Goal: Task Accomplishment & Management: Manage account settings

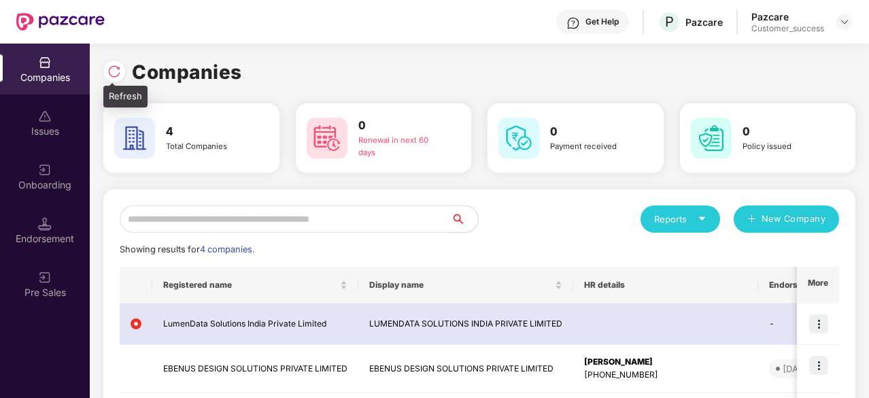
click at [117, 73] on img at bounding box center [114, 72] width 14 height 14
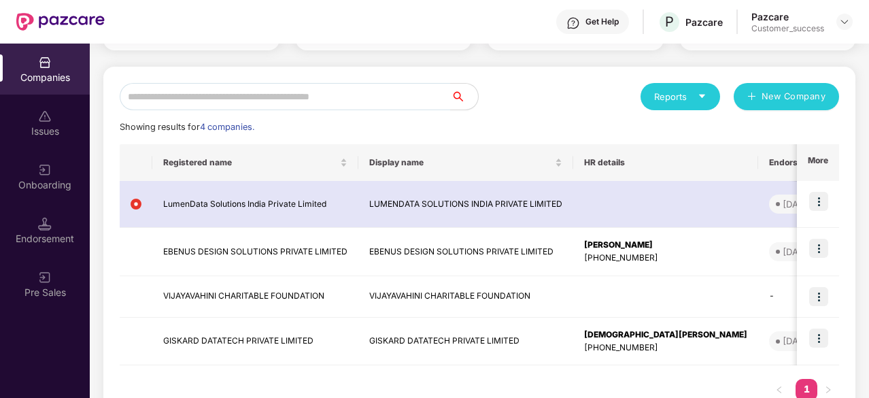
scroll to position [123, 0]
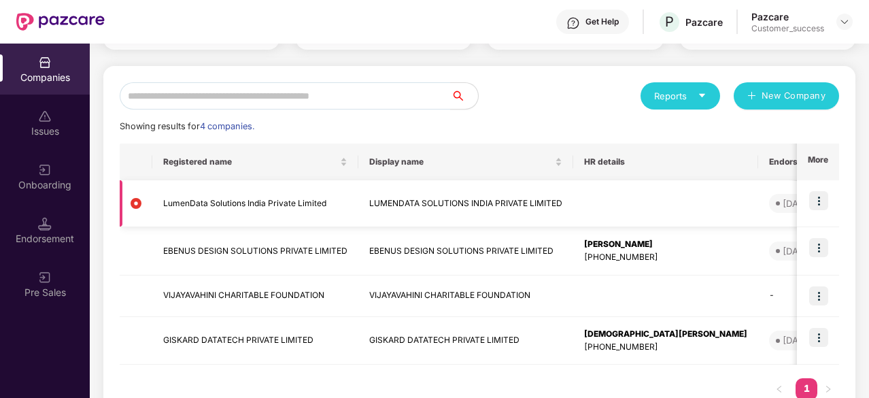
click at [825, 203] on img at bounding box center [818, 200] width 19 height 19
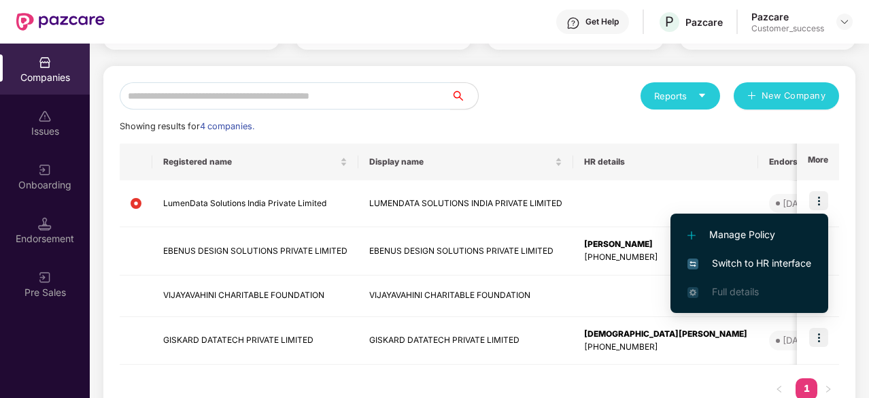
click at [746, 264] on span "Switch to HR interface" at bounding box center [749, 263] width 124 height 15
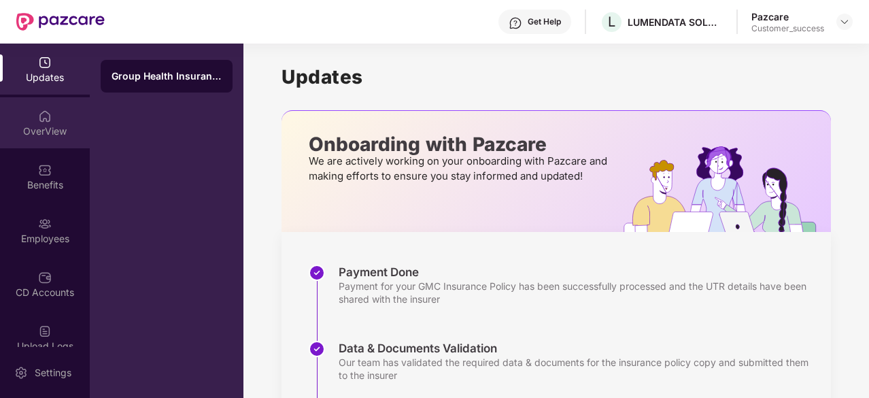
click at [39, 124] on div "OverView" at bounding box center [45, 131] width 90 height 14
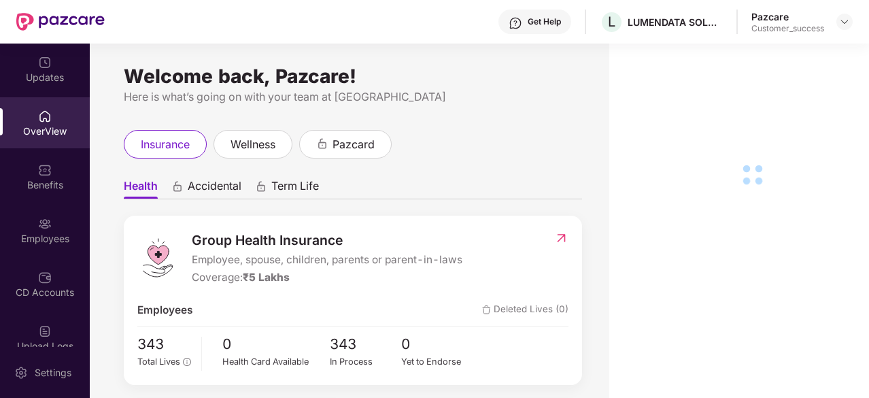
click at [49, 73] on div "Updates" at bounding box center [45, 78] width 90 height 14
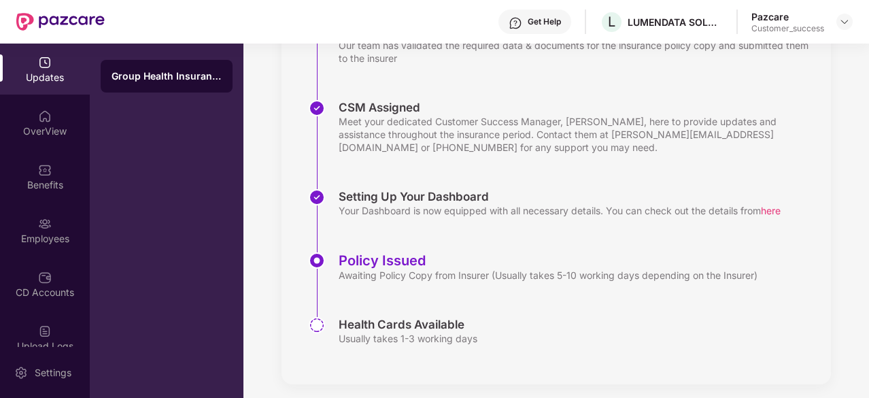
scroll to position [325, 0]
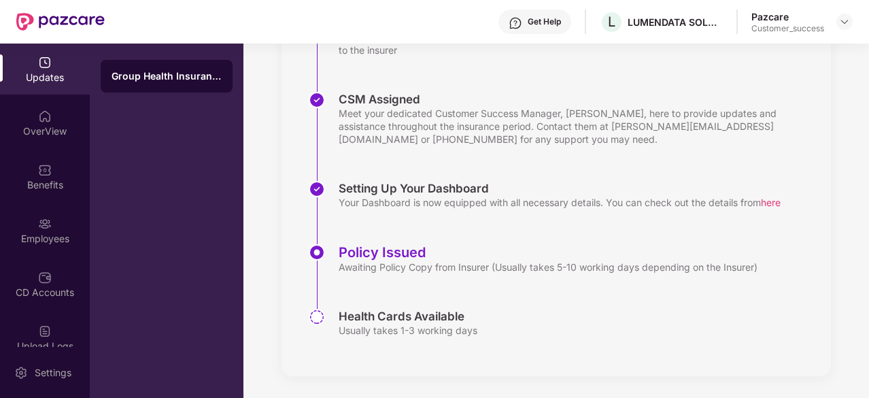
click at [38, 68] on img at bounding box center [45, 63] width 14 height 14
click at [43, 134] on div "OverView" at bounding box center [45, 131] width 90 height 14
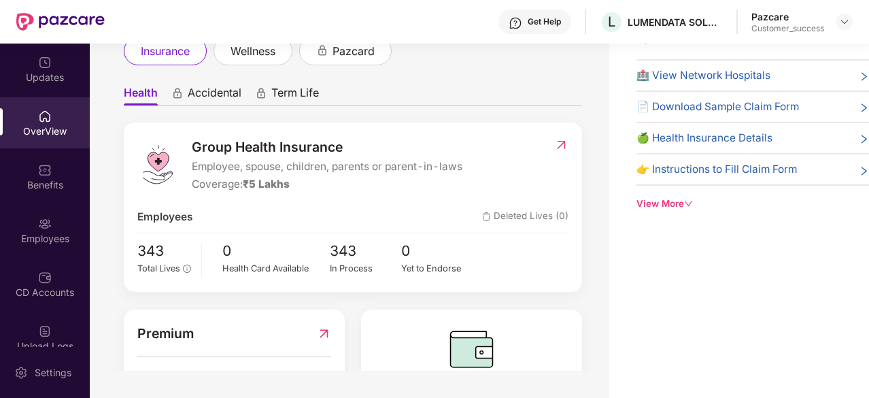
scroll to position [50, 0]
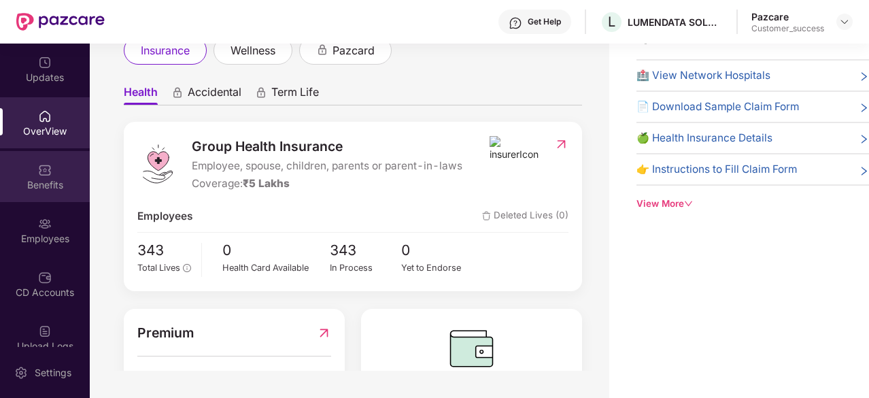
click at [45, 177] on div "Benefits" at bounding box center [45, 176] width 90 height 51
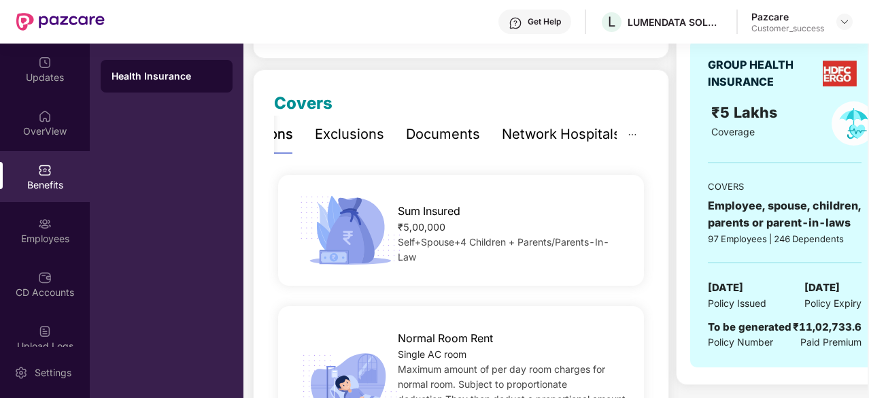
scroll to position [0, 0]
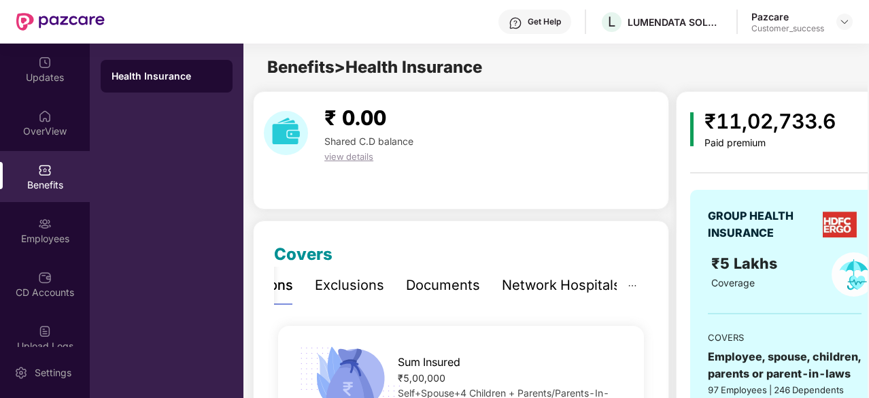
click at [347, 281] on div "Exclusions" at bounding box center [349, 285] width 69 height 21
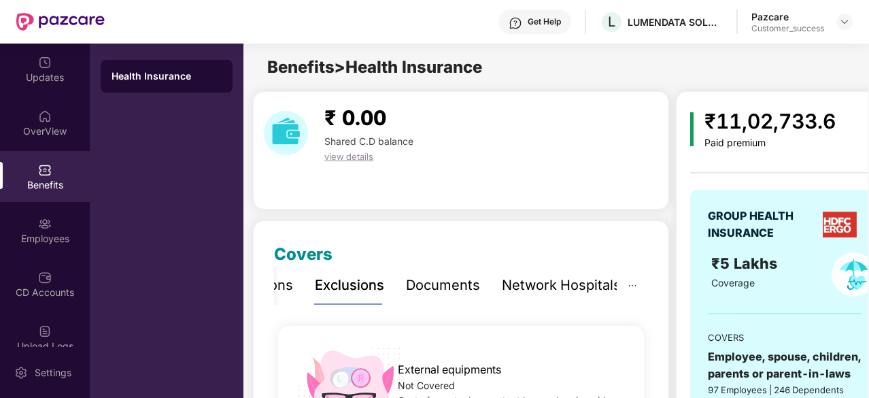
click at [443, 297] on div "Documents" at bounding box center [443, 284] width 74 height 37
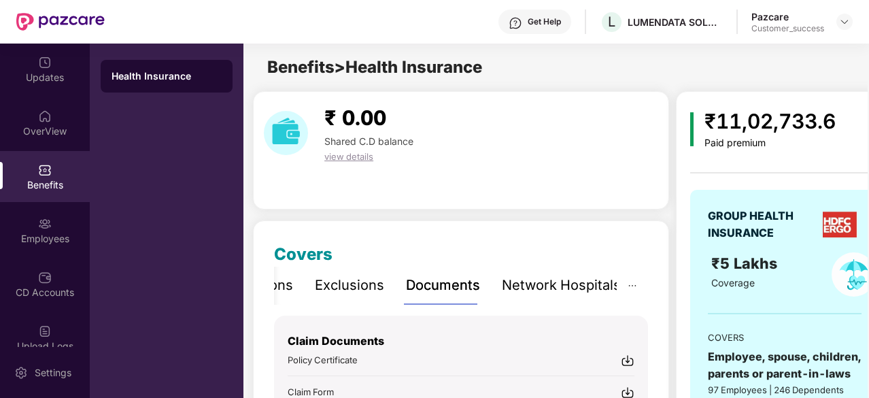
scroll to position [10, 0]
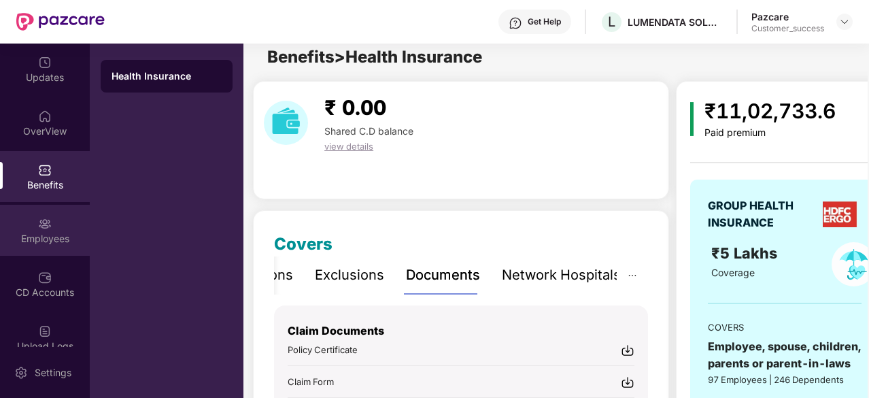
click at [27, 238] on div "Employees" at bounding box center [45, 239] width 90 height 14
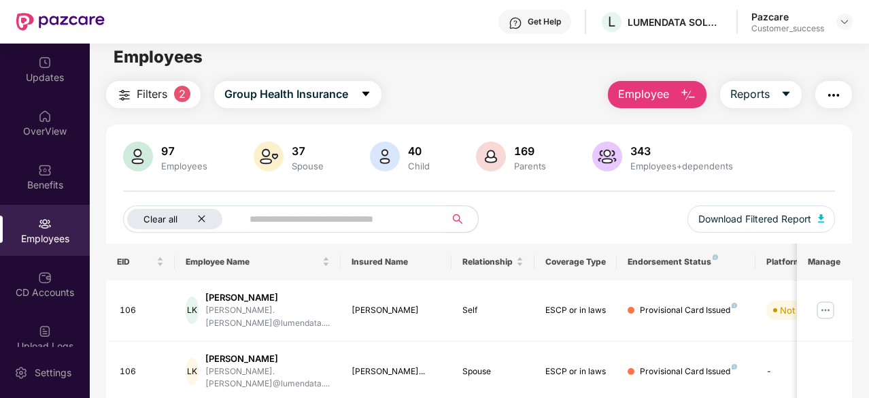
click at [202, 220] on icon "close" at bounding box center [201, 219] width 7 height 7
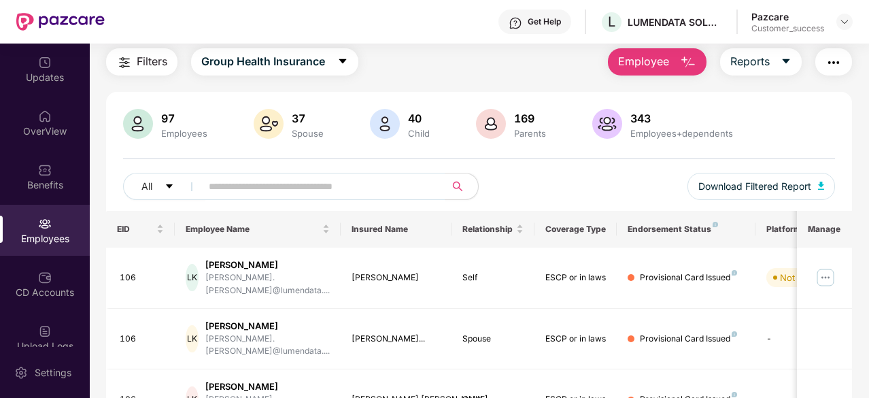
scroll to position [42, 0]
click at [351, 62] on button "Group Health Insurance" at bounding box center [274, 62] width 167 height 27
click at [416, 71] on div "Filters Group Health Insurance Employee Reports" at bounding box center [479, 62] width 746 height 27
click at [786, 64] on icon "caret-down" at bounding box center [785, 61] width 11 height 11
click at [523, 69] on div "Filters Group Health Insurance Employee Reports" at bounding box center [479, 62] width 746 height 27
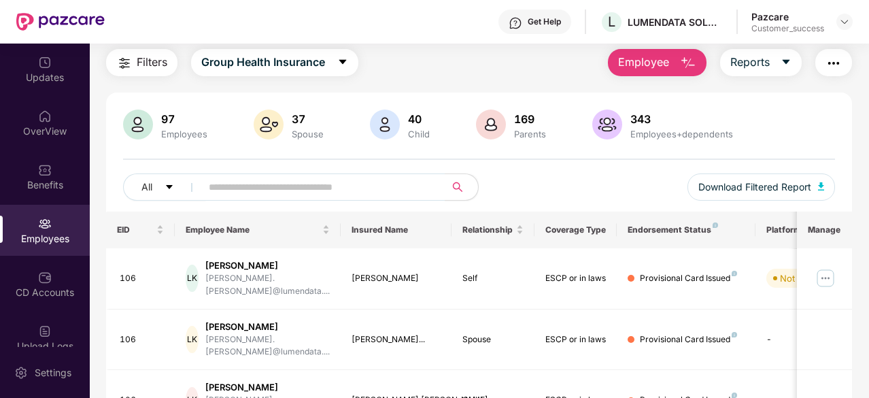
click at [523, 69] on div "Filters Group Health Insurance Employee Reports" at bounding box center [479, 62] width 746 height 27
click at [36, 299] on div "CD Accounts" at bounding box center [45, 283] width 90 height 51
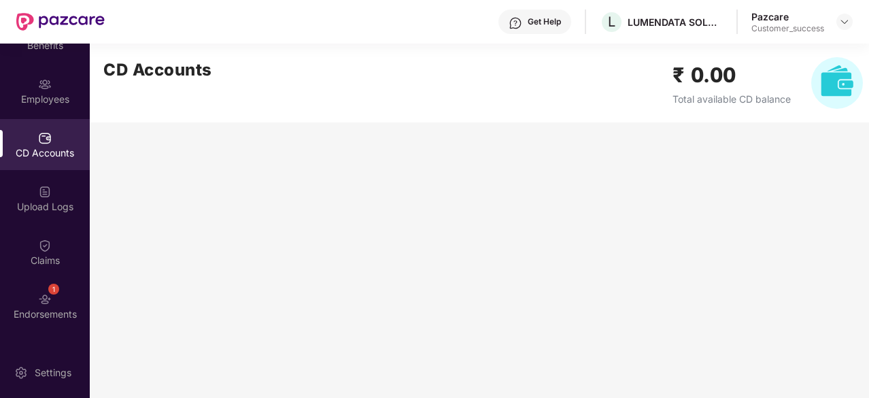
scroll to position [164, 0]
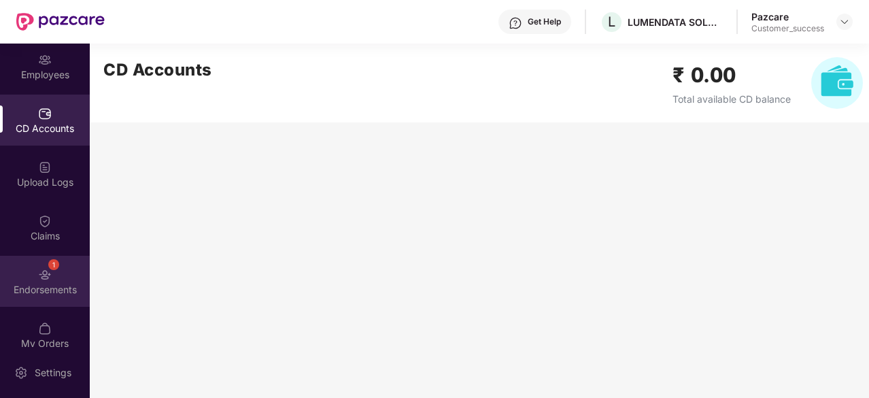
click at [46, 279] on img at bounding box center [45, 275] width 14 height 14
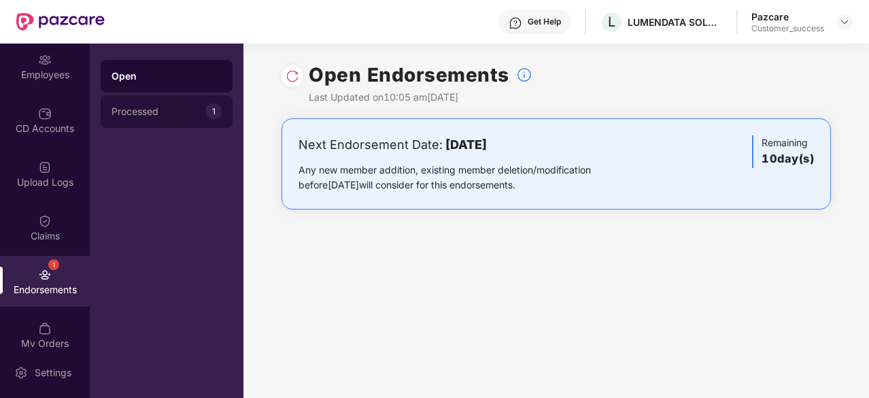
click at [141, 124] on div "Processed 1" at bounding box center [167, 111] width 132 height 33
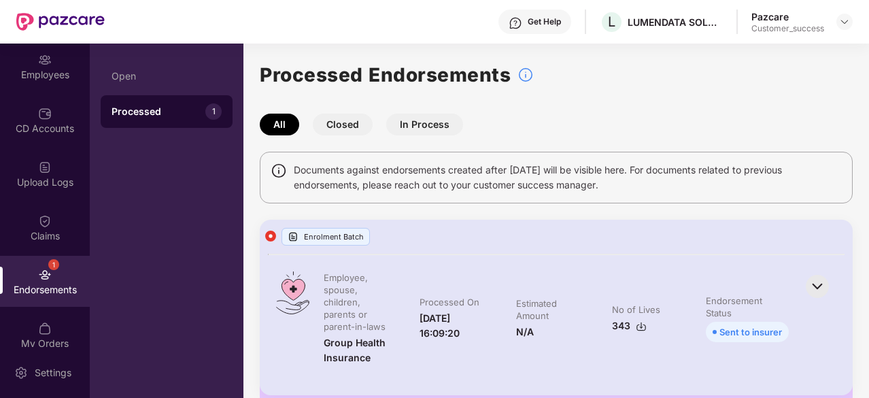
click at [152, 96] on div "Processed 1" at bounding box center [167, 111] width 132 height 33
click at [155, 85] on div "Open" at bounding box center [167, 76] width 132 height 33
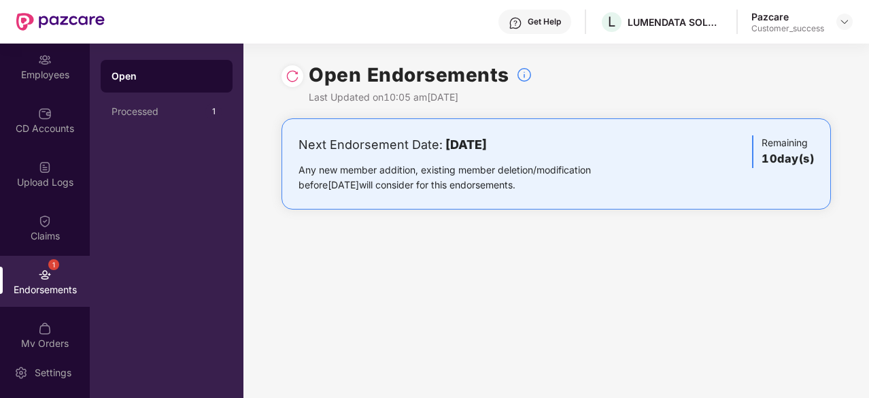
scroll to position [179, 0]
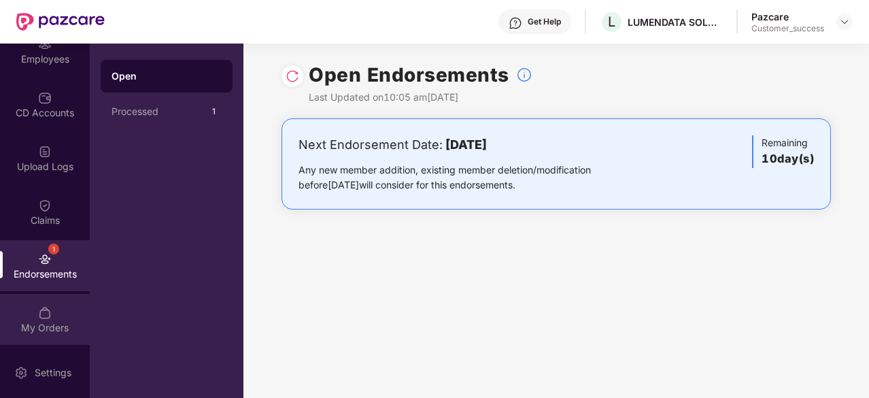
click at [38, 309] on img at bounding box center [45, 313] width 14 height 14
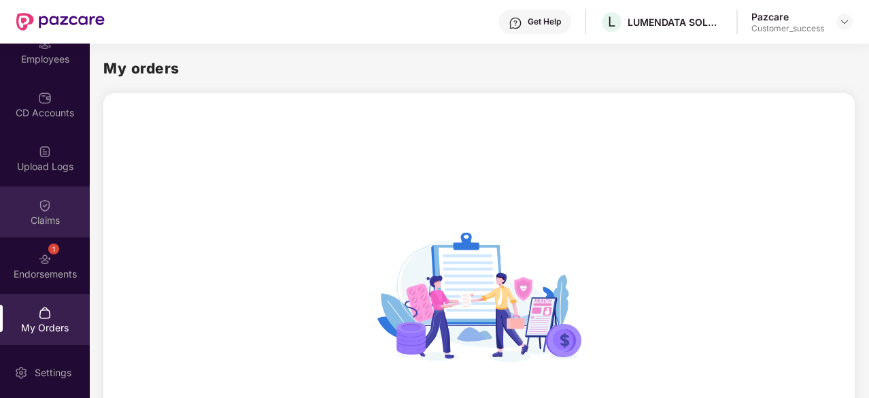
scroll to position [0, 0]
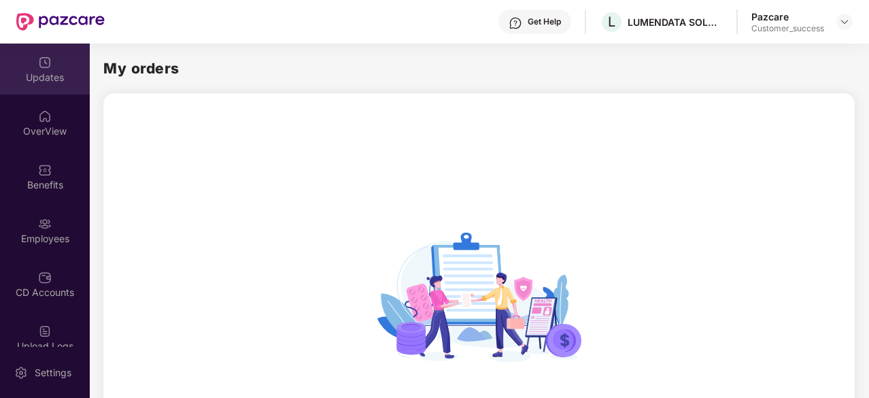
click at [39, 65] on img at bounding box center [45, 63] width 14 height 14
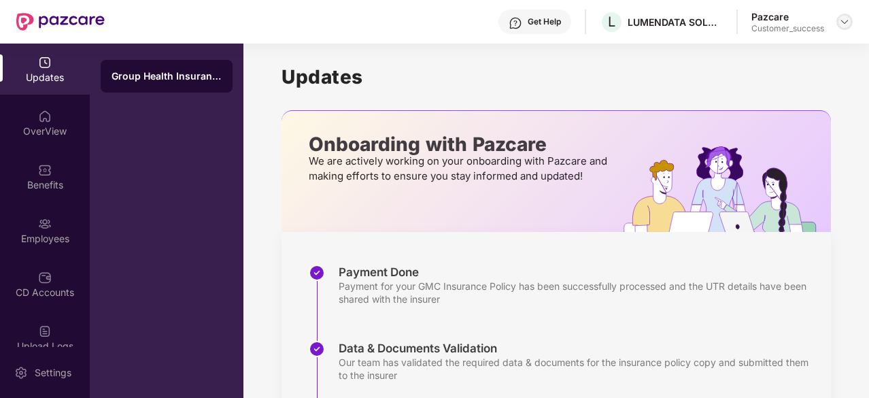
click at [845, 25] on img at bounding box center [844, 21] width 11 height 11
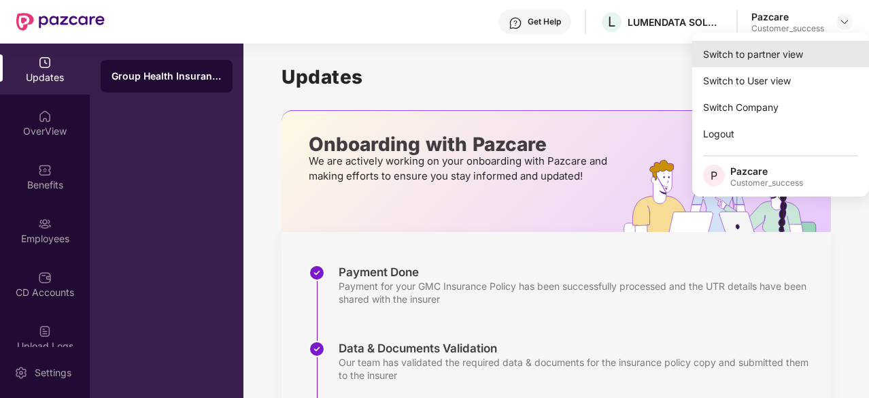
click at [812, 55] on div "Switch to partner view" at bounding box center [780, 54] width 177 height 27
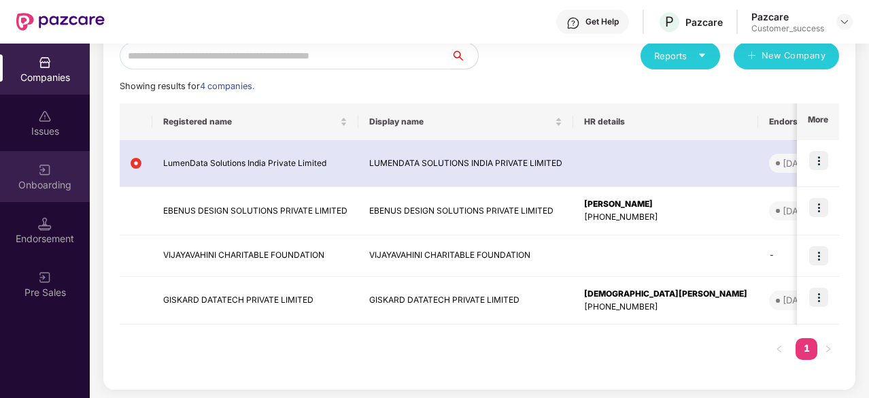
click at [44, 183] on div "Onboarding" at bounding box center [45, 185] width 90 height 14
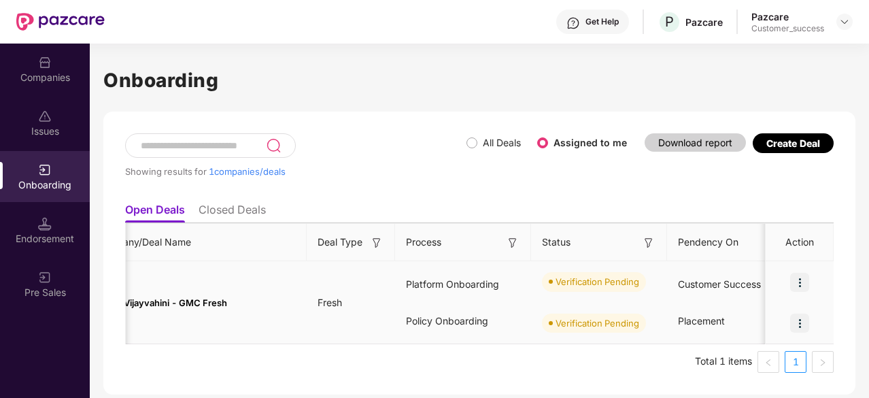
scroll to position [0, 41]
click at [804, 278] on img at bounding box center [799, 282] width 19 height 19
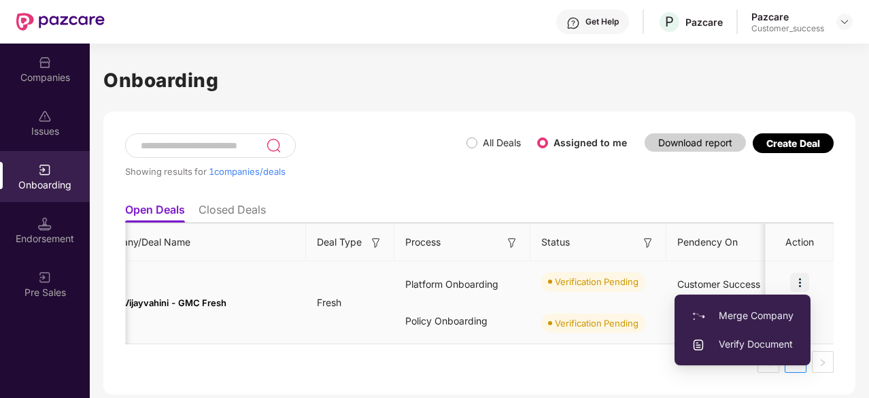
click at [746, 349] on span "Verify Document" at bounding box center [742, 344] width 102 height 15
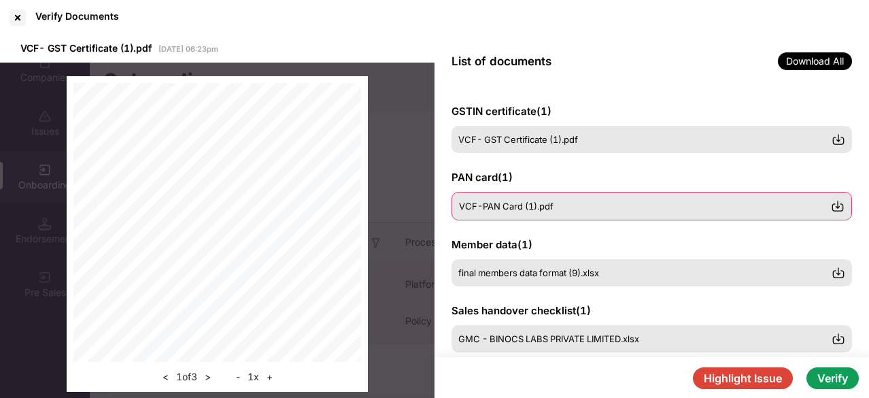
click at [519, 209] on span "VCF-PAN Card (1).pdf" at bounding box center [506, 206] width 94 height 11
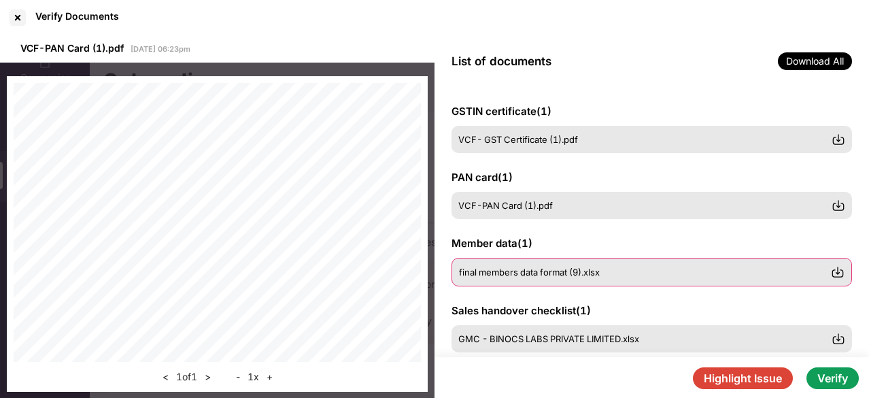
click at [502, 277] on span "final members data format (9).xlsx" at bounding box center [529, 271] width 141 height 11
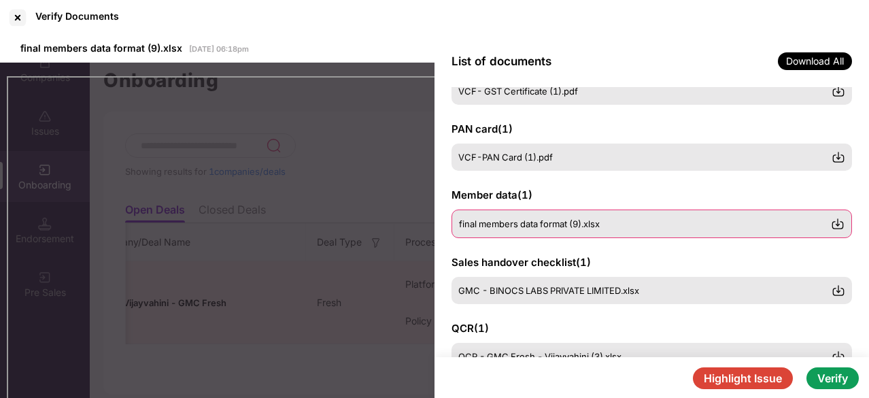
scroll to position [49, 0]
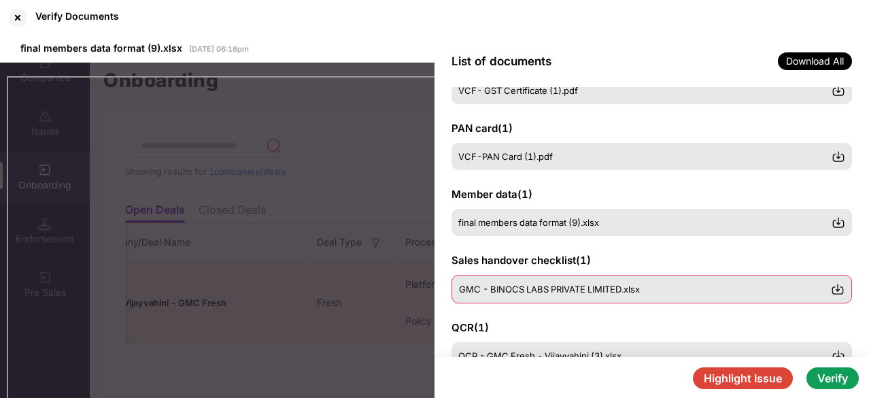
click at [502, 286] on span "GMC - BINOCS LABS PRIVATE LIMITED.xlsx" at bounding box center [549, 288] width 181 height 11
click at [509, 285] on span "GMC - BINOCS LABS PRIVATE LIMITED.xlsx" at bounding box center [549, 288] width 181 height 11
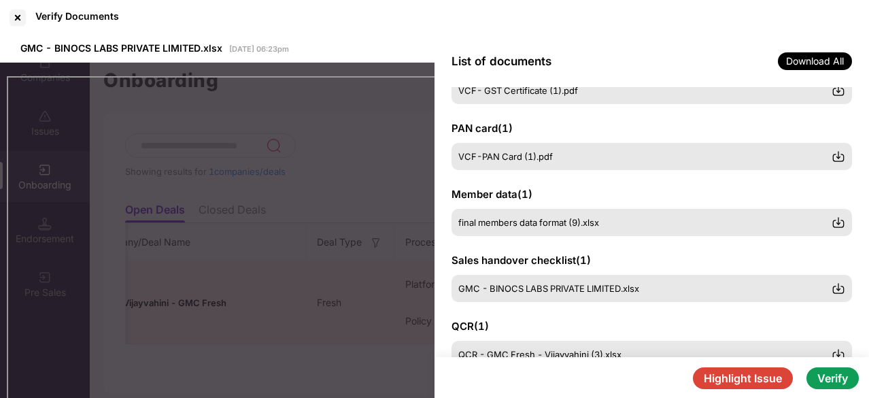
scroll to position [101, 0]
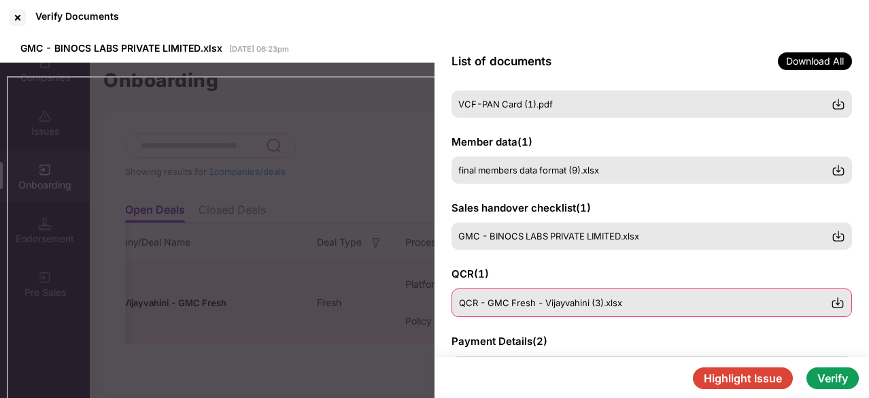
click at [504, 309] on div "QCR - GMC Fresh - Vijayvahini (3).xlsx" at bounding box center [651, 302] width 400 height 29
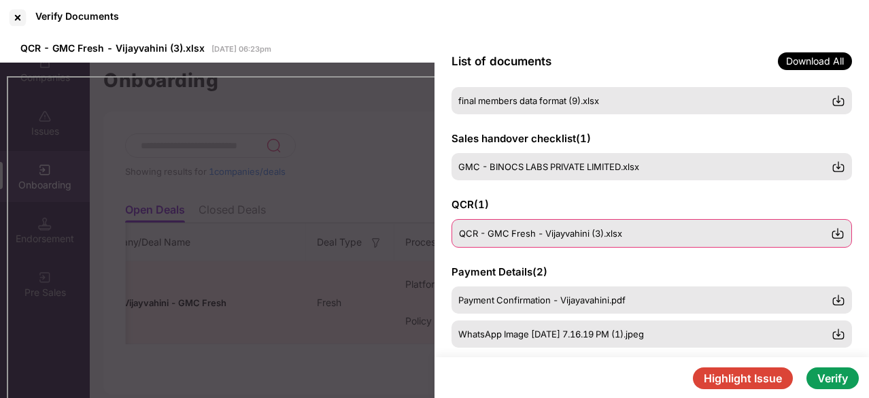
scroll to position [171, 0]
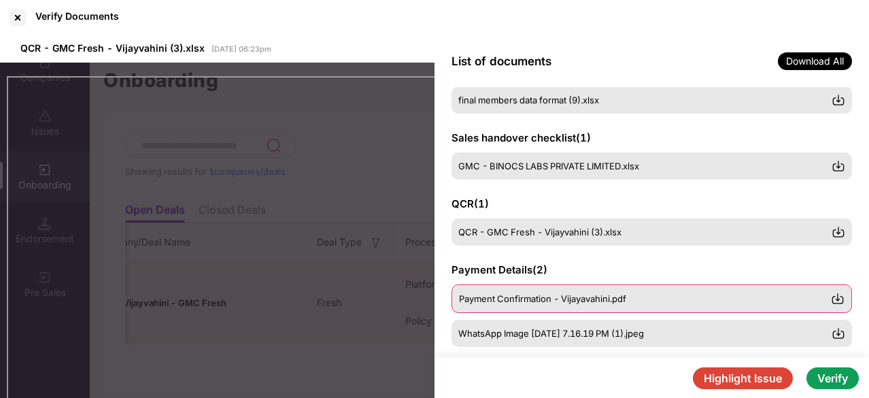
click at [528, 293] on span "Payment Confirmation - Vijayavahini.pdf" at bounding box center [542, 298] width 167 height 11
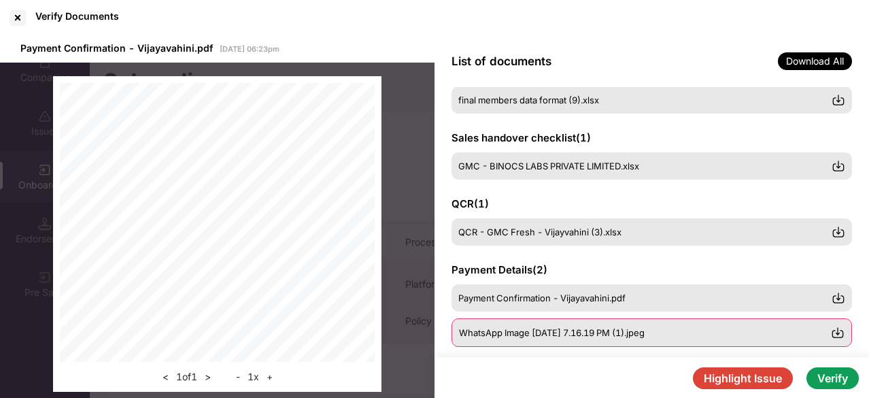
click at [521, 327] on span "WhatsApp Image [DATE] 7.16.19 PM (1).jpeg" at bounding box center [552, 332] width 186 height 11
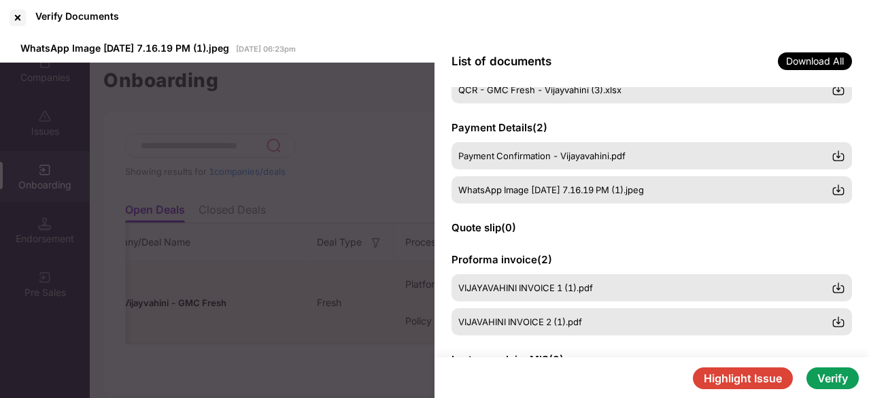
scroll to position [330, 0]
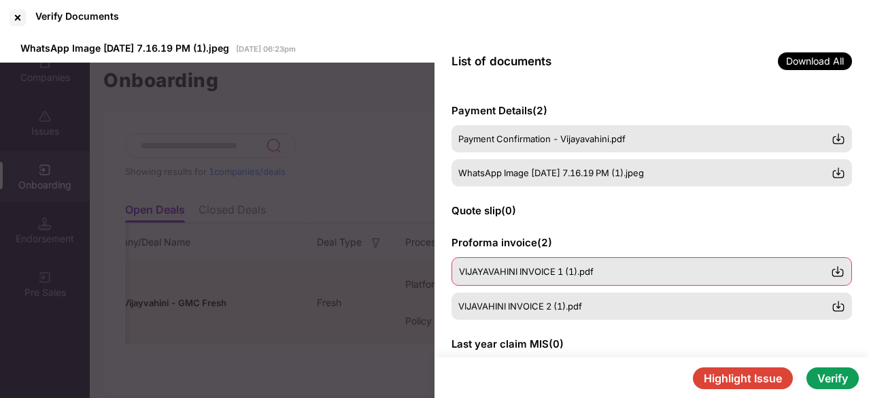
click at [593, 270] on span "VIJAYAVAHINI INVOICE 1 (1).pdf" at bounding box center [526, 271] width 135 height 11
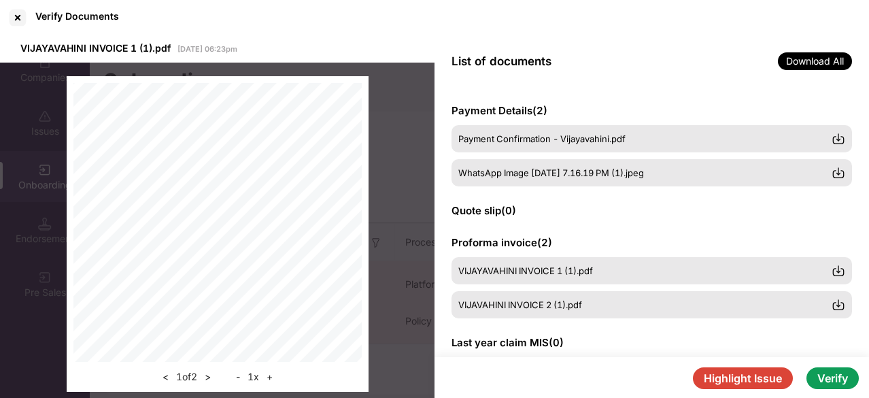
scroll to position [57, 0]
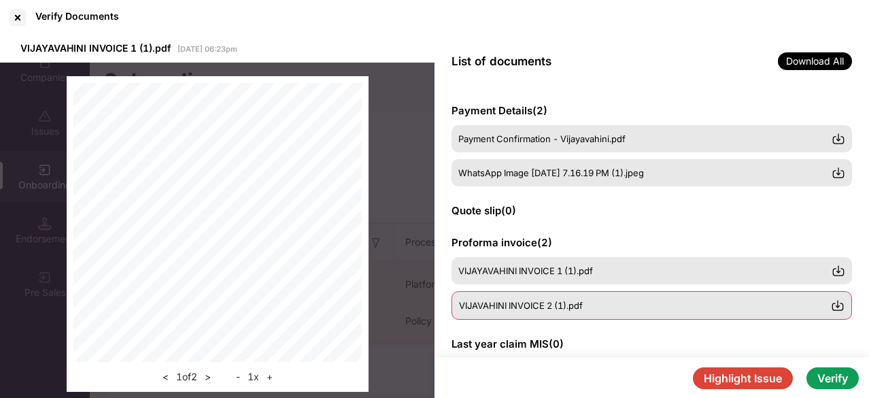
click at [530, 312] on div "VIJAVAHINI INVOICE 2 (1).pdf" at bounding box center [651, 305] width 400 height 29
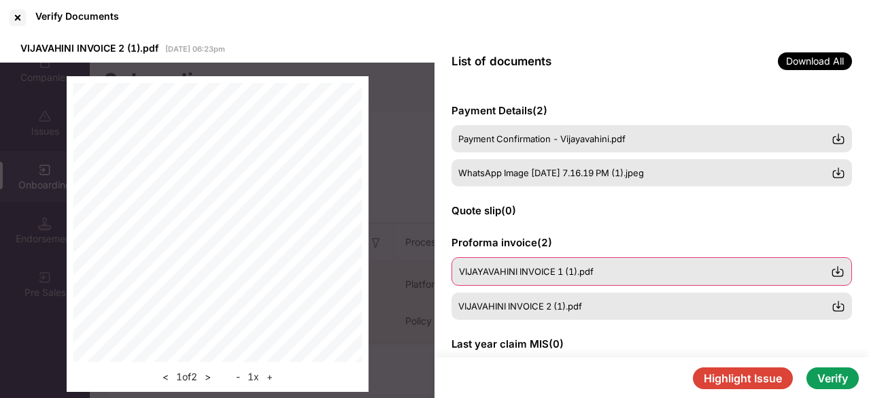
click at [525, 264] on div "VIJAYAVAHINI INVOICE 1 (1).pdf" at bounding box center [651, 271] width 400 height 29
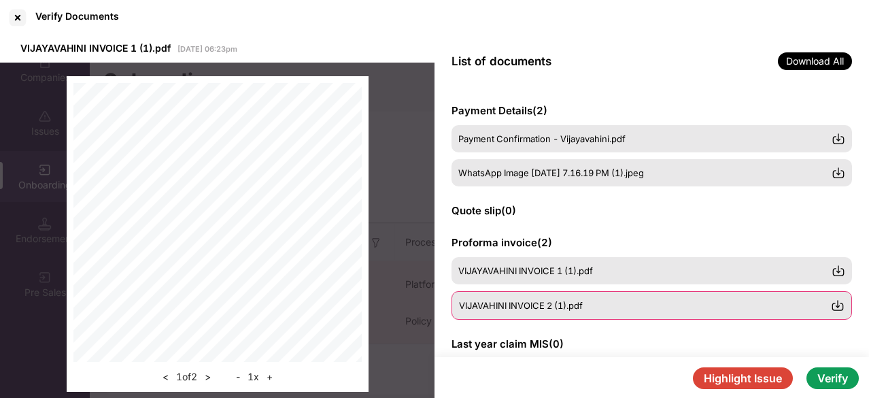
click at [513, 298] on div "VIJAVAHINI INVOICE 2 (1).pdf" at bounding box center [651, 305] width 400 height 29
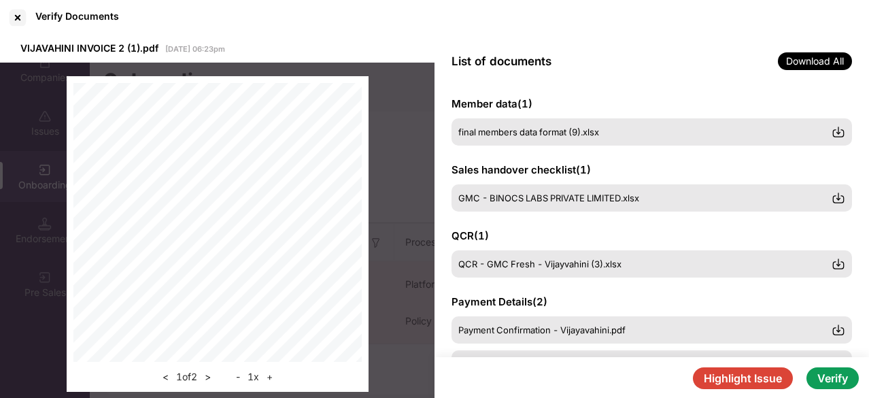
scroll to position [127, 0]
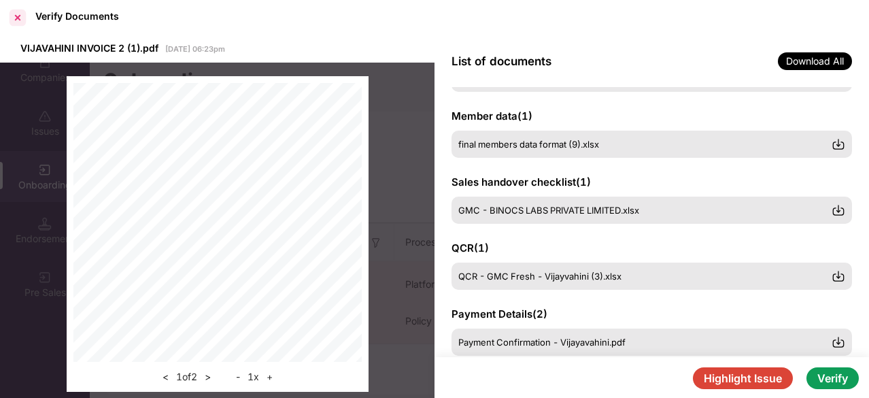
click at [20, 16] on div at bounding box center [18, 18] width 22 height 22
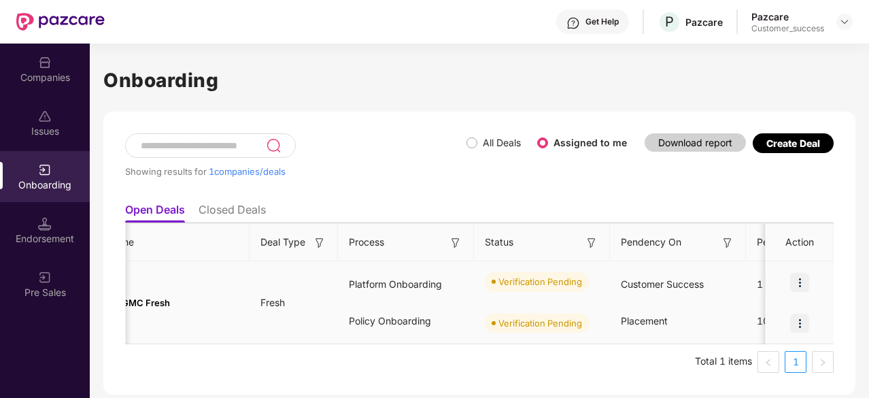
scroll to position [0, 98]
click at [804, 281] on img at bounding box center [799, 282] width 19 height 19
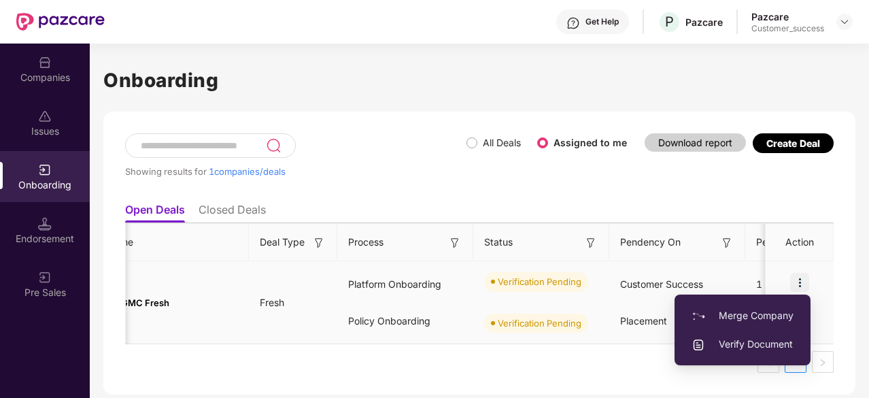
click at [748, 341] on span "Verify Document" at bounding box center [742, 344] width 102 height 15
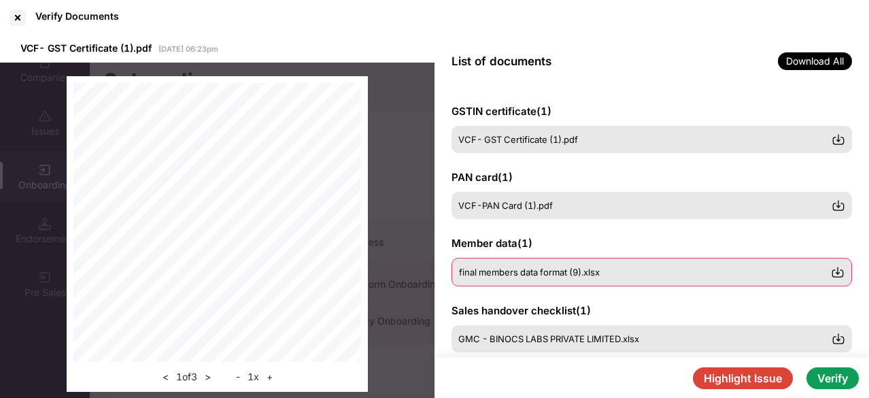
scroll to position [33, 0]
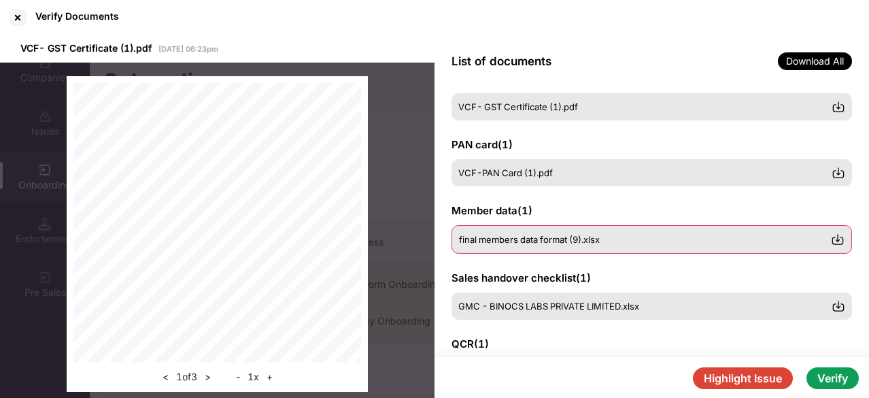
click at [552, 232] on div "final members data format (9).xlsx" at bounding box center [651, 239] width 400 height 29
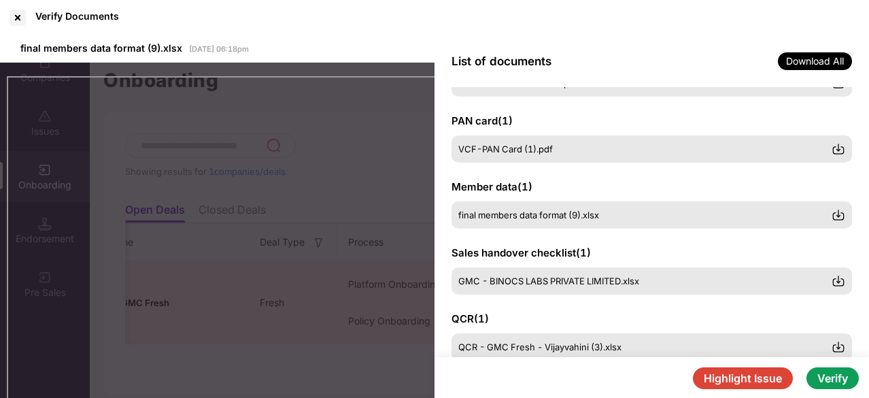
scroll to position [80, 0]
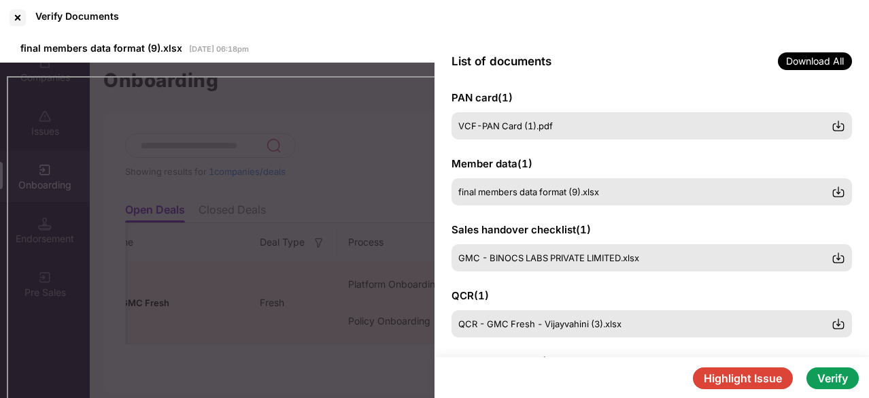
click at [533, 256] on span "GMC - BINOCS LABS PRIVATE LIMITED.xlsx" at bounding box center [548, 257] width 181 height 11
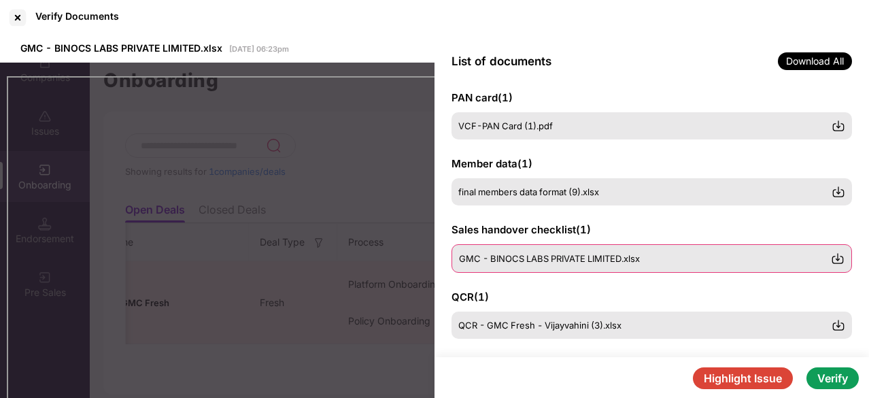
click at [534, 250] on div "GMC - BINOCS LABS PRIVATE LIMITED.xlsx" at bounding box center [651, 258] width 400 height 29
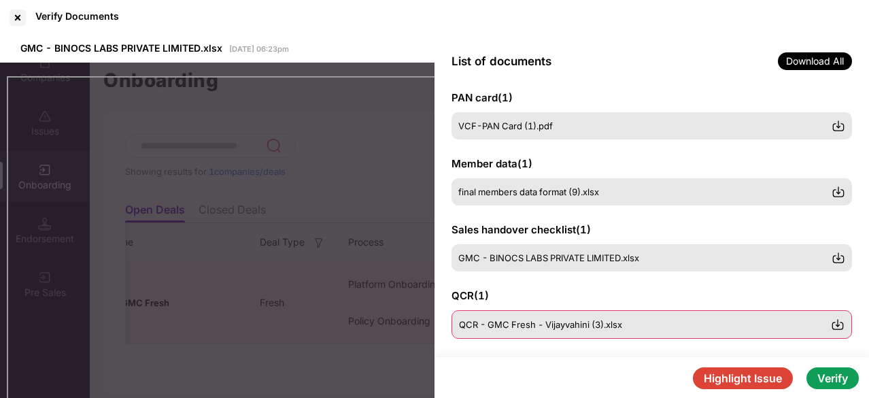
click at [495, 331] on div "QCR - GMC Fresh - Vijayvahini (3).xlsx" at bounding box center [651, 324] width 400 height 29
click at [521, 333] on div "QCR - GMC Fresh - Vijayvahini (3).xlsx" at bounding box center [651, 324] width 400 height 29
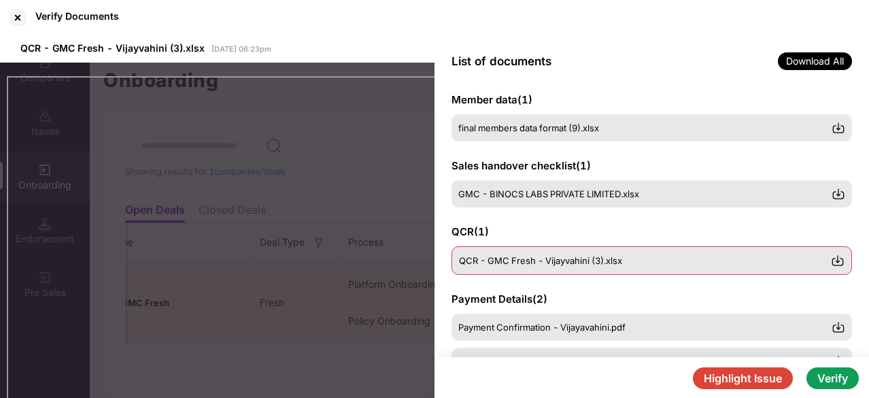
scroll to position [186, 0]
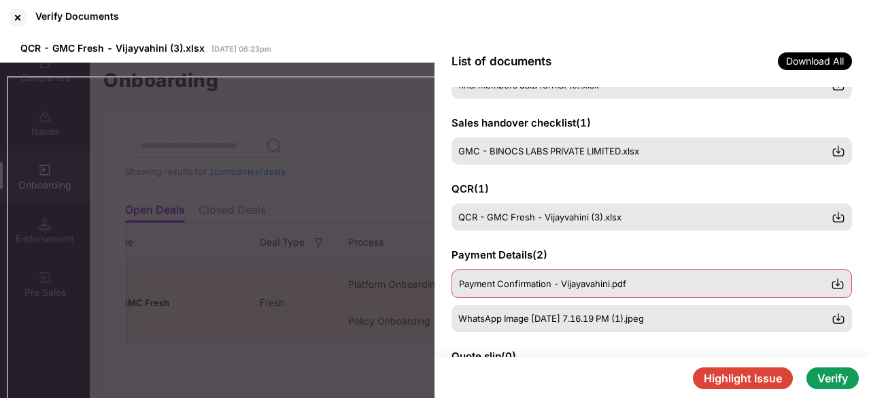
click at [542, 283] on span "Payment Confirmation - Vijayavahini.pdf" at bounding box center [542, 283] width 167 height 11
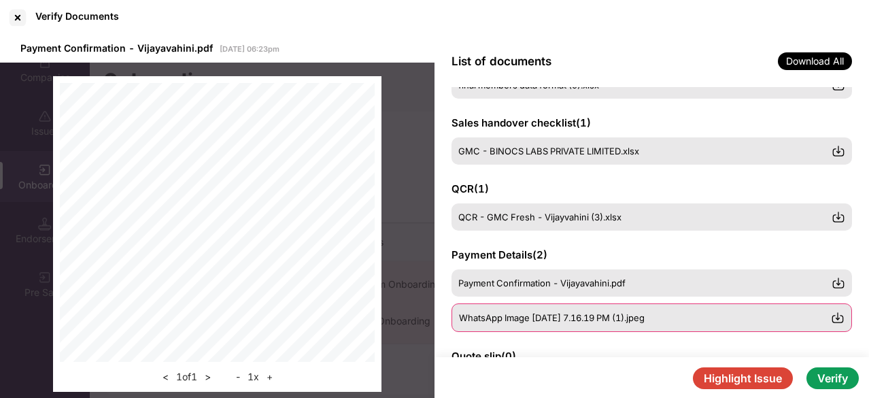
click at [519, 322] on span "WhatsApp Image [DATE] 7.16.19 PM (1).jpeg" at bounding box center [552, 317] width 186 height 11
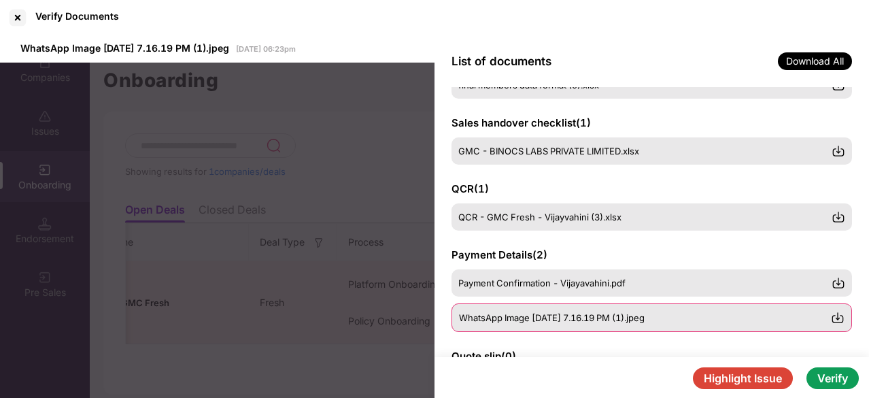
click at [834, 318] on img at bounding box center [838, 318] width 14 height 14
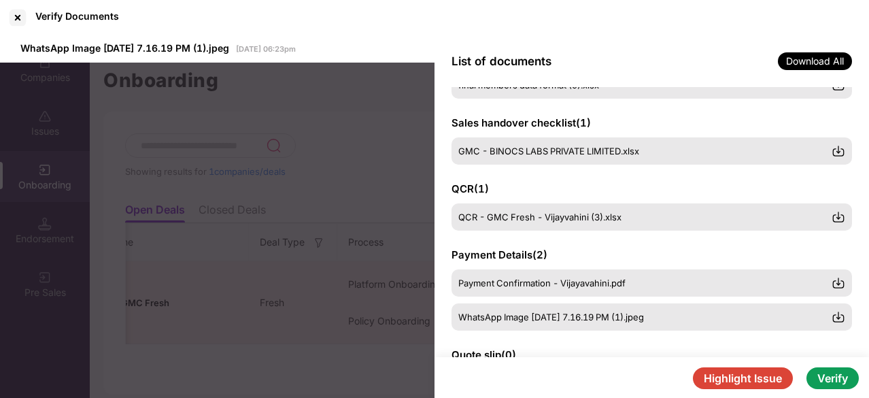
scroll to position [251, 0]
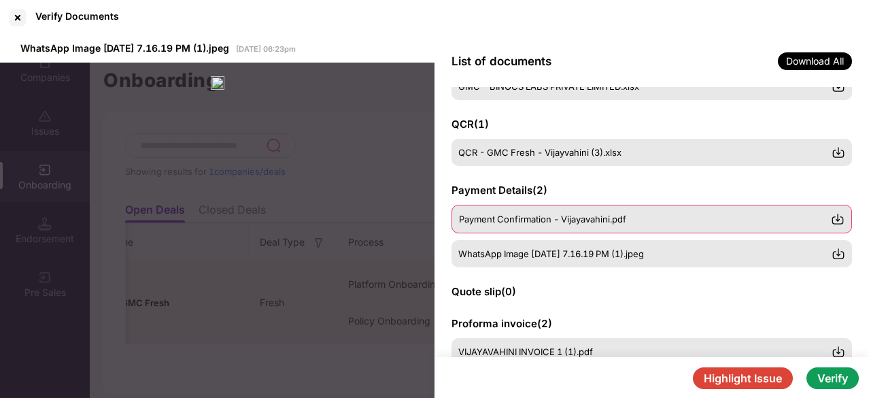
click at [579, 222] on span "Payment Confirmation - Vijayavahini.pdf" at bounding box center [542, 218] width 167 height 11
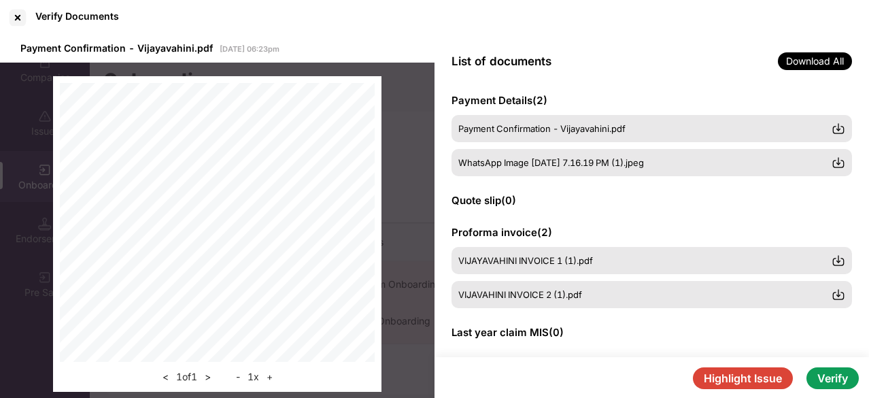
scroll to position [384, 0]
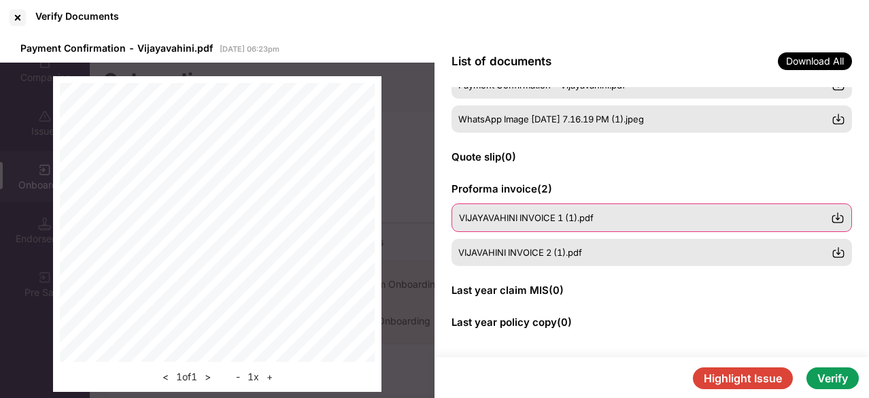
click at [593, 213] on span "VIJAYAVAHINI INVOICE 1 (1).pdf" at bounding box center [526, 217] width 135 height 11
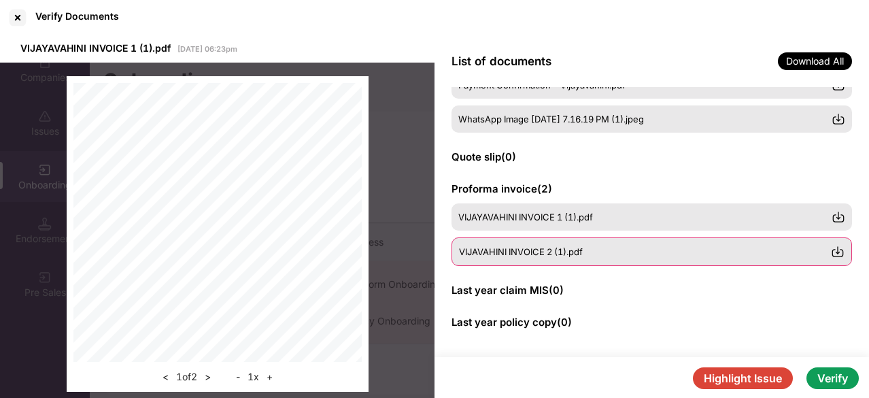
click at [573, 257] on div "VIJAVAHINI INVOICE 2 (1).pdf" at bounding box center [651, 251] width 400 height 29
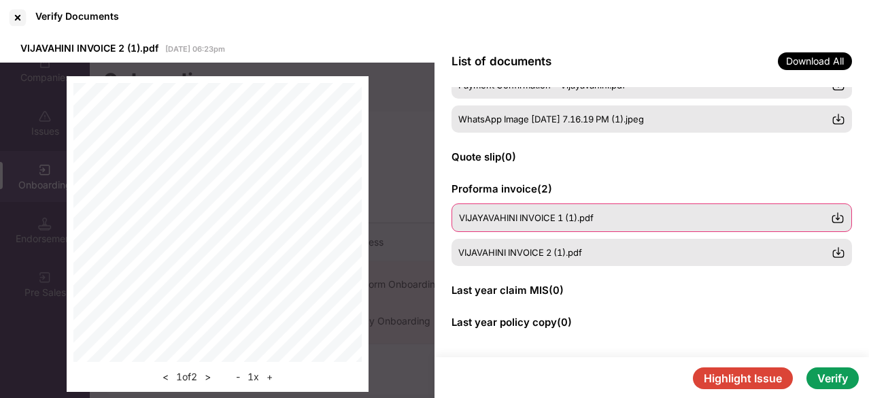
click at [587, 222] on div "VIJAYAVAHINI INVOICE 1 (1).pdf" at bounding box center [651, 217] width 400 height 29
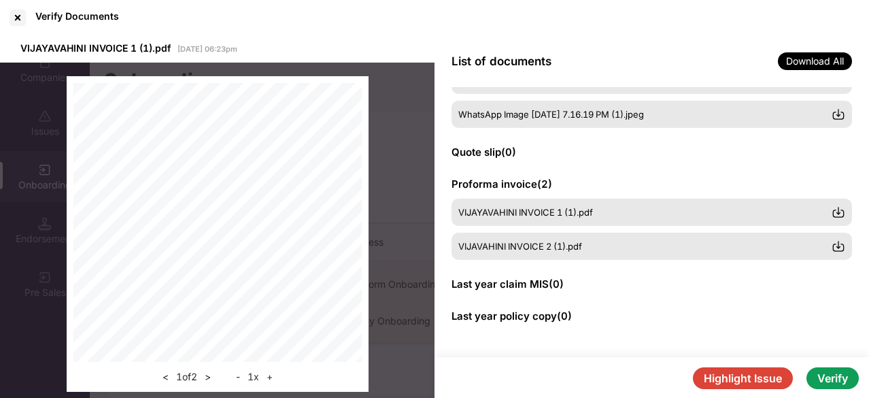
click at [565, 266] on div "GSTIN certificate ( 1 ) VCF- GST Certificate (1).pdf PAN card ( 1 ) VCF-PAN Car…" at bounding box center [651, 222] width 434 height 270
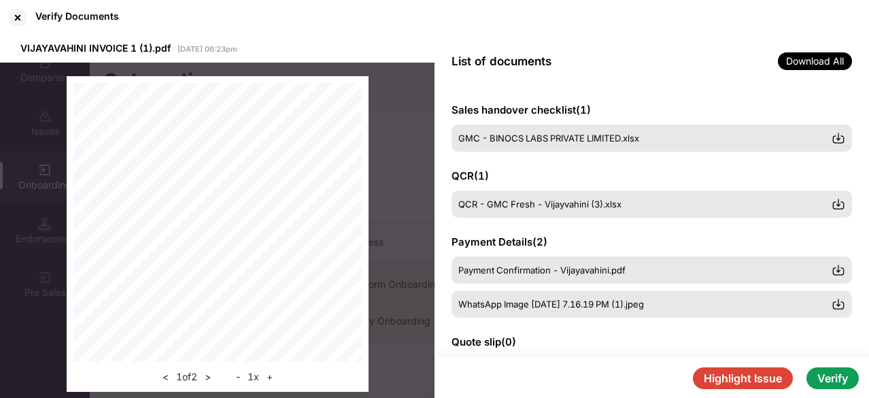
scroll to position [199, 0]
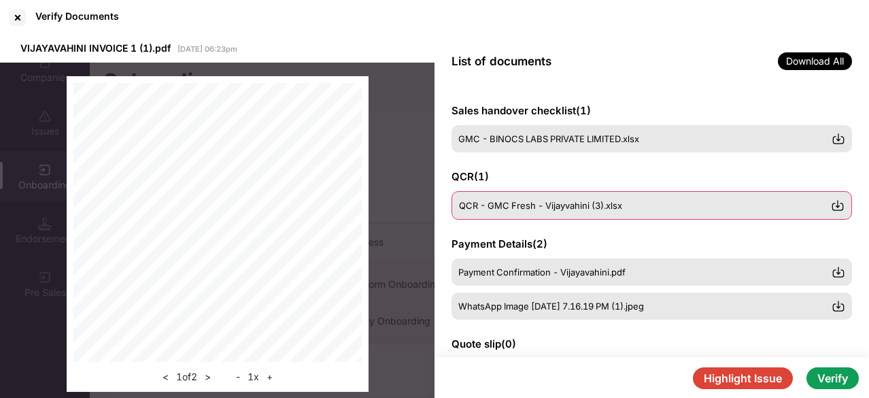
click at [486, 207] on span "QCR - GMC Fresh - Vijayvahini (3).xlsx" at bounding box center [540, 205] width 163 height 11
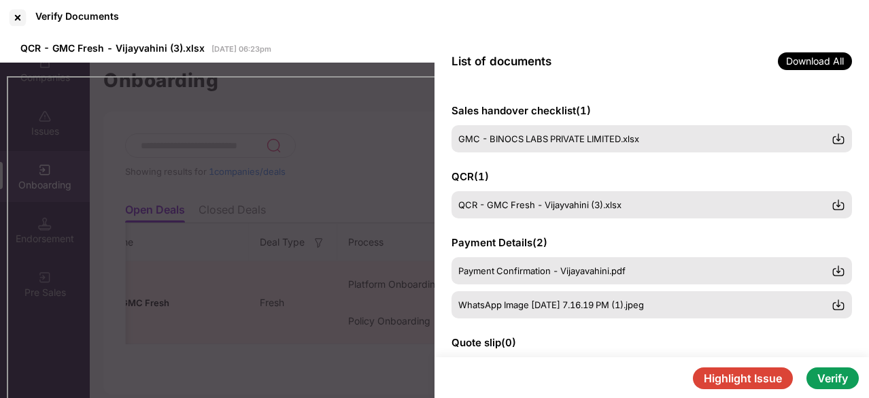
click at [741, 92] on div "GSTIN certificate ( 1 ) VCF- GST Certificate (1).pdf PAN card ( 1 ) VCF-PAN Car…" at bounding box center [651, 222] width 434 height 270
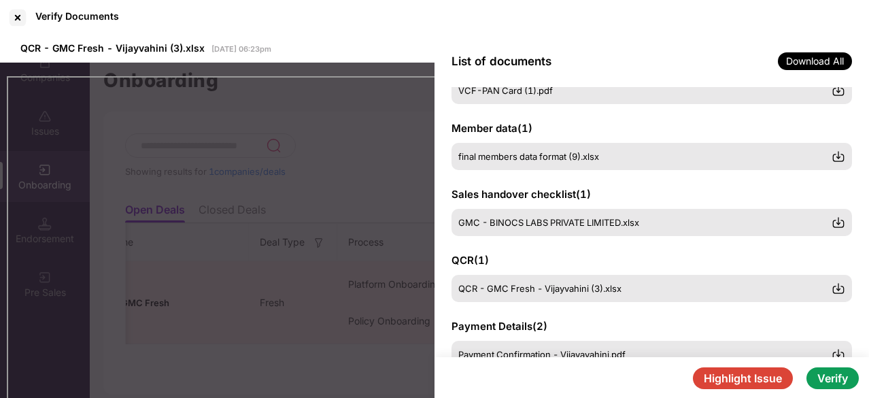
click at [566, 239] on div "GSTIN certificate ( 1 ) VCF- GST Certificate (1).pdf PAN card ( 1 ) VCF-PAN Car…" at bounding box center [651, 222] width 434 height 270
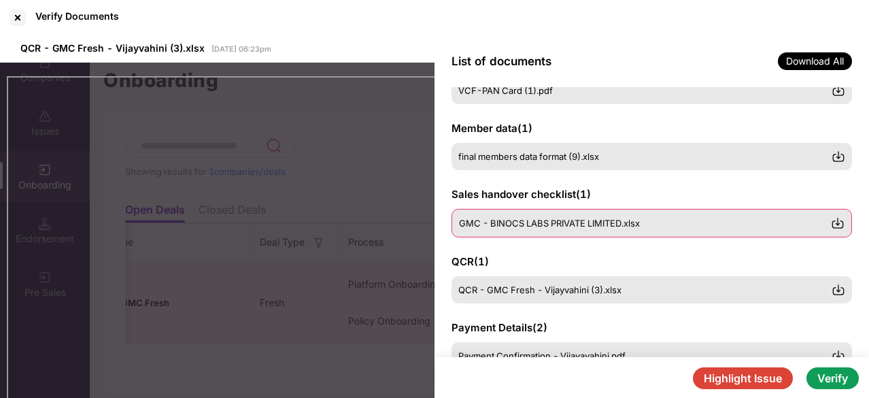
click at [557, 230] on div "GMC - BINOCS LABS PRIVATE LIMITED.xlsx" at bounding box center [651, 223] width 400 height 29
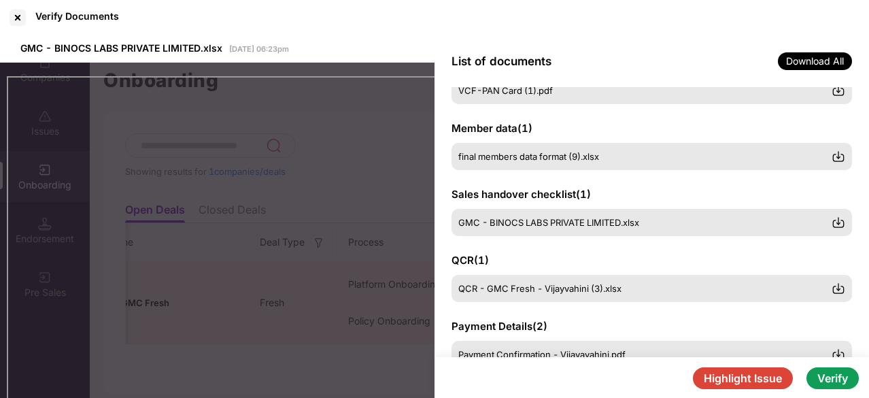
click at [708, 131] on div "Member data ( 1 ) final members data format (9).xlsx" at bounding box center [651, 145] width 400 height 49
click at [574, 152] on span "final members data format (9).xlsx" at bounding box center [529, 157] width 141 height 11
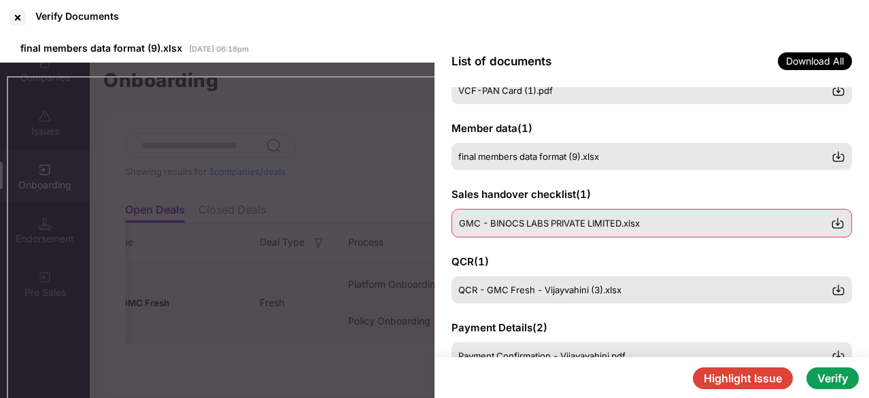
click at [568, 221] on span "GMC - BINOCS LABS PRIVATE LIMITED.xlsx" at bounding box center [549, 223] width 181 height 11
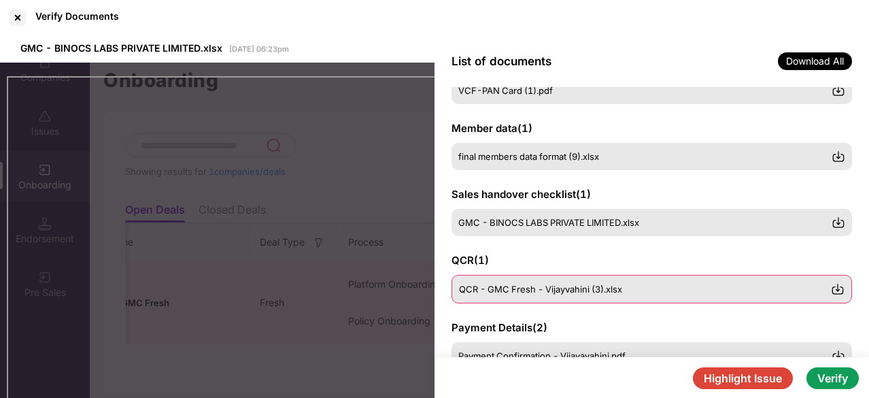
click at [544, 286] on span "QCR - GMC Fresh - Vijayvahini (3).xlsx" at bounding box center [540, 288] width 163 height 11
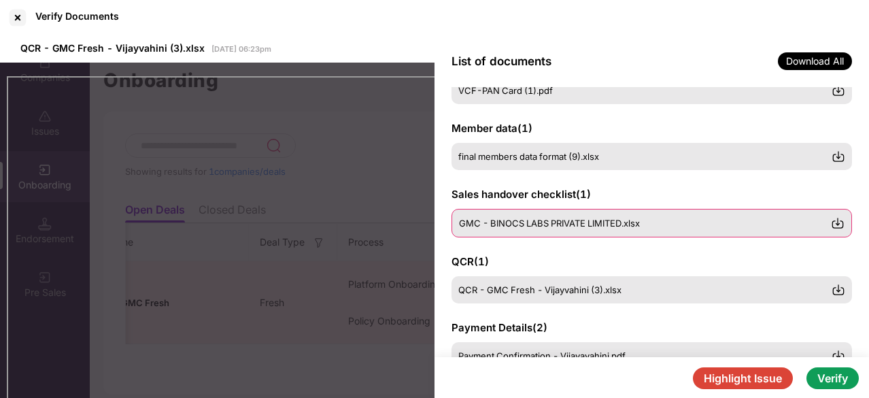
click at [532, 220] on span "GMC - BINOCS LABS PRIVATE LIMITED.xlsx" at bounding box center [549, 223] width 181 height 11
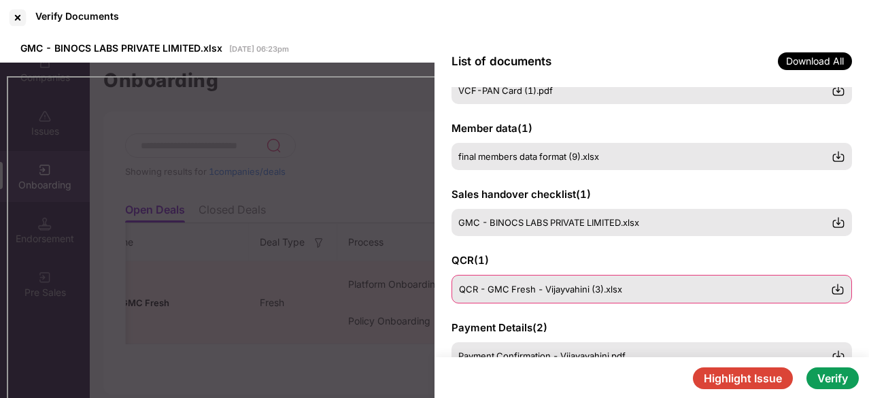
click at [556, 277] on div "QCR - GMC Fresh - Vijayvahini (3).xlsx" at bounding box center [651, 289] width 400 height 29
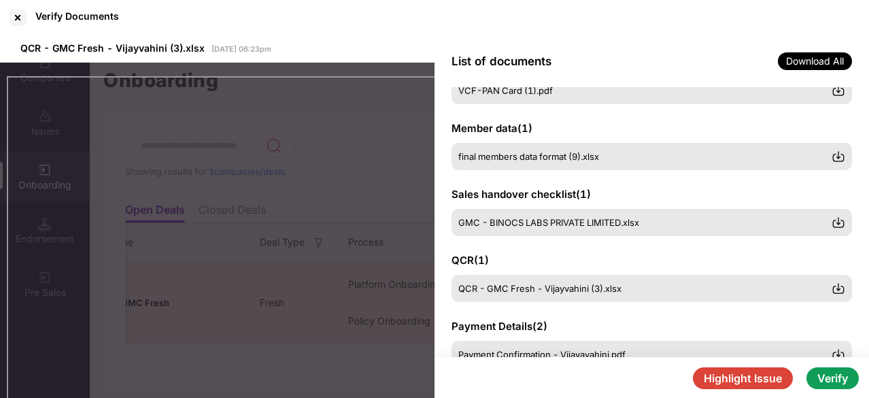
click at [518, 256] on div "QCR ( 1 ) QCR - GMC Fresh - Vijayvahini (3).xlsx" at bounding box center [651, 277] width 400 height 49
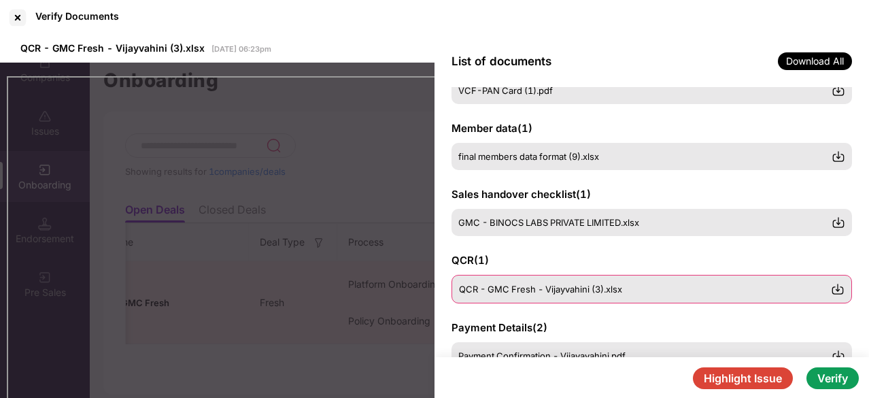
click at [502, 289] on span "QCR - GMC Fresh - Vijayvahini (3).xlsx" at bounding box center [540, 288] width 163 height 11
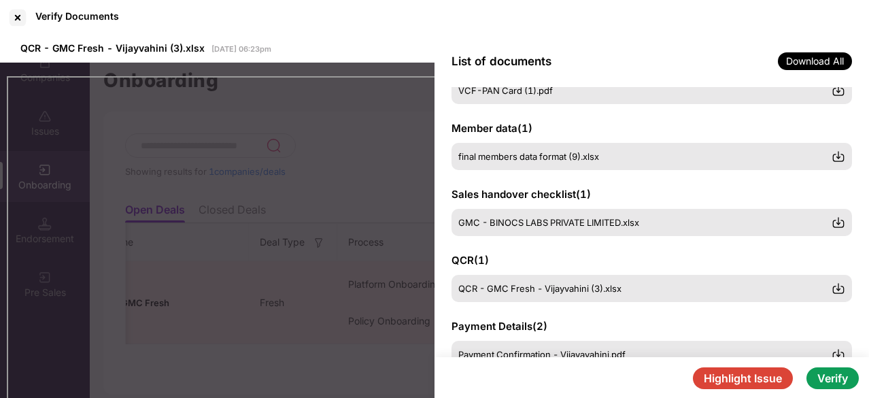
click at [635, 254] on div "QCR ( 1 ) QCR - GMC Fresh - Vijayvahini (3).xlsx" at bounding box center [651, 277] width 400 height 49
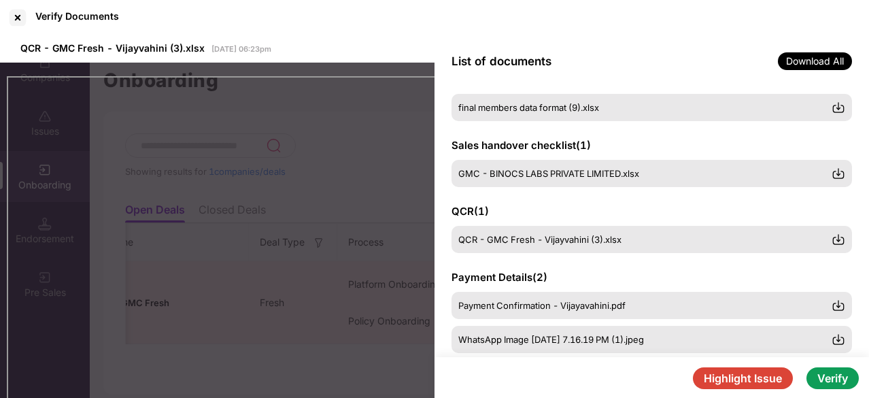
scroll to position [178, 0]
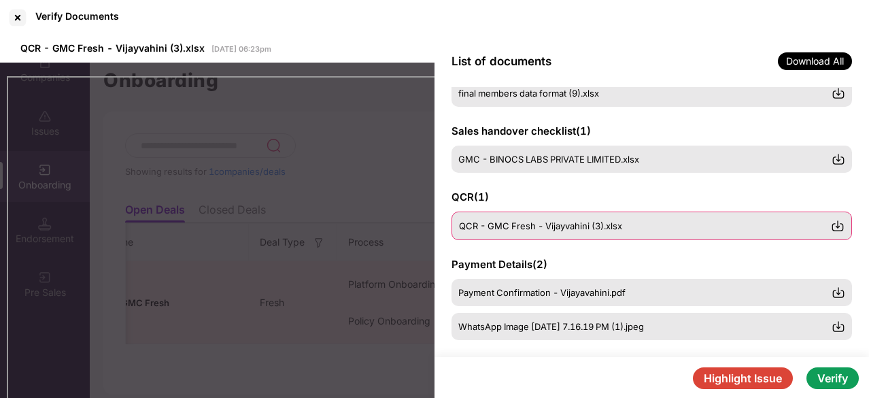
click at [567, 230] on span "QCR - GMC Fresh - Vijayvahini (3).xlsx" at bounding box center [540, 225] width 163 height 11
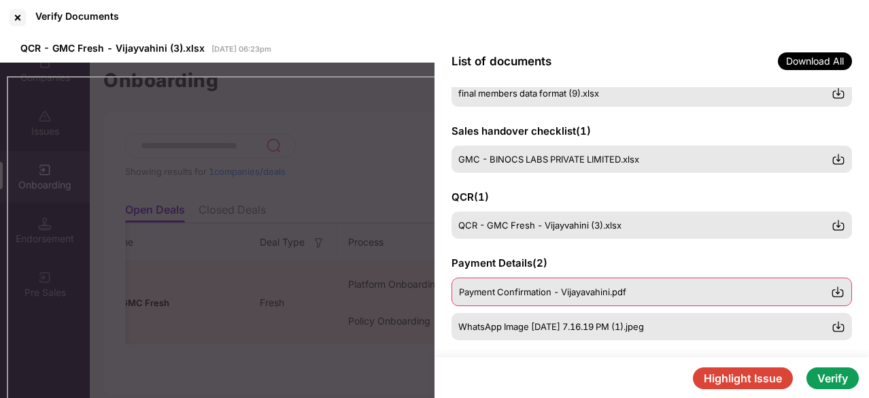
click at [588, 286] on span "Payment Confirmation - Vijayavahini.pdf" at bounding box center [542, 291] width 167 height 11
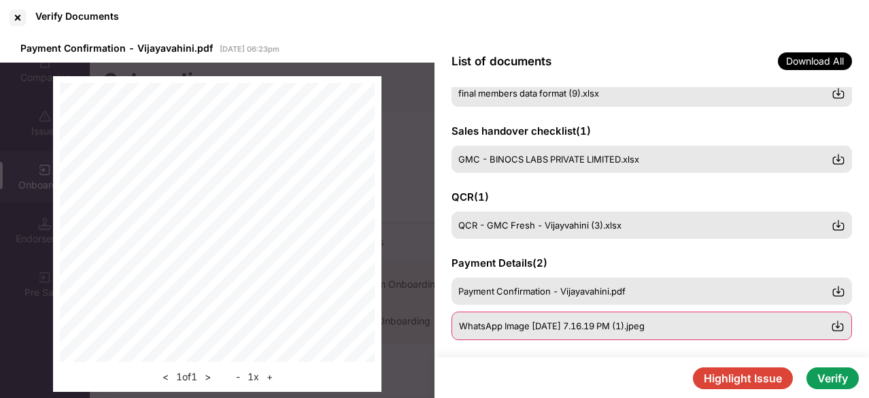
click at [596, 329] on span "WhatsApp Image [DATE] 7.16.19 PM (1).jpeg" at bounding box center [552, 325] width 186 height 11
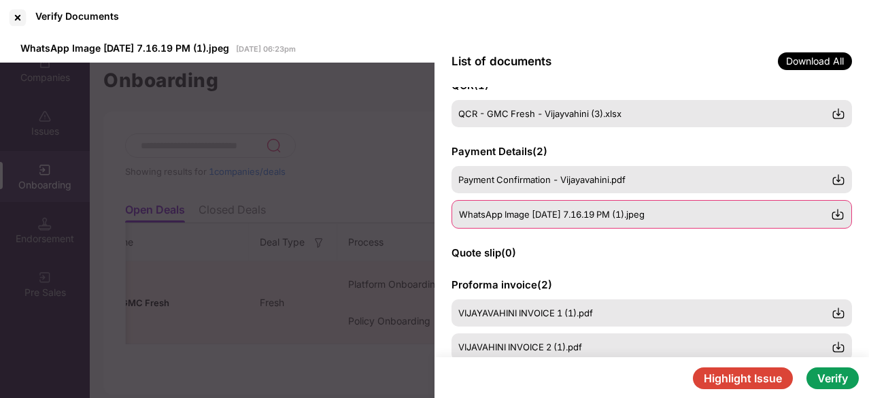
scroll to position [291, 0]
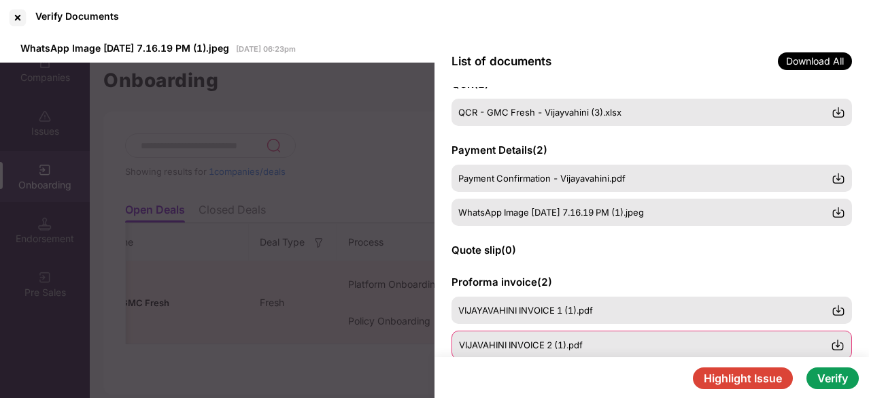
click at [549, 338] on div "VIJAVAHINI INVOICE 2 (1).pdf" at bounding box center [651, 344] width 400 height 29
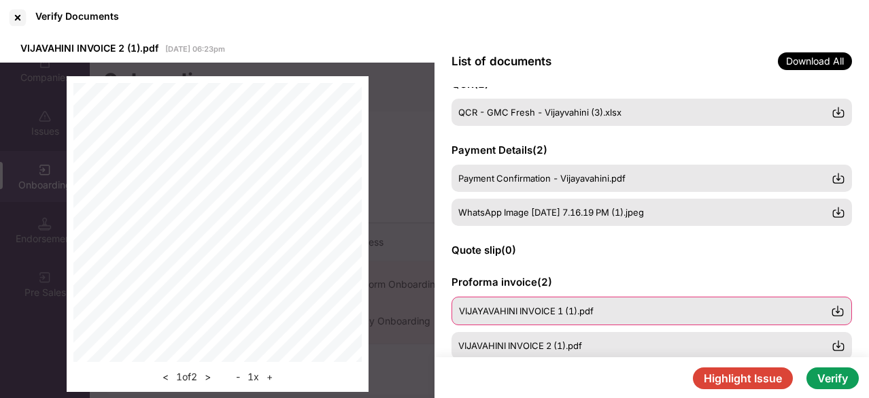
click at [543, 322] on div "VIJAYAVAHINI INVOICE 1 (1).pdf" at bounding box center [651, 310] width 400 height 29
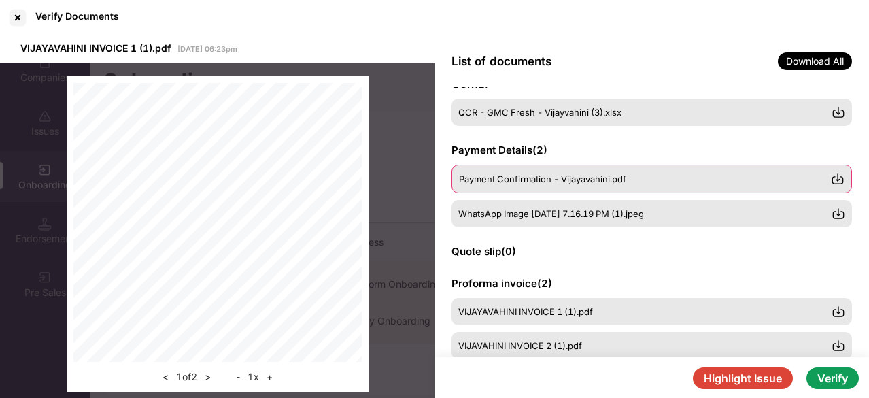
click at [545, 179] on span "Payment Confirmation - Vijayavahini.pdf" at bounding box center [542, 178] width 167 height 11
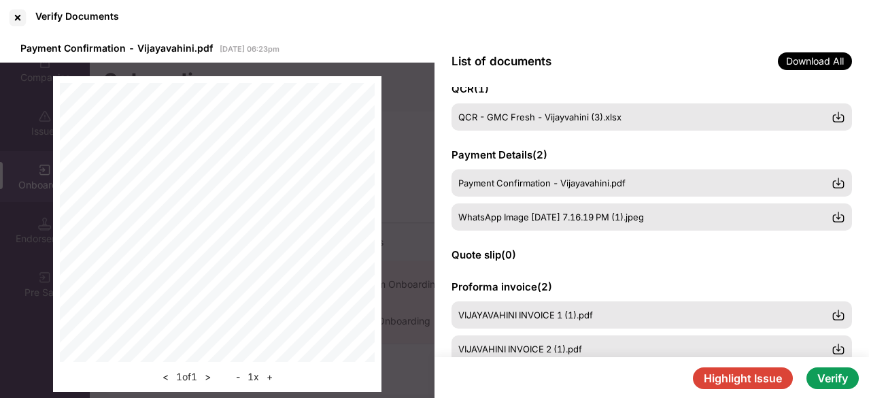
scroll to position [286, 0]
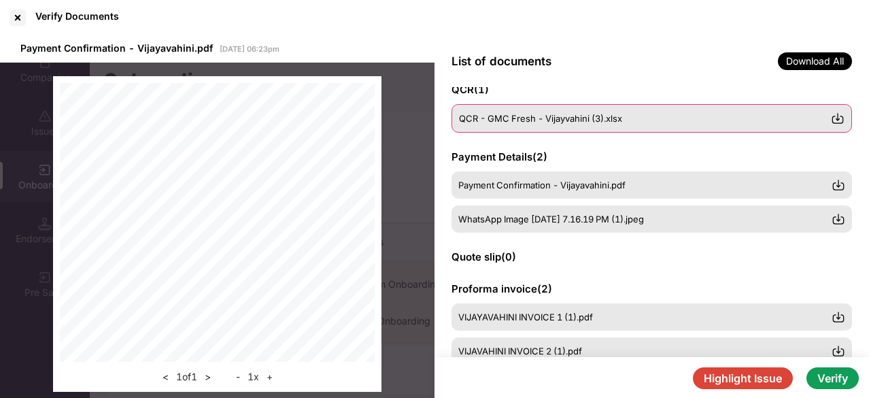
click at [530, 122] on span "QCR - GMC Fresh - Vijayvahini (3).xlsx" at bounding box center [540, 118] width 163 height 11
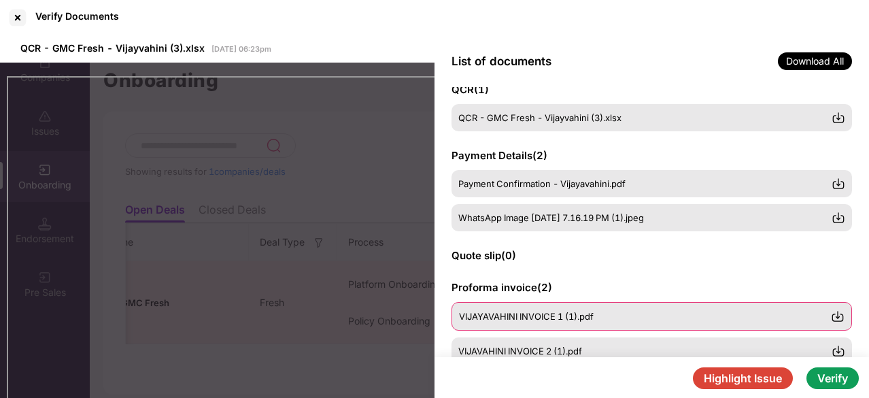
click at [549, 322] on div "VIJAYAVAHINI INVOICE 1 (1).pdf" at bounding box center [651, 316] width 400 height 29
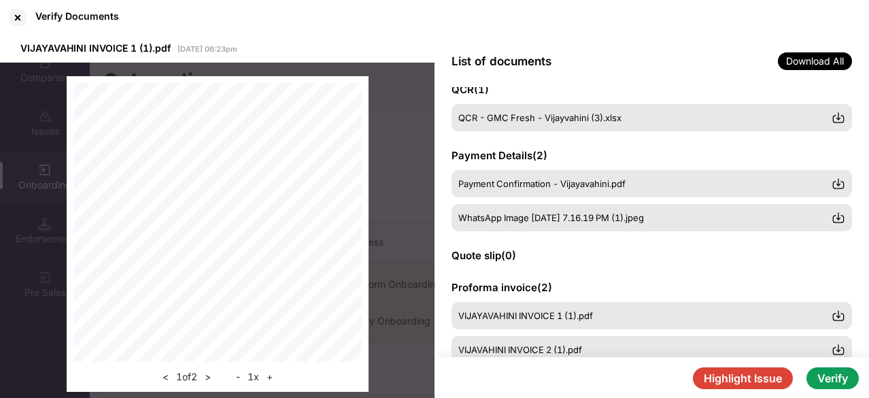
scroll to position [39, 0]
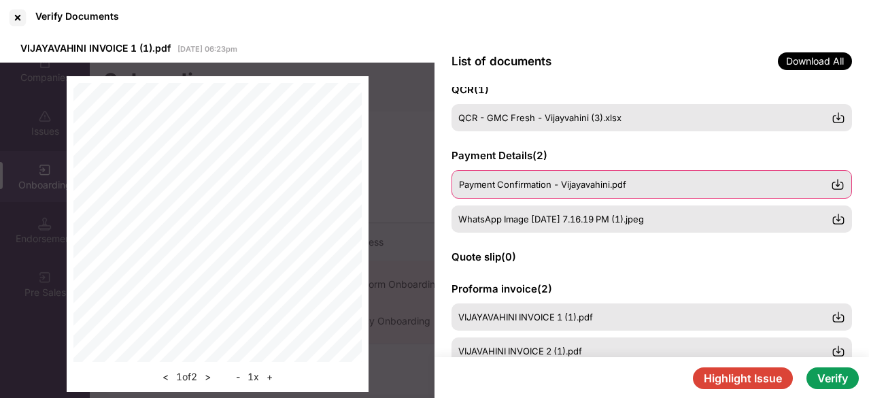
click at [492, 190] on div "Payment Confirmation - Vijayavahini.pdf" at bounding box center [651, 184] width 400 height 29
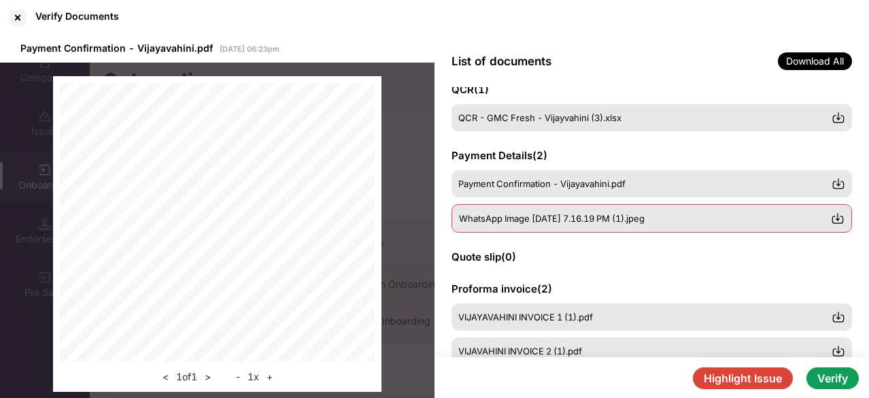
click at [506, 216] on span "WhatsApp Image [DATE] 7.16.19 PM (1).jpeg" at bounding box center [552, 218] width 186 height 11
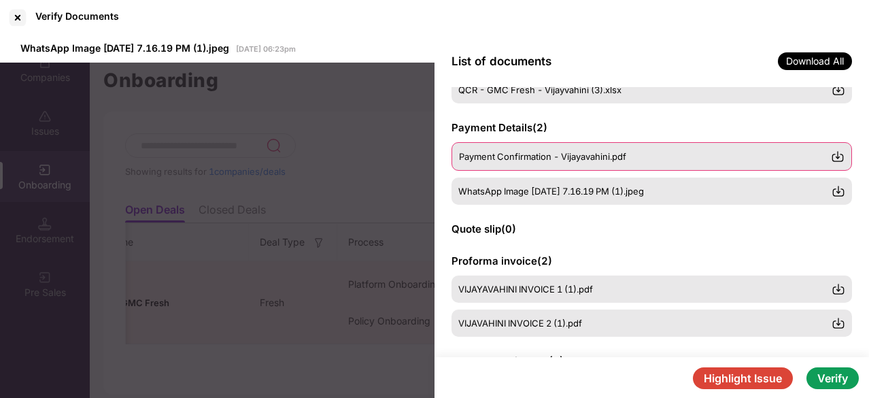
scroll to position [350, 0]
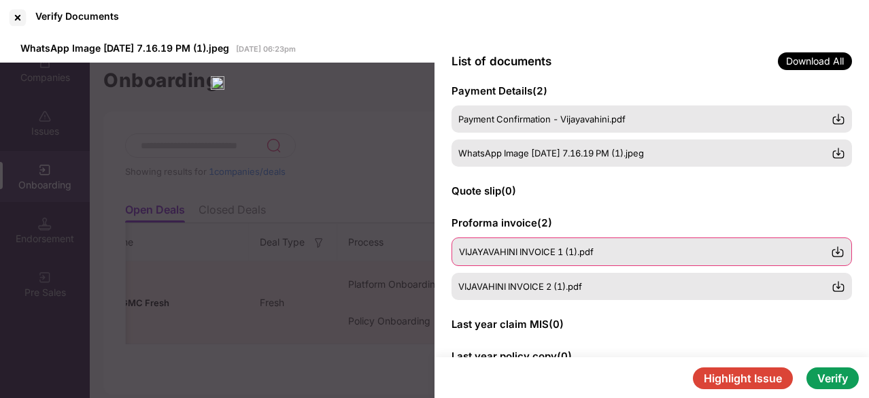
click at [523, 245] on div "VIJAYAVAHINI INVOICE 1 (1).pdf" at bounding box center [651, 251] width 400 height 29
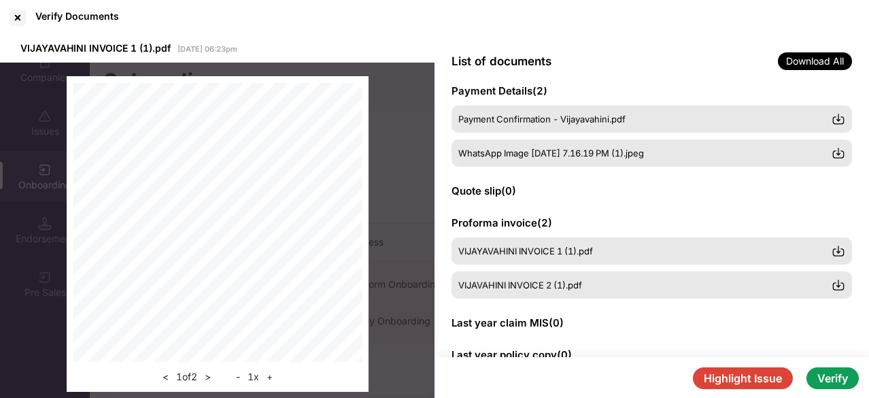
click at [659, 199] on div "GSTIN certificate ( 1 ) VCF- GST Certificate (1).pdf PAN card ( 1 ) VCF-PAN Car…" at bounding box center [651, 222] width 434 height 270
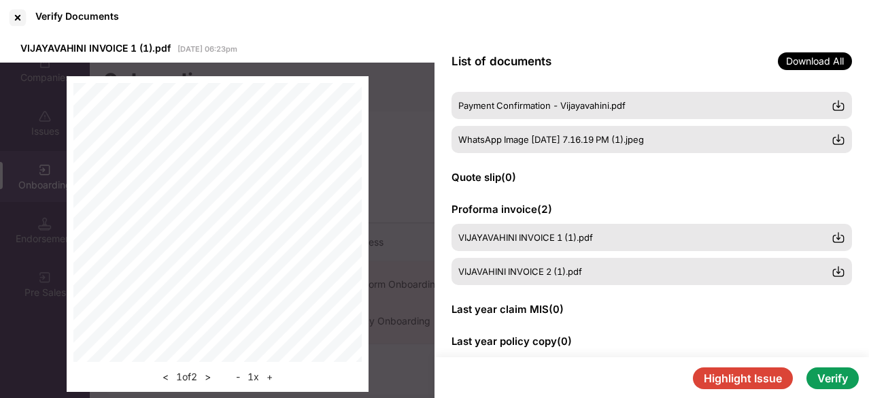
scroll to position [389, 0]
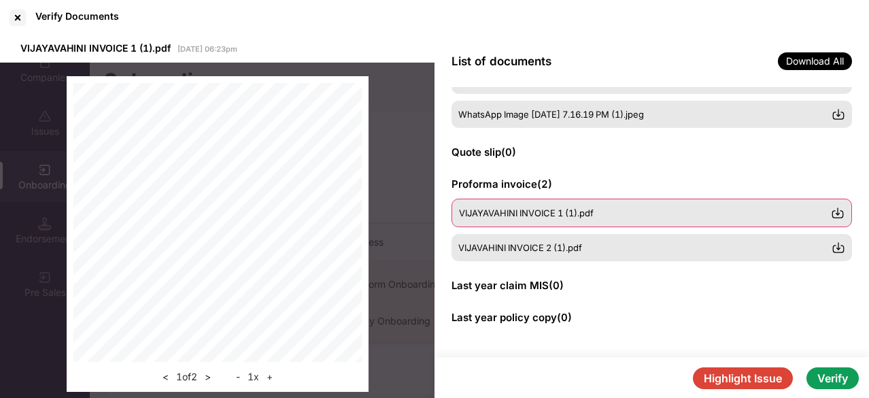
click at [586, 223] on div "VIJAYAVAHINI INVOICE 1 (1).pdf" at bounding box center [651, 213] width 400 height 29
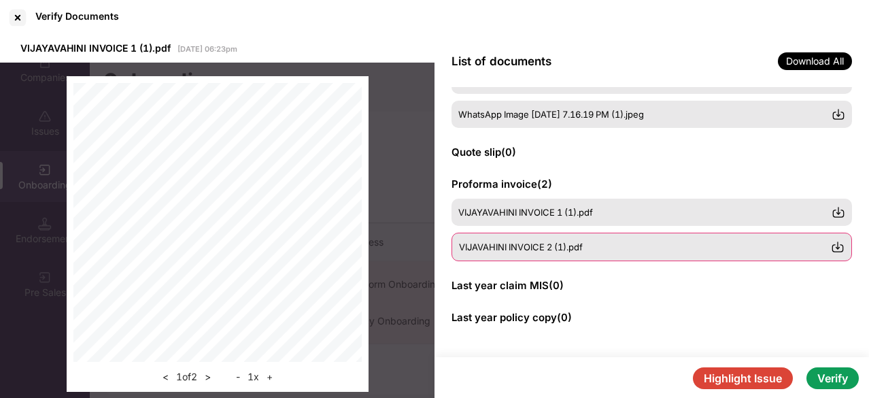
click at [568, 244] on span "VIJAVAHINI INVOICE 2 (1).pdf" at bounding box center [521, 246] width 124 height 11
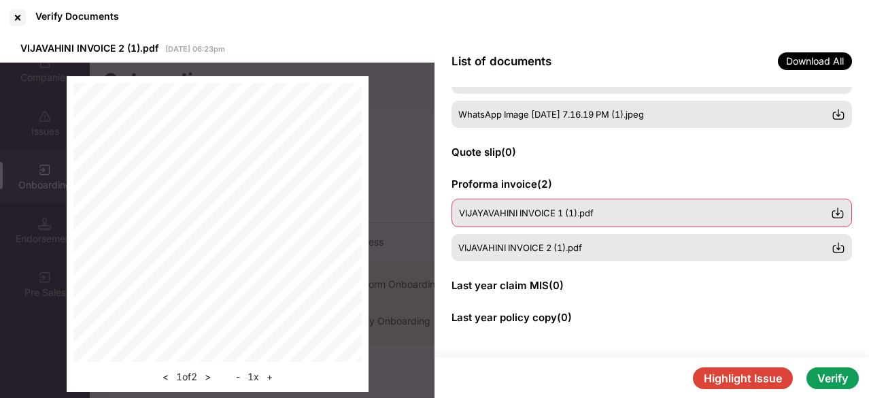
click at [532, 218] on div "VIJAYAVAHINI INVOICE 1 (1).pdf" at bounding box center [651, 213] width 400 height 29
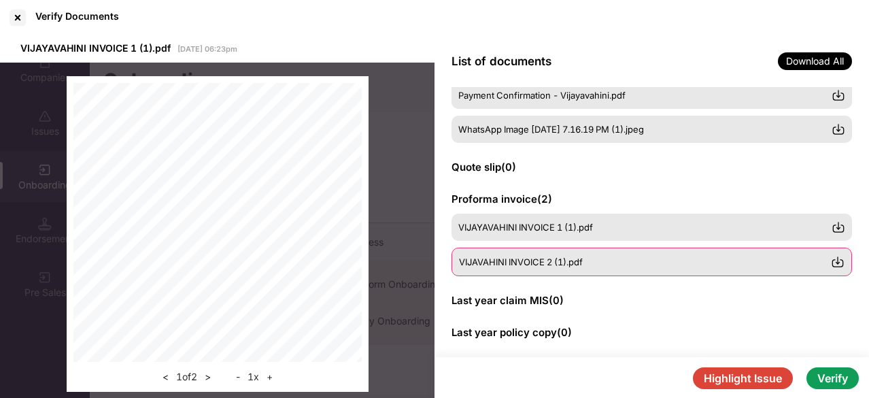
click at [518, 263] on span "VIJAVAHINI INVOICE 2 (1).pdf" at bounding box center [521, 261] width 124 height 11
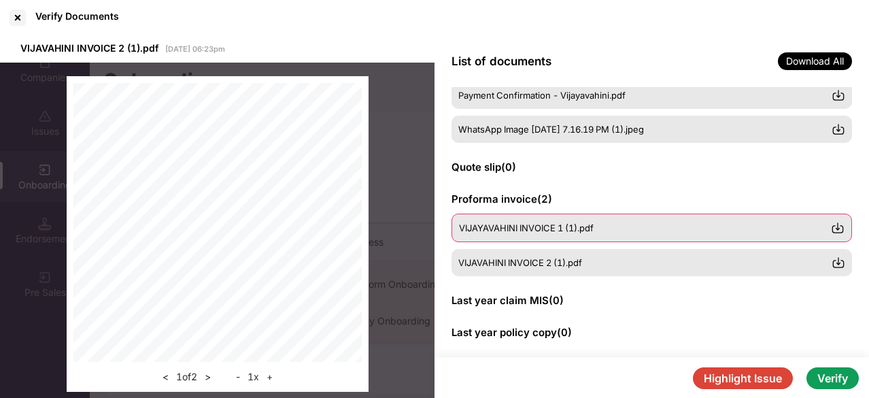
click at [542, 226] on span "VIJAYAVAHINI INVOICE 1 (1).pdf" at bounding box center [526, 227] width 135 height 11
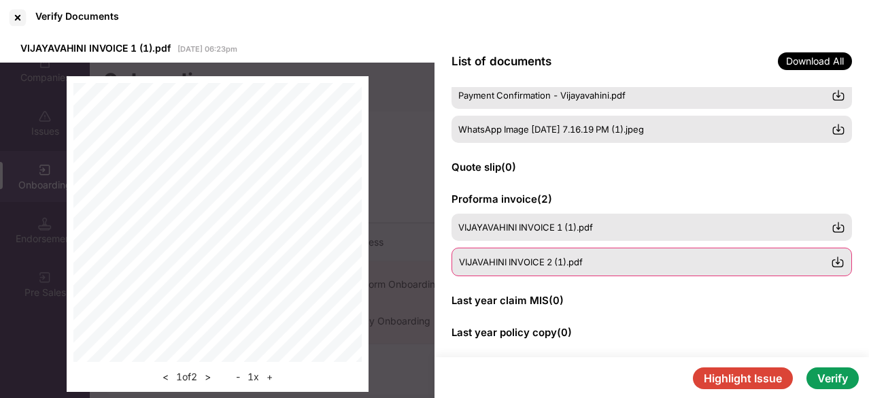
click at [538, 267] on div "VIJAVAHINI INVOICE 2 (1).pdf" at bounding box center [651, 261] width 400 height 29
click at [610, 265] on div "VIJAVAHINI INVOICE 2 (1).pdf" at bounding box center [645, 261] width 372 height 11
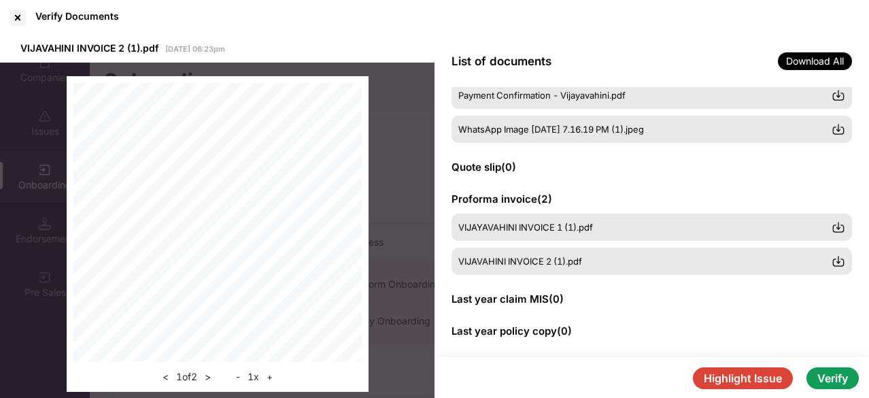
click at [710, 52] on div "List of documents Download All" at bounding box center [651, 61] width 434 height 52
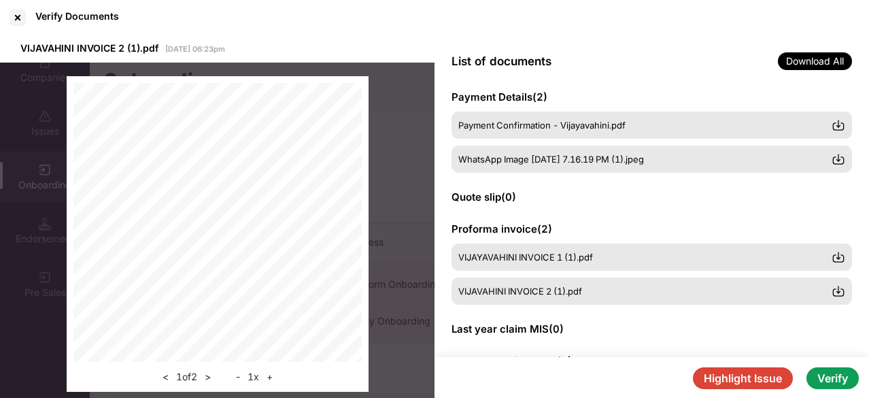
scroll to position [389, 0]
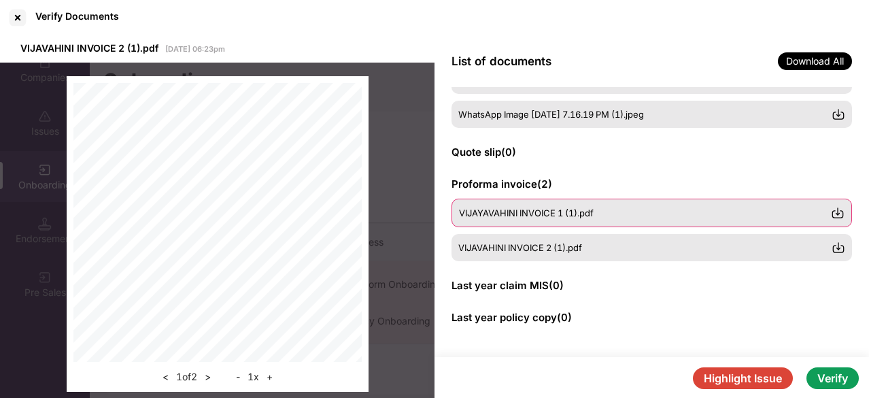
click at [532, 215] on span "VIJAYAVAHINI INVOICE 1 (1).pdf" at bounding box center [526, 212] width 135 height 11
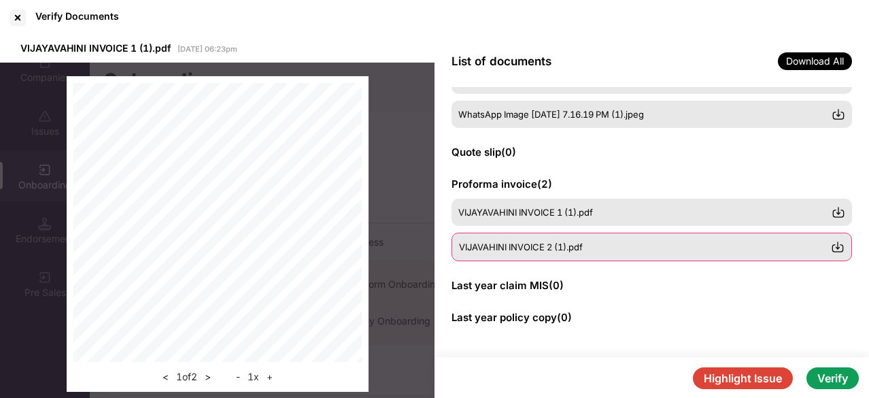
click at [540, 247] on span "VIJAVAHINI INVOICE 2 (1).pdf" at bounding box center [521, 246] width 124 height 11
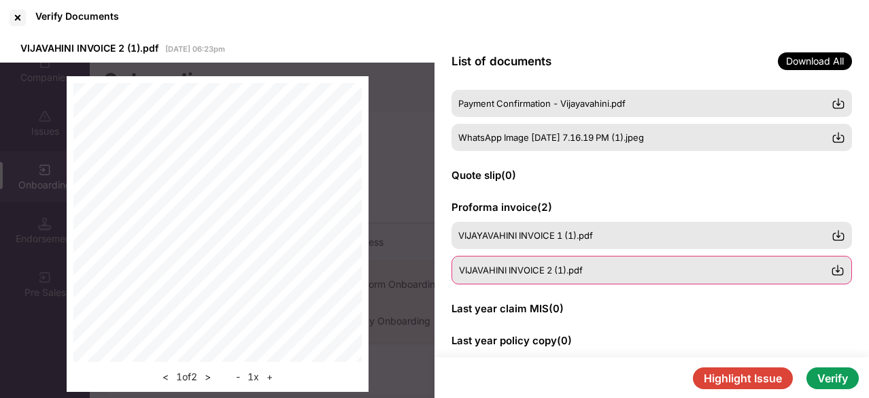
scroll to position [309, 0]
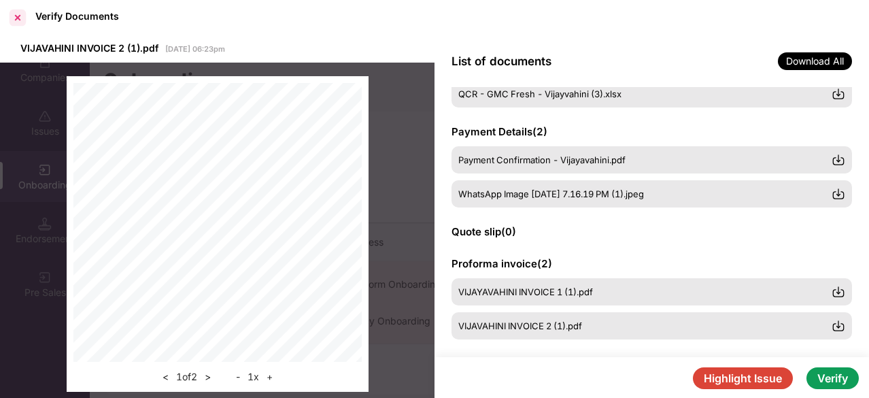
click at [19, 20] on div at bounding box center [18, 18] width 22 height 22
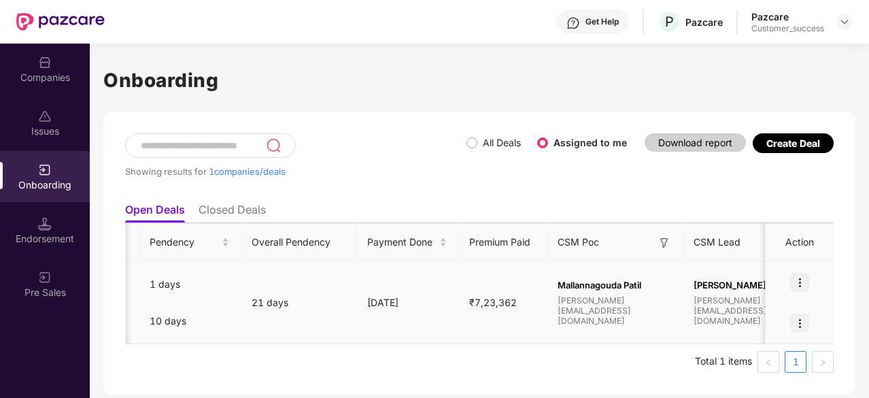
scroll to position [0, 703]
click at [503, 303] on span "₹7,23,362" at bounding box center [494, 302] width 69 height 12
copy span "₹7,23,362"
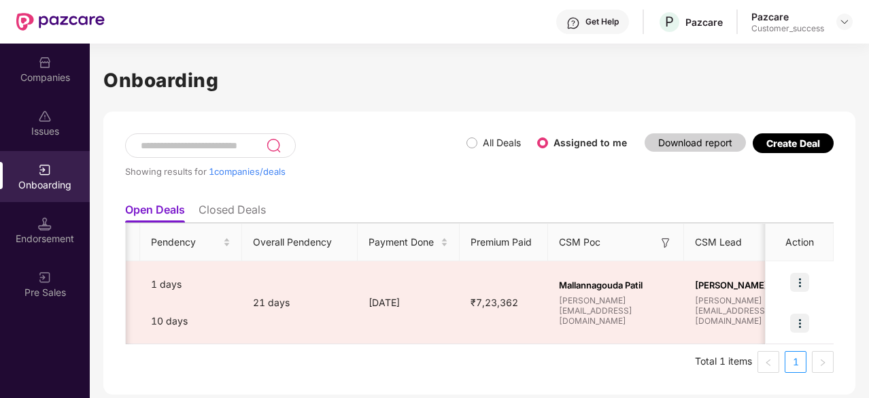
click at [713, 77] on h1 "Onboarding" at bounding box center [479, 80] width 752 height 30
click at [642, 66] on h1 "Onboarding" at bounding box center [479, 80] width 752 height 30
click at [41, 60] on img at bounding box center [45, 63] width 14 height 14
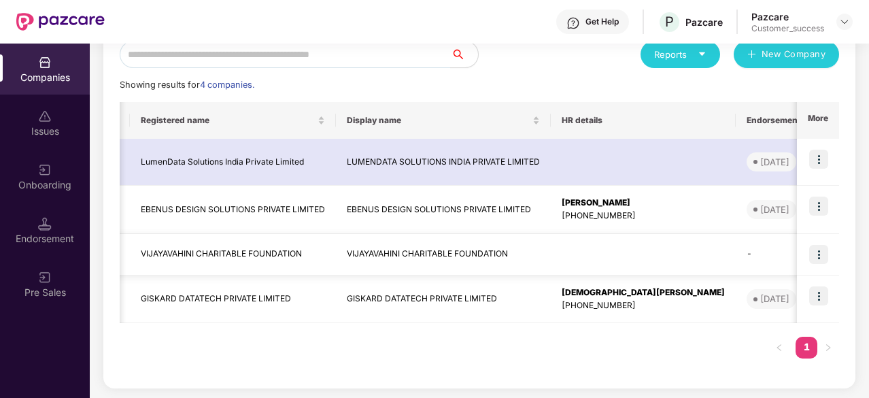
scroll to position [0, 58]
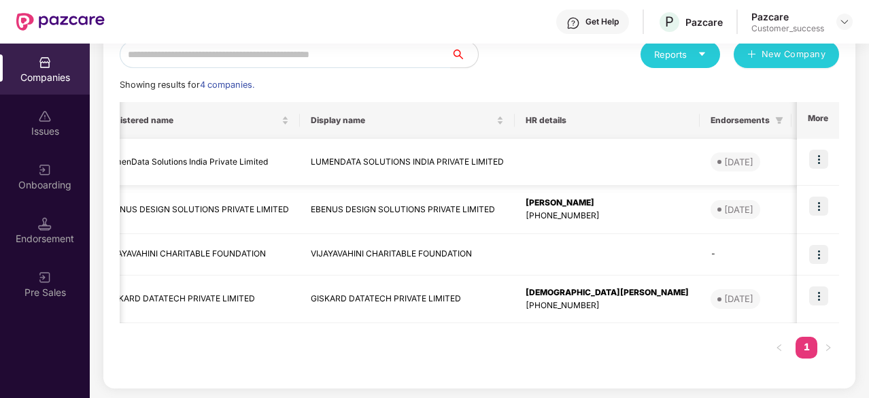
click at [819, 156] on img at bounding box center [818, 159] width 19 height 19
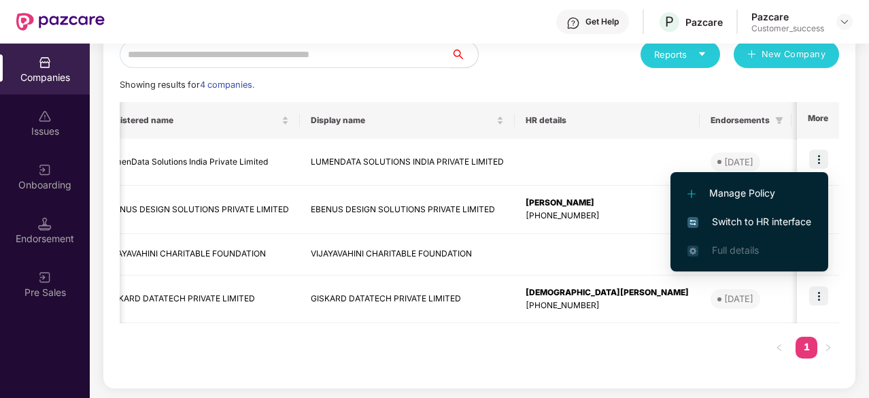
click at [734, 220] on span "Switch to HR interface" at bounding box center [749, 221] width 124 height 15
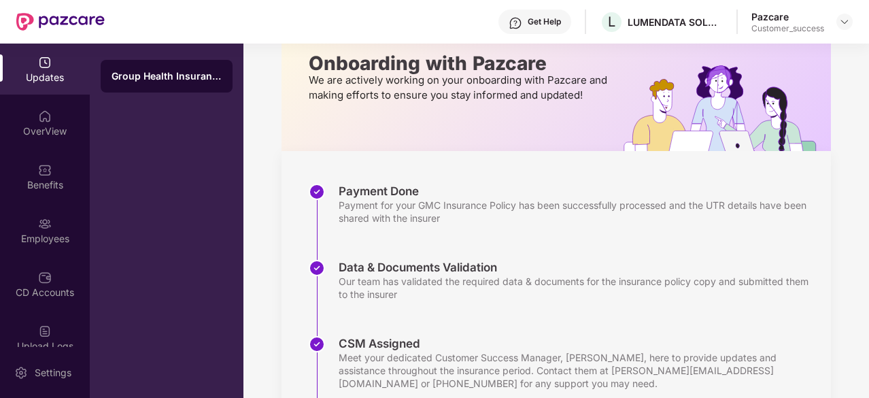
scroll to position [86, 0]
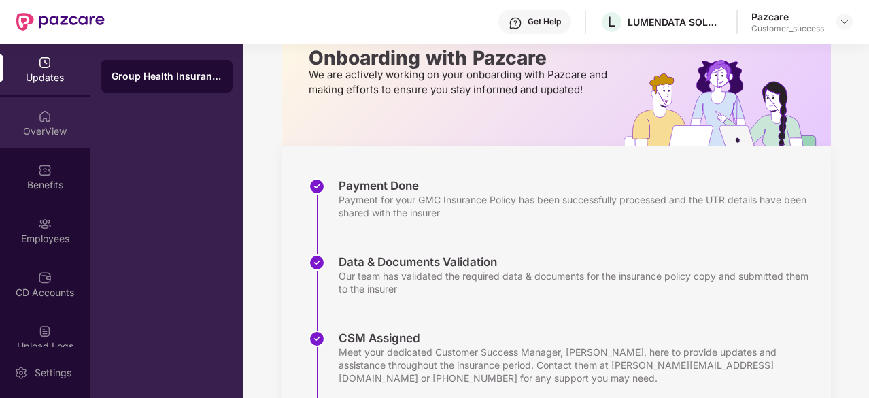
click at [60, 134] on div "OverView" at bounding box center [45, 131] width 90 height 14
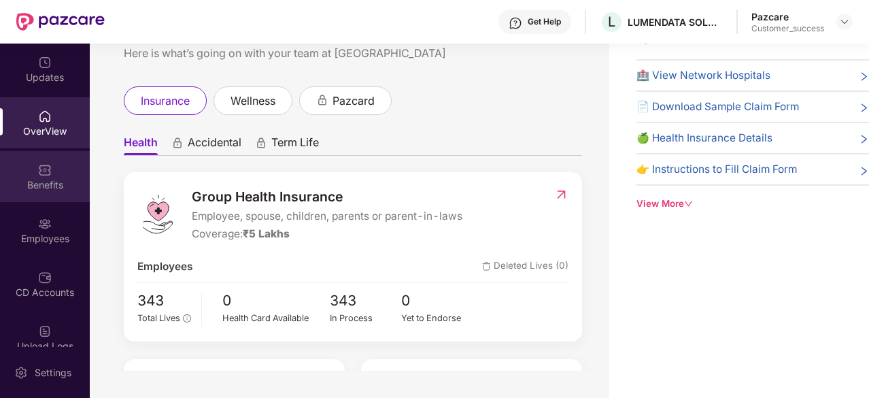
click at [41, 167] on img at bounding box center [45, 170] width 14 height 14
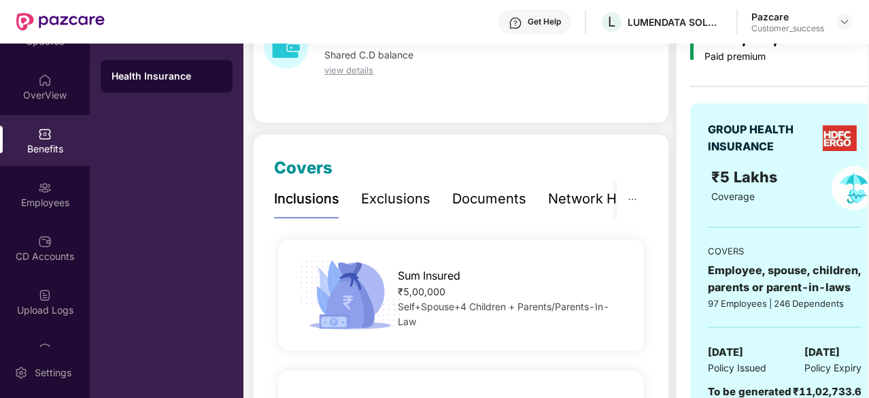
scroll to position [37, 0]
click at [42, 207] on div "Employees" at bounding box center [45, 202] width 90 height 14
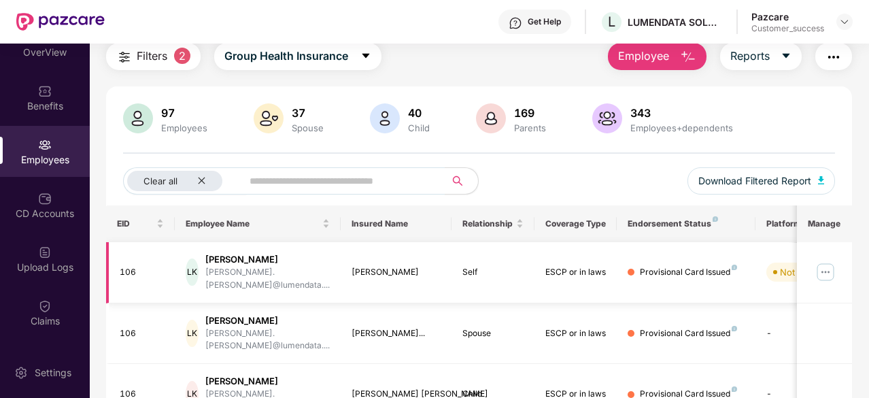
scroll to position [48, 0]
click at [200, 180] on icon "close" at bounding box center [201, 181] width 7 height 7
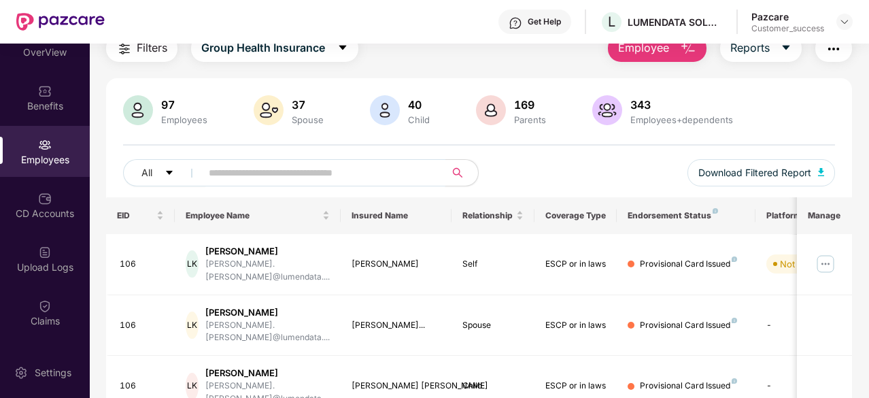
scroll to position [57, 0]
click at [169, 176] on icon "caret-down" at bounding box center [170, 172] width 10 height 10
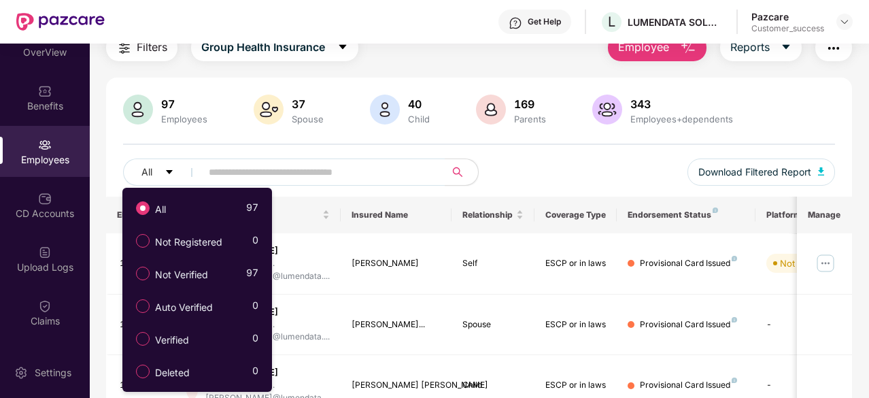
click at [233, 120] on div "97 Employees 37 Spouse 40 Child 169 Parents 343 Employees+dependents" at bounding box center [479, 110] width 712 height 33
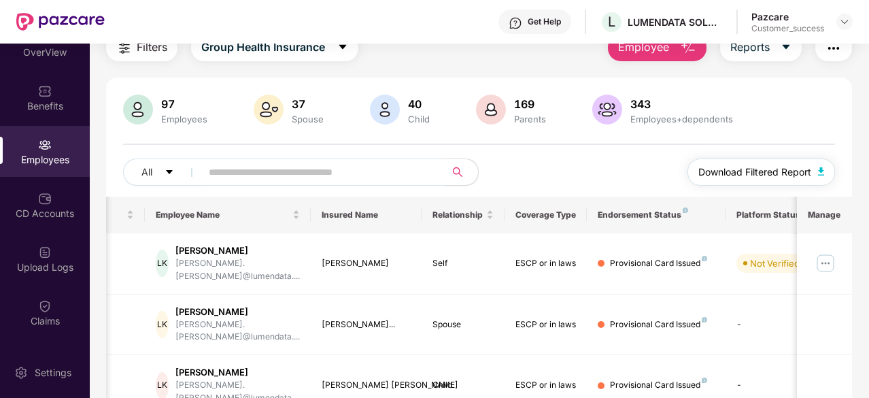
scroll to position [0, 0]
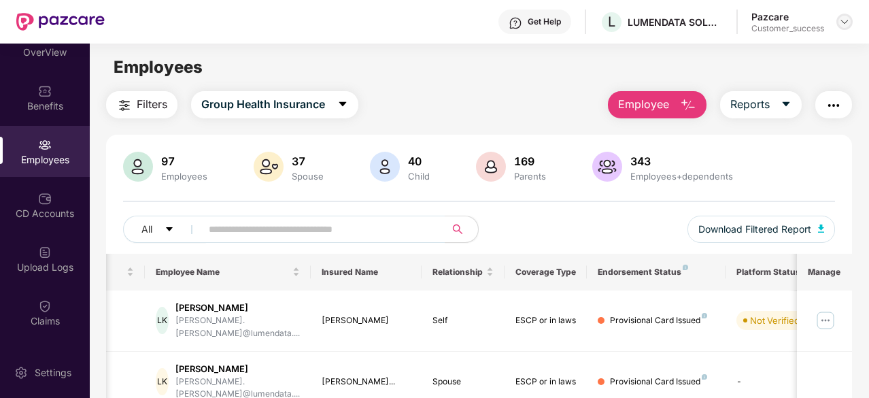
click at [844, 24] on img at bounding box center [844, 21] width 11 height 11
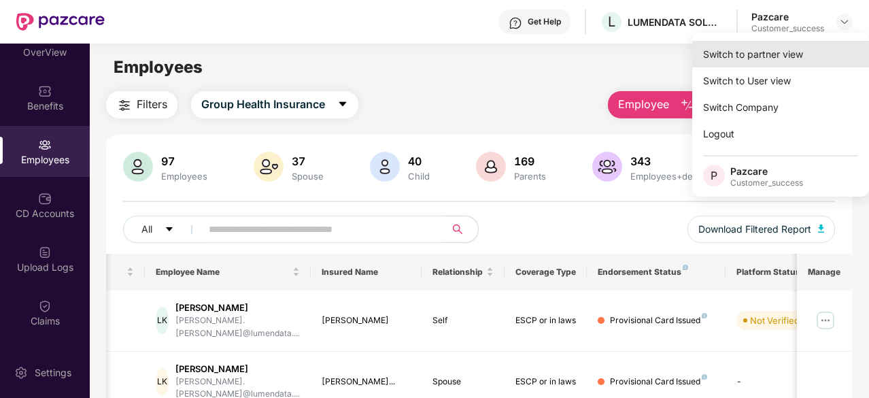
click at [803, 50] on div "Switch to partner view" at bounding box center [780, 54] width 177 height 27
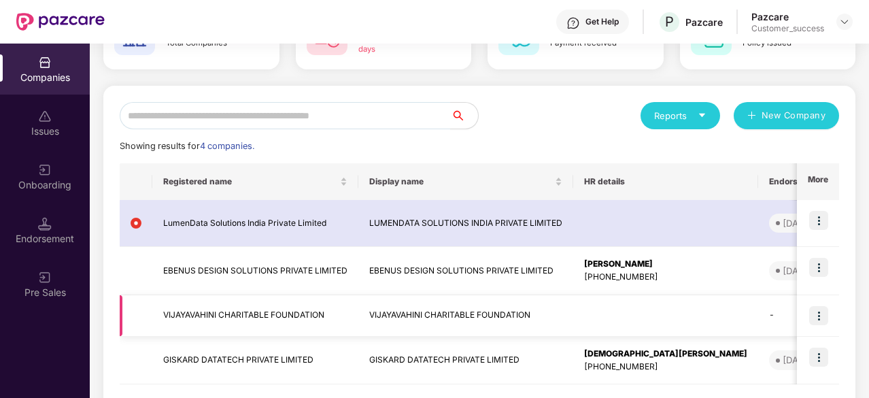
scroll to position [103, 0]
click at [824, 352] on img at bounding box center [818, 356] width 19 height 19
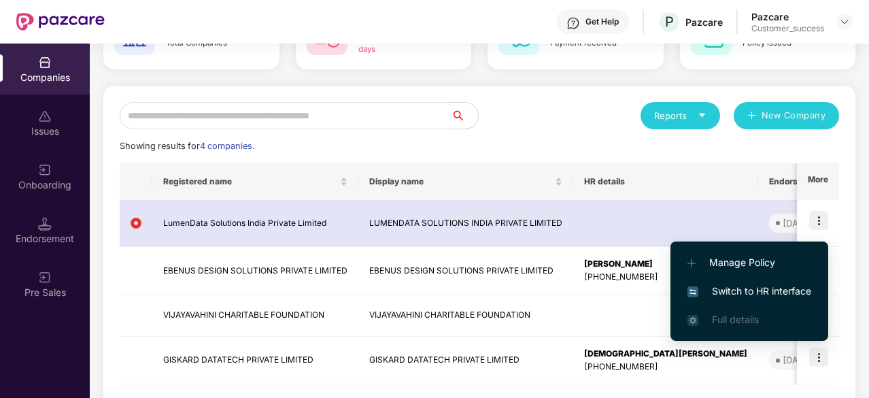
click at [756, 288] on span "Switch to HR interface" at bounding box center [749, 290] width 124 height 15
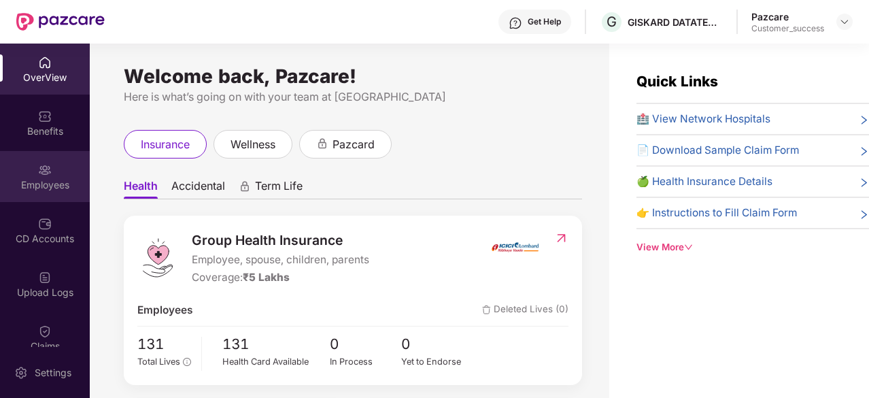
click at [31, 162] on div "Employees" at bounding box center [45, 176] width 90 height 51
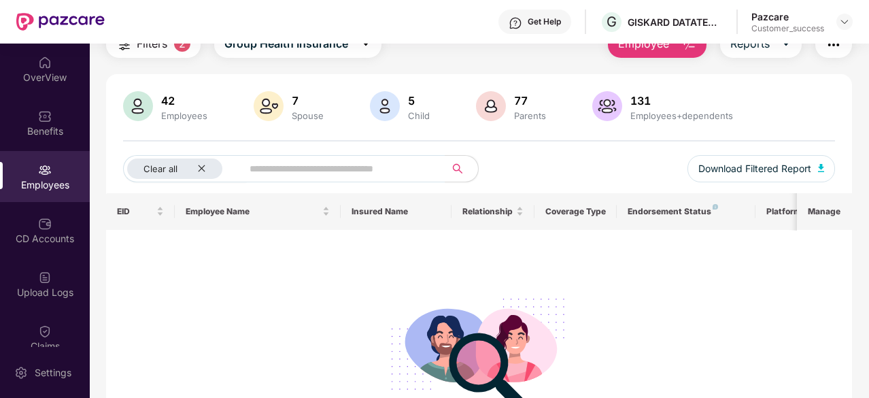
scroll to position [99, 0]
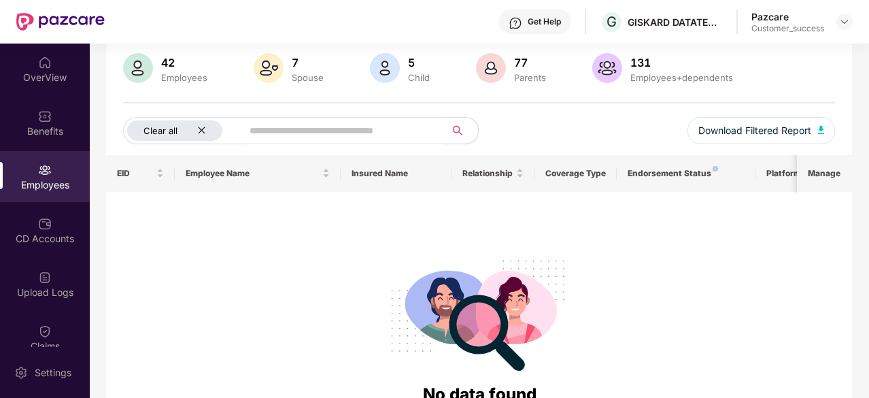
click at [203, 126] on icon "close" at bounding box center [201, 130] width 9 height 9
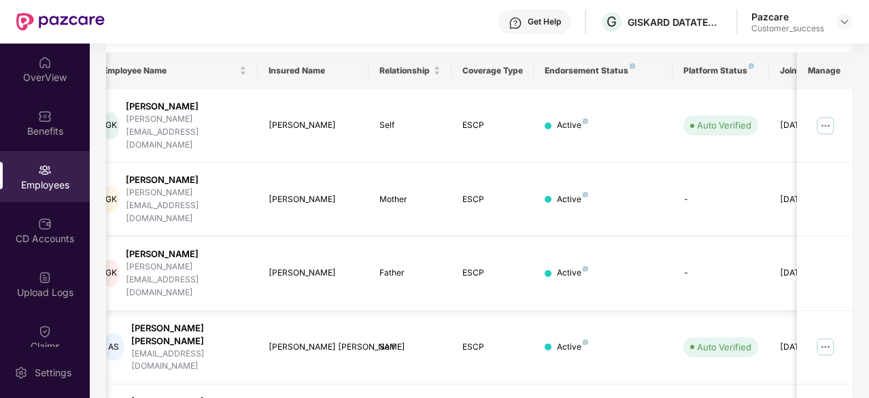
scroll to position [230, 0]
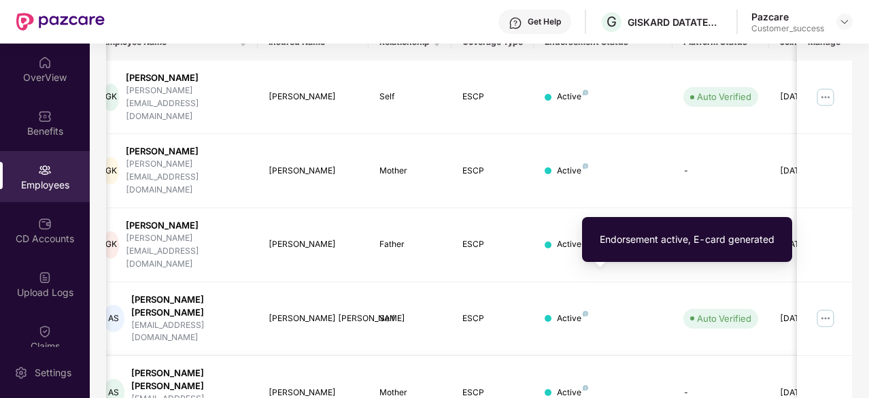
click at [583, 385] on img at bounding box center [585, 387] width 5 height 5
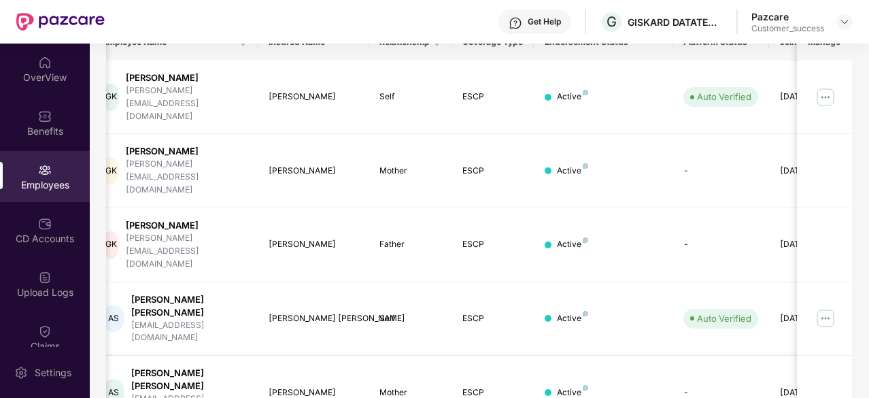
scroll to position [0, 136]
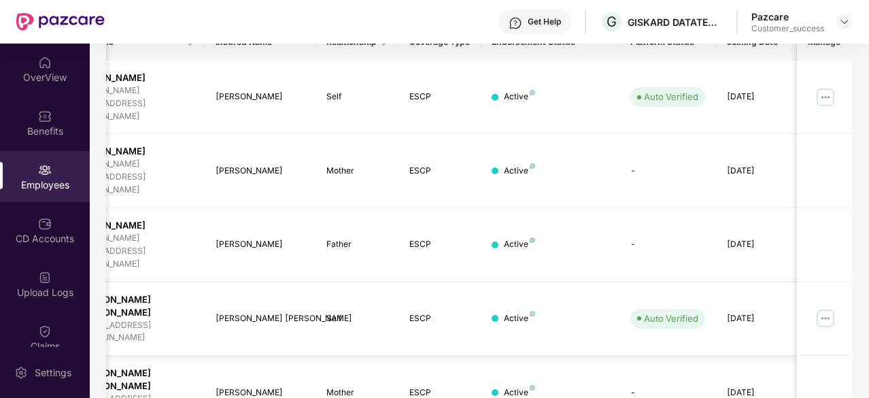
click at [823, 307] on img at bounding box center [825, 318] width 22 height 22
click at [657, 208] on td "-" at bounding box center [667, 245] width 97 height 74
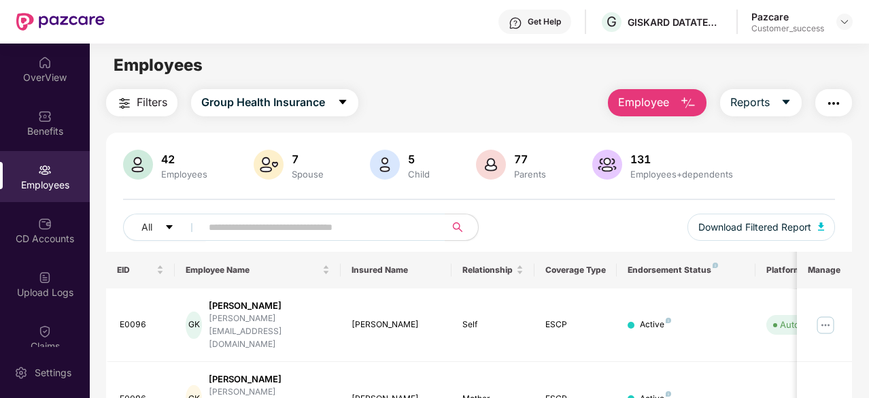
scroll to position [0, 0]
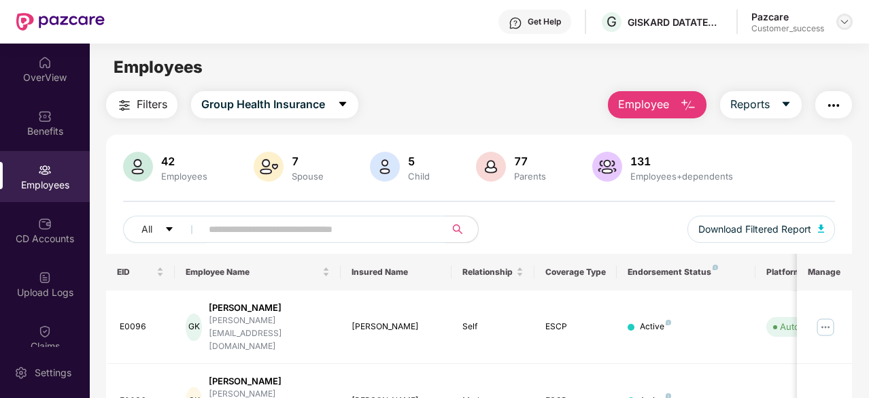
click at [842, 22] on img at bounding box center [844, 21] width 11 height 11
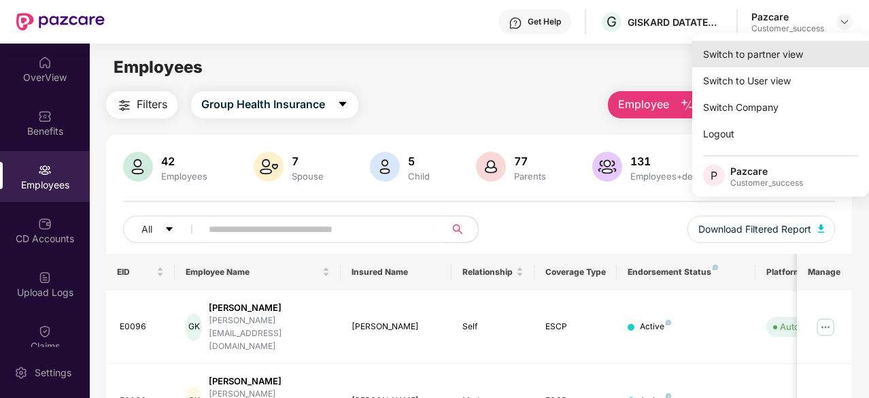
click at [790, 58] on div "Switch to partner view" at bounding box center [780, 54] width 177 height 27
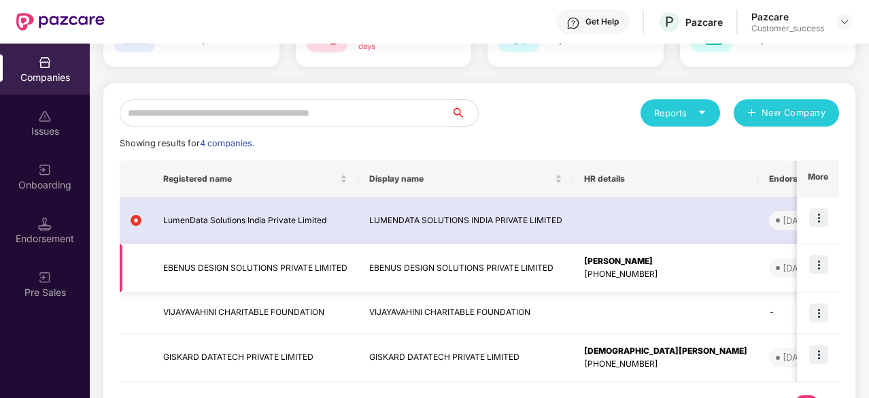
scroll to position [107, 0]
click at [466, 282] on td "EBENUS DESIGN SOLUTIONS PRIVATE LIMITED" at bounding box center [465, 267] width 215 height 48
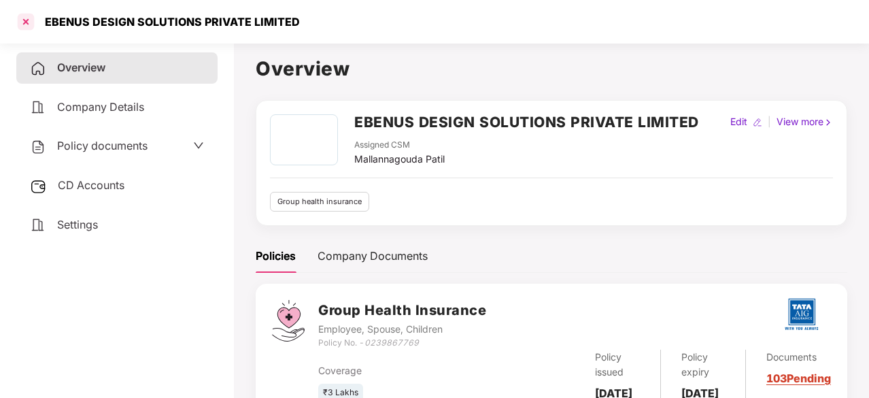
click at [31, 24] on div at bounding box center [26, 22] width 22 height 22
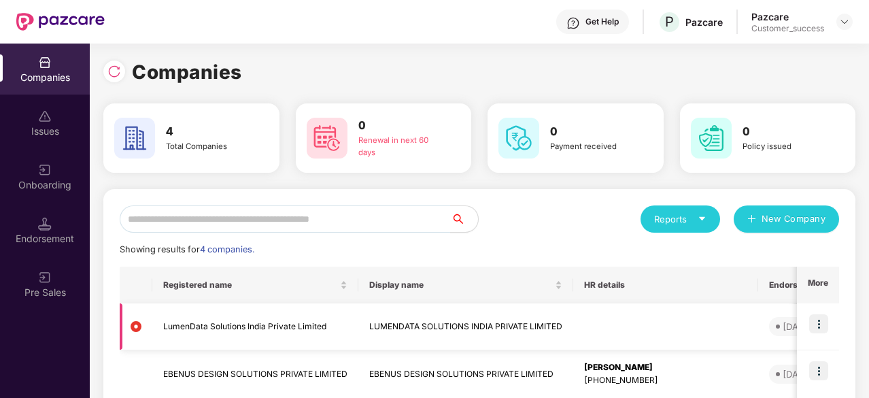
scroll to position [39, 0]
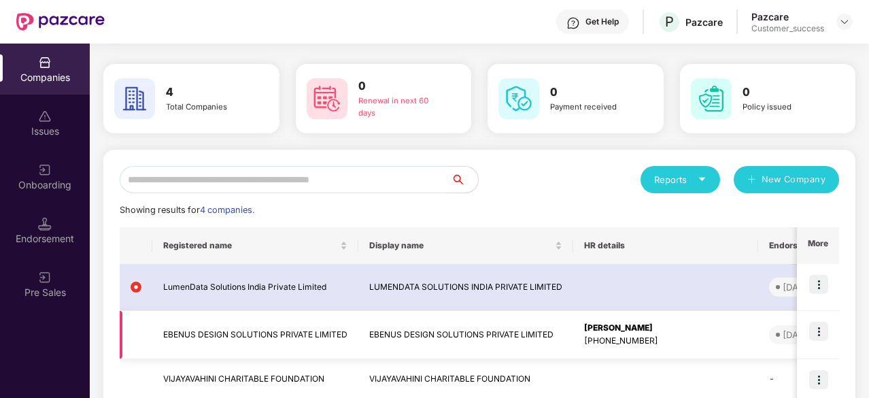
click at [381, 329] on td "EBENUS DESIGN SOLUTIONS PRIVATE LIMITED" at bounding box center [465, 335] width 215 height 48
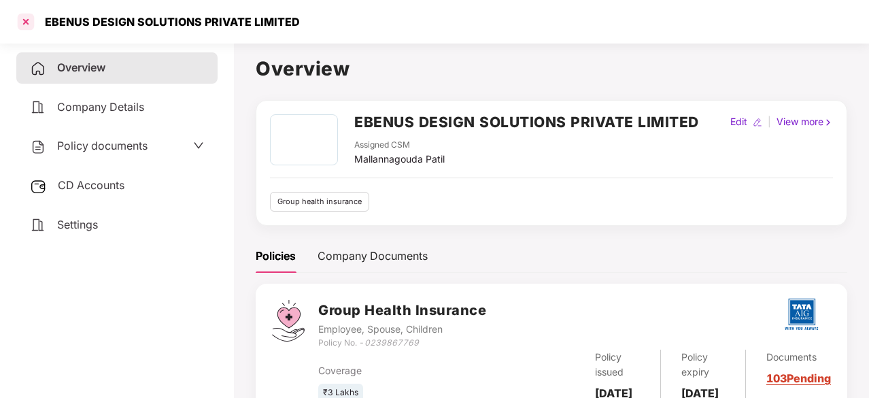
click at [24, 24] on div at bounding box center [26, 22] width 22 height 22
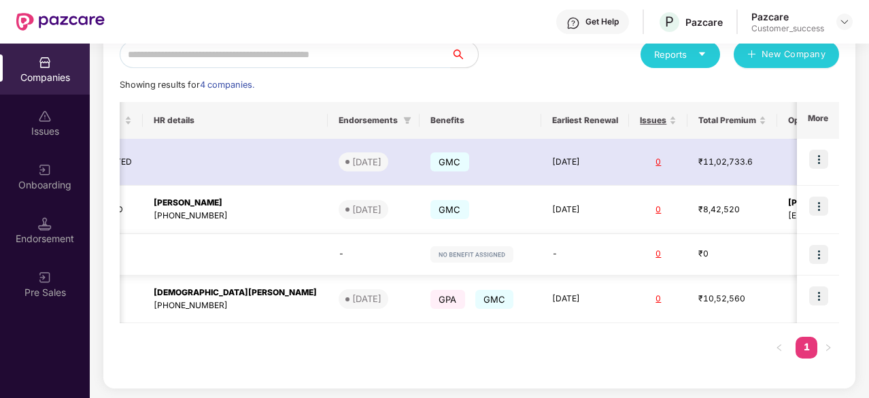
scroll to position [0, 441]
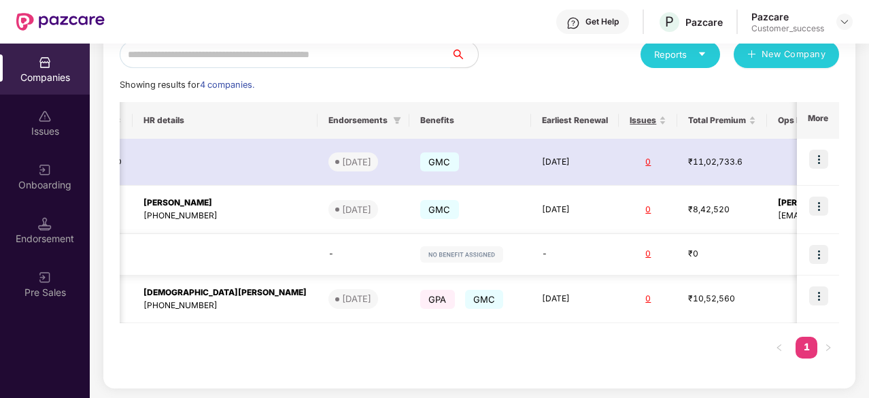
click at [820, 254] on img at bounding box center [818, 254] width 19 height 19
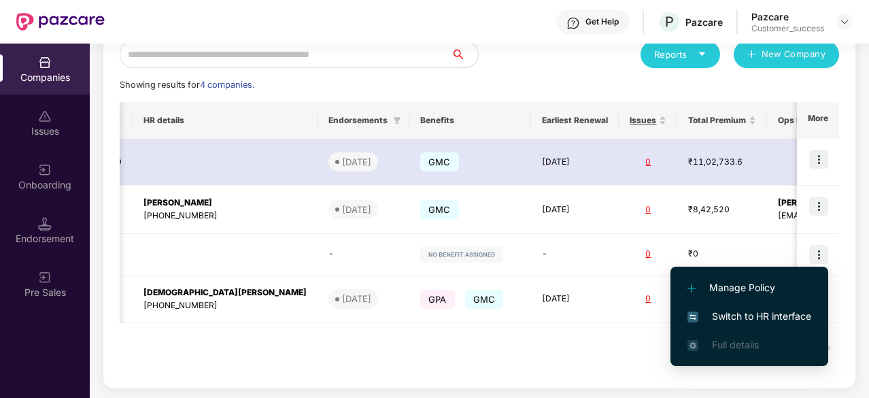
click at [731, 311] on span "Switch to HR interface" at bounding box center [749, 316] width 124 height 15
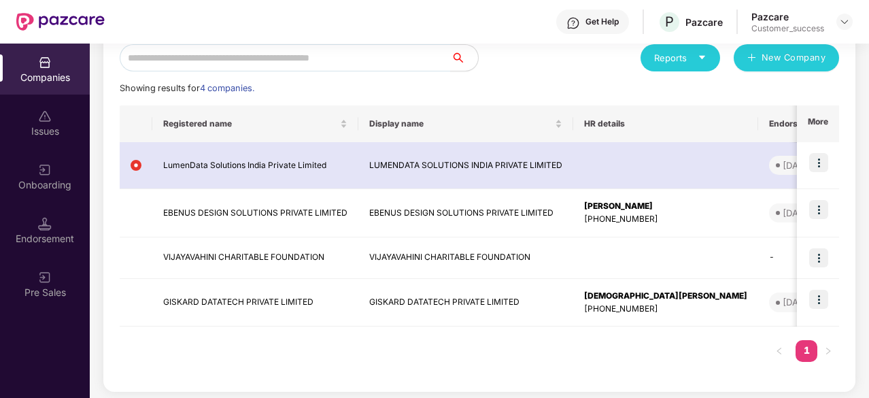
scroll to position [165, 0]
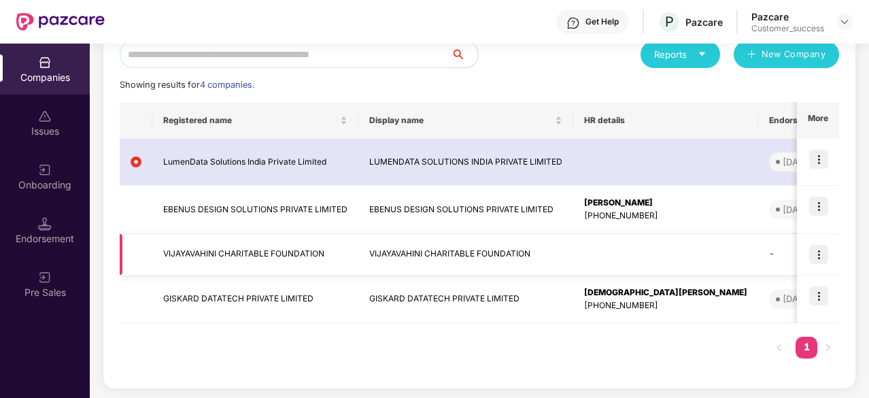
click at [816, 250] on img at bounding box center [818, 254] width 19 height 19
click at [563, 53] on div "Reports New Company" at bounding box center [659, 54] width 360 height 27
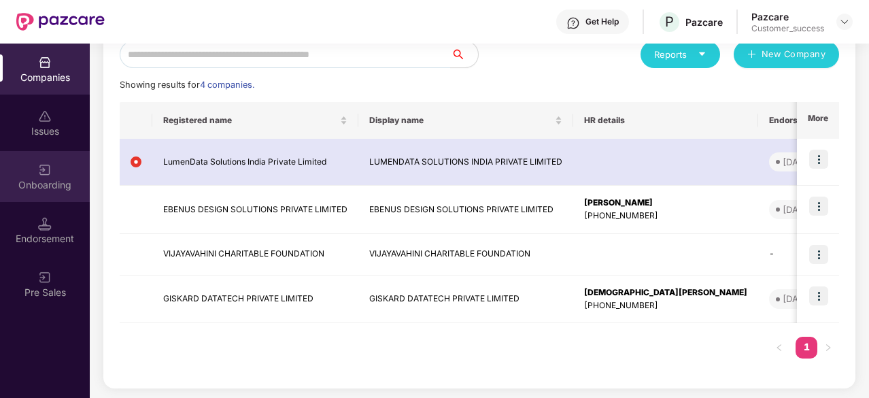
click at [48, 169] on img at bounding box center [45, 170] width 14 height 14
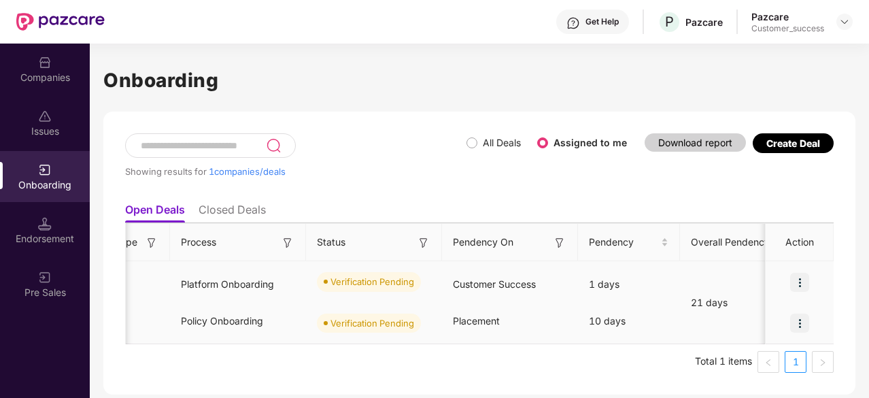
scroll to position [0, 270]
click at [799, 278] on img at bounding box center [799, 282] width 19 height 19
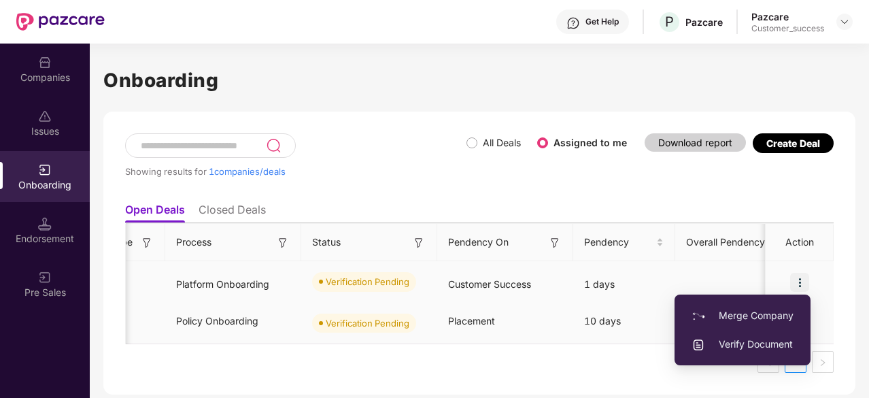
click at [739, 350] on span "Verify Document" at bounding box center [742, 344] width 102 height 15
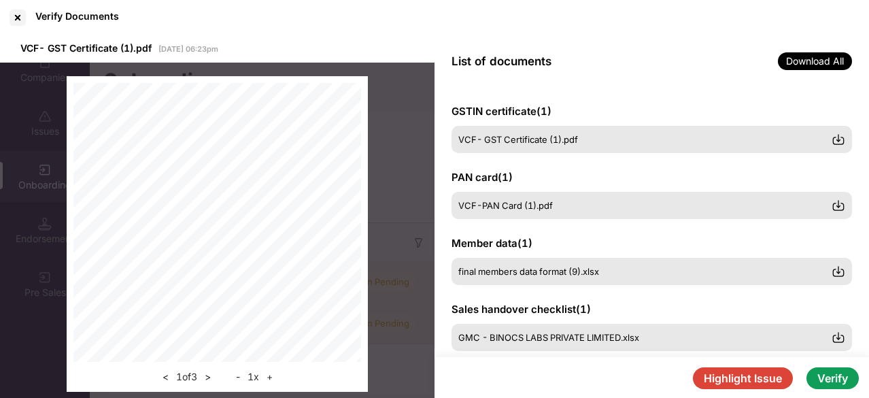
click at [557, 175] on div "PAN card ( 1 ) VCF-PAN Card (1).pdf" at bounding box center [651, 194] width 400 height 49
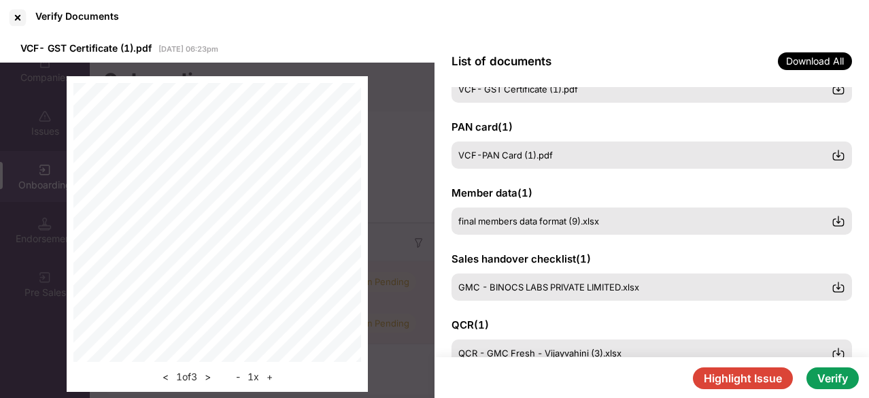
scroll to position [52, 0]
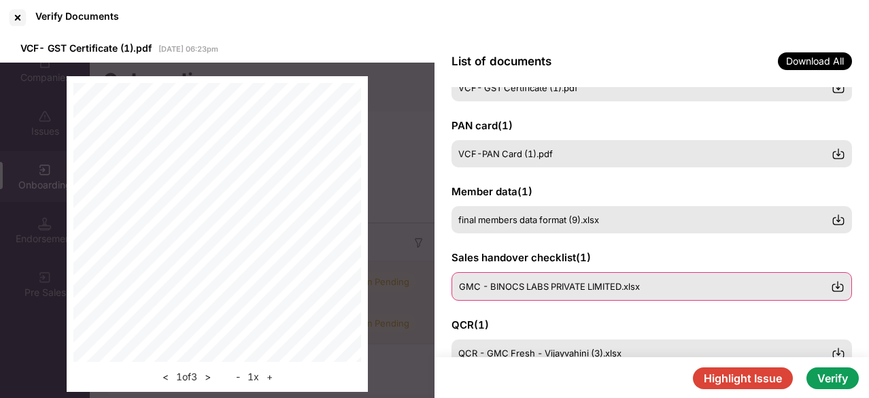
click at [581, 279] on div "GMC - BINOCS LABS PRIVATE LIMITED.xlsx" at bounding box center [651, 286] width 400 height 29
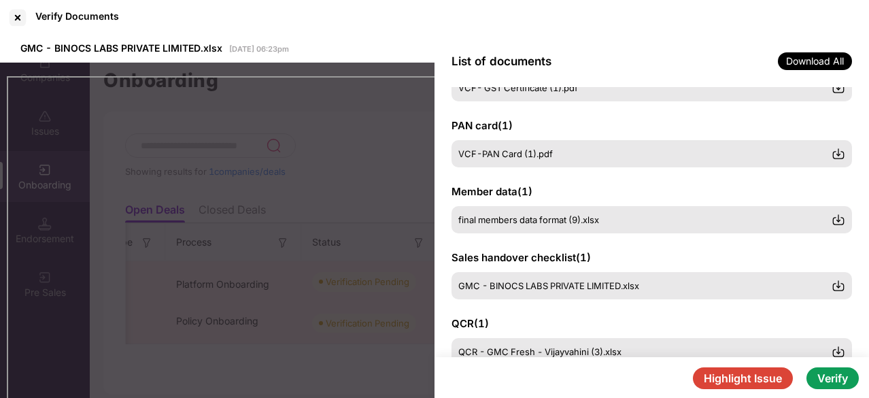
click at [691, 54] on div "List of documents Download All" at bounding box center [651, 61] width 434 height 52
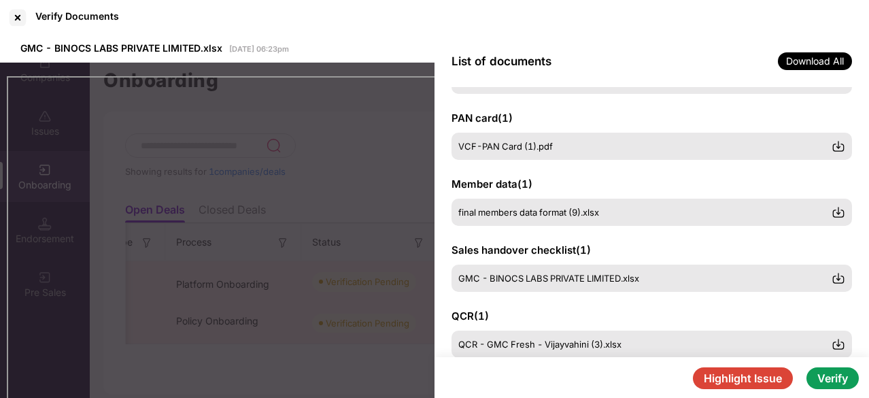
scroll to position [77, 0]
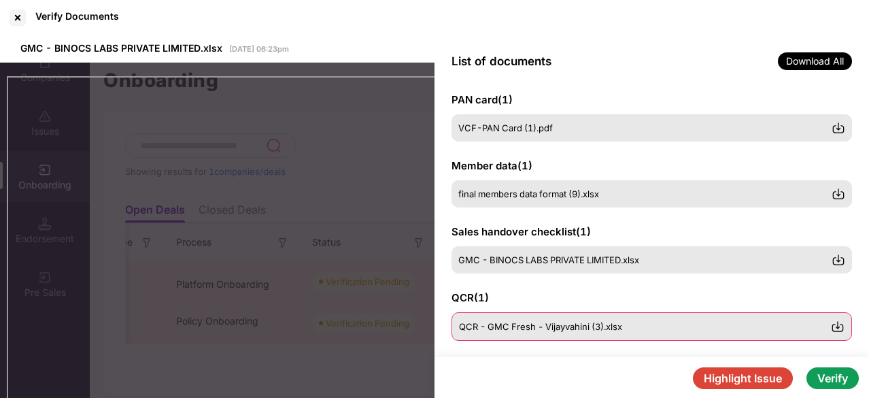
click at [508, 335] on div "QCR - GMC Fresh - Vijayvahini (3).xlsx" at bounding box center [651, 326] width 400 height 29
click at [596, 320] on div "QCR - GMC Fresh - Vijayvahini (3).xlsx" at bounding box center [651, 326] width 400 height 29
click at [590, 335] on div "QCR - GMC Fresh - Vijayvahini (3).xlsx" at bounding box center [651, 326] width 400 height 29
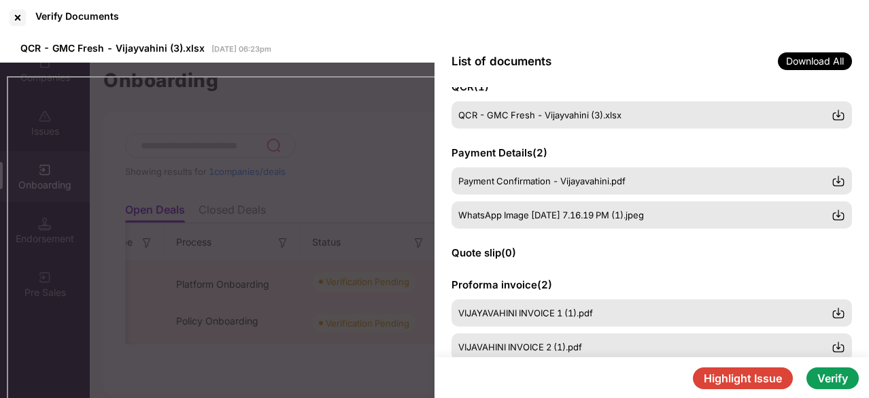
scroll to position [289, 0]
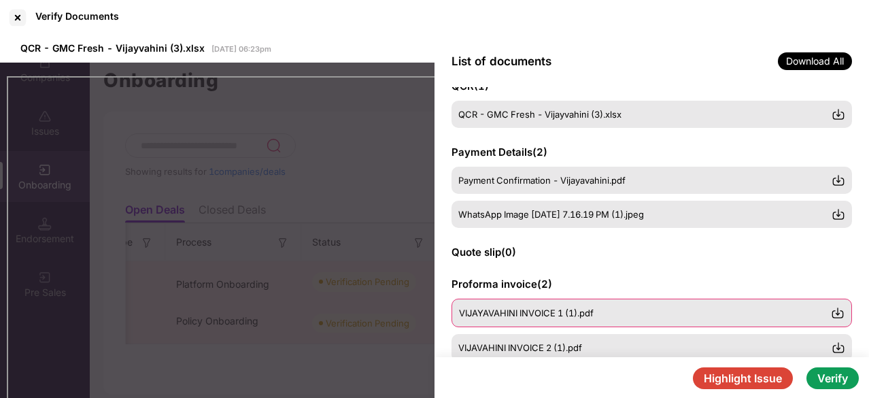
click at [568, 319] on div "VIJAYAVAHINI INVOICE 1 (1).pdf" at bounding box center [651, 312] width 400 height 29
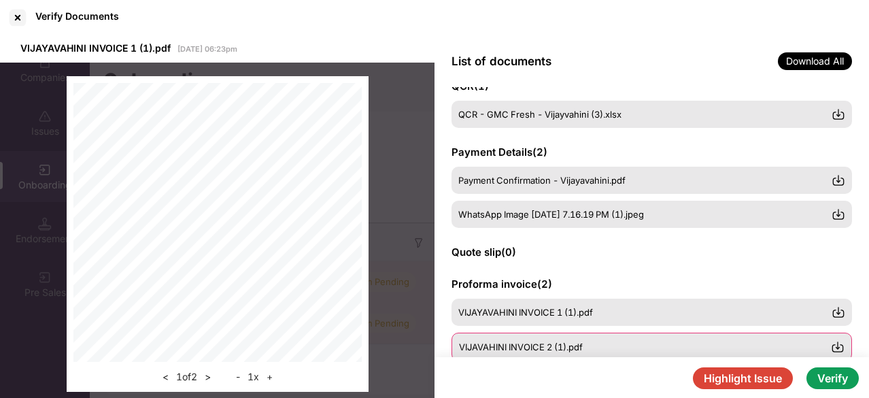
click at [513, 347] on span "VIJAVAHINI INVOICE 2 (1).pdf" at bounding box center [521, 346] width 124 height 11
click at [544, 317] on span "VIJAYAVAHINI INVOICE 1 (1).pdf" at bounding box center [526, 312] width 135 height 11
click at [532, 347] on span "VIJAVAHINI INVOICE 2 (1).pdf" at bounding box center [521, 346] width 124 height 11
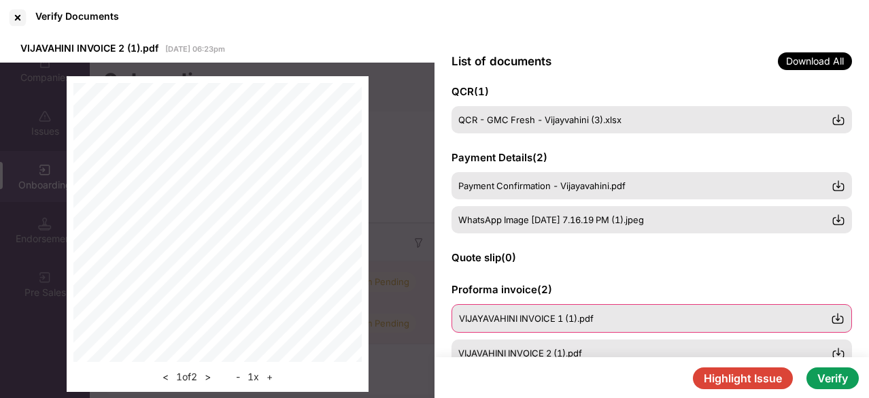
scroll to position [269, 0]
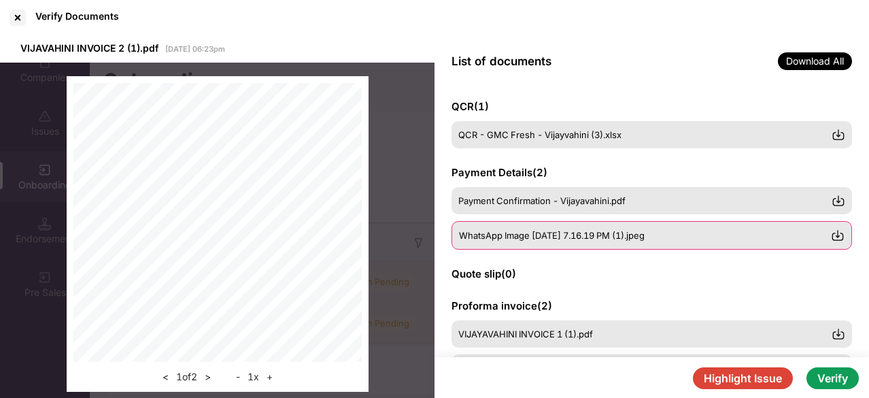
click at [640, 230] on span "WhatsApp Image [DATE] 7.16.19 PM (1).jpeg" at bounding box center [552, 235] width 186 height 11
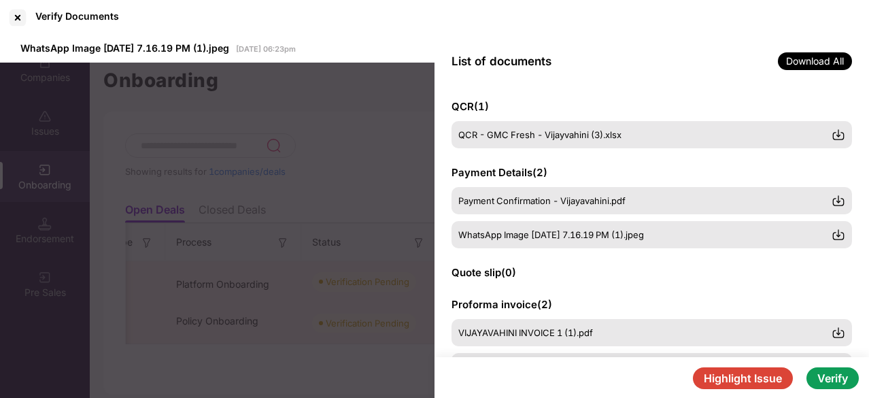
click at [218, 84] on img at bounding box center [218, 84] width 0 height 0
click at [780, 293] on div "GSTIN certificate ( 1 ) VCF- GST Certificate (1).pdf PAN card ( 1 ) VCF-PAN Car…" at bounding box center [651, 222] width 434 height 270
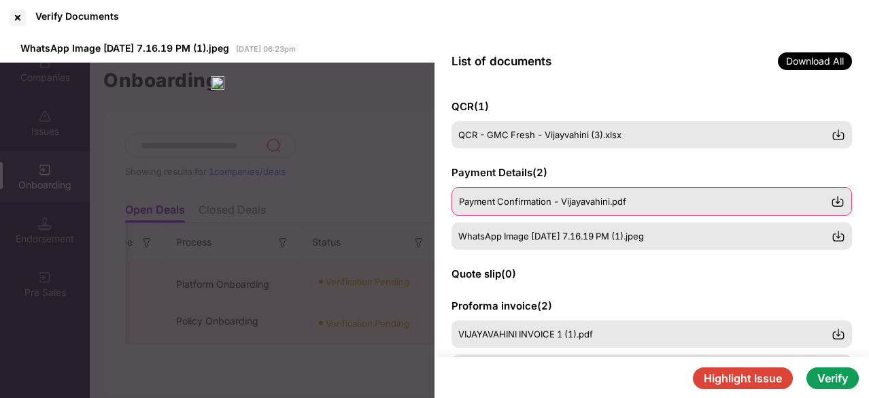
click at [623, 200] on span "Payment Confirmation - Vijayavahini.pdf" at bounding box center [542, 201] width 167 height 11
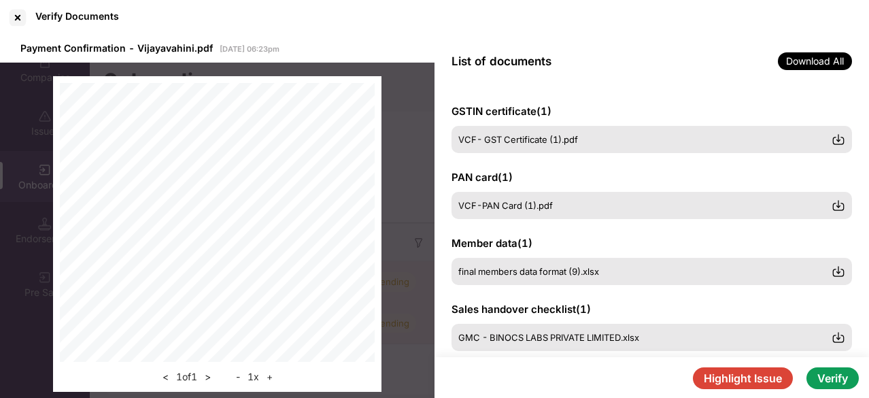
scroll to position [389, 0]
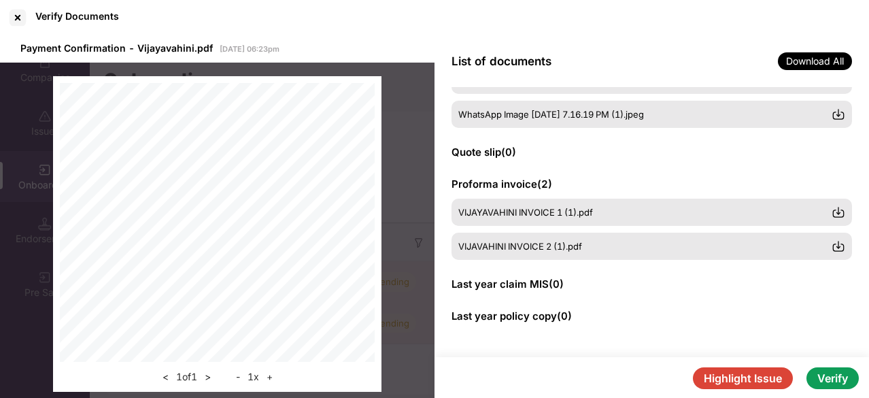
click at [721, 387] on button "Highlight Issue" at bounding box center [743, 378] width 100 height 22
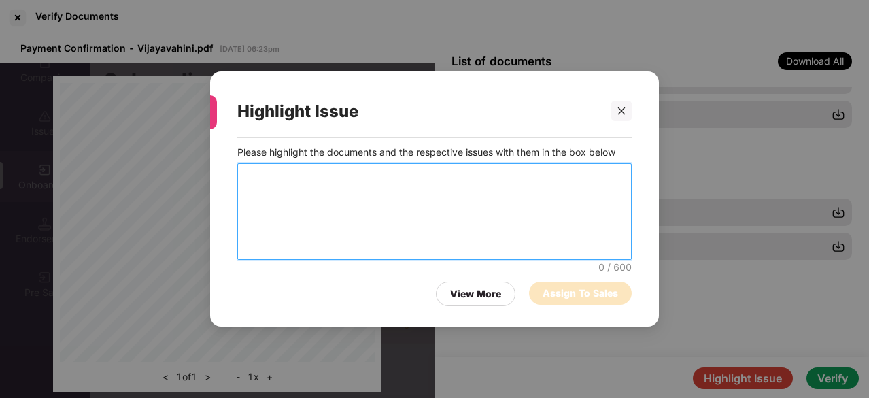
click at [432, 188] on textarea at bounding box center [434, 211] width 394 height 97
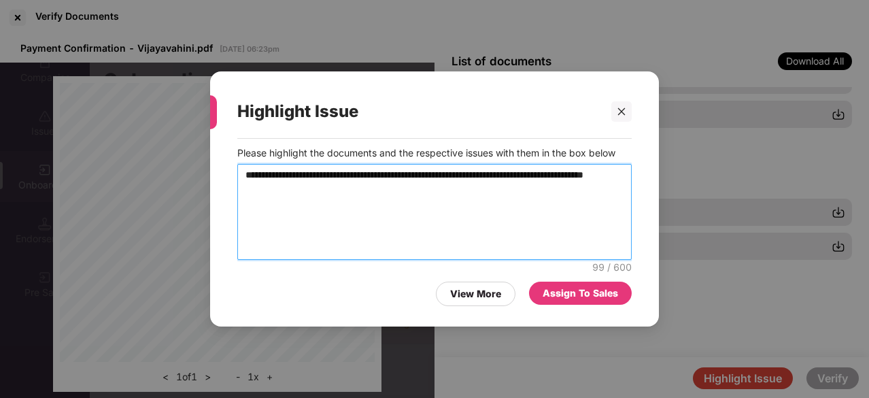
type textarea "**********"
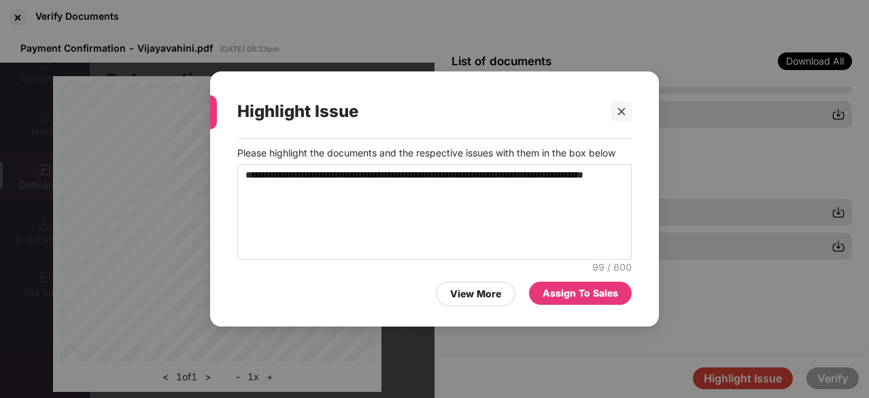
click at [575, 299] on div "Assign To Sales" at bounding box center [579, 293] width 75 height 15
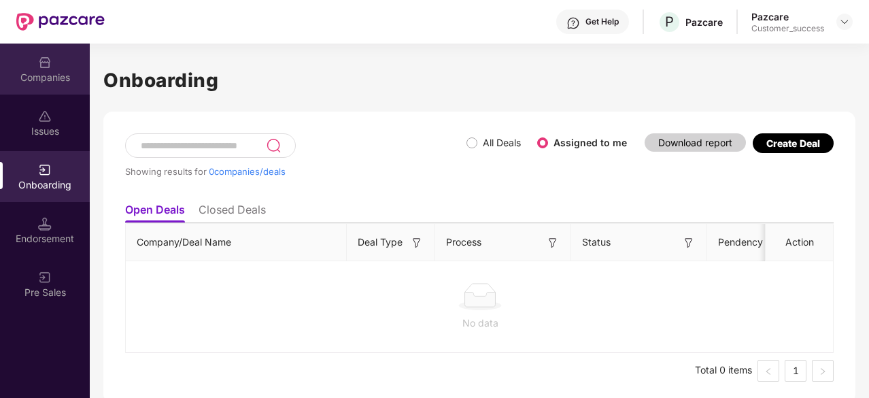
click at [52, 74] on div "Companies" at bounding box center [45, 78] width 90 height 14
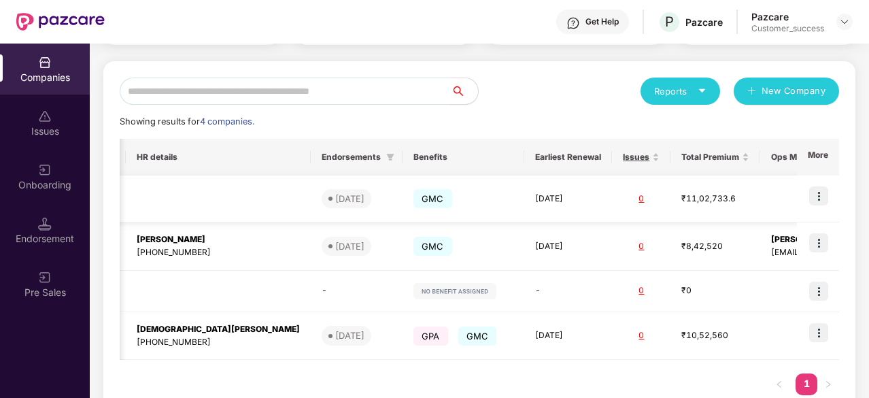
scroll to position [129, 0]
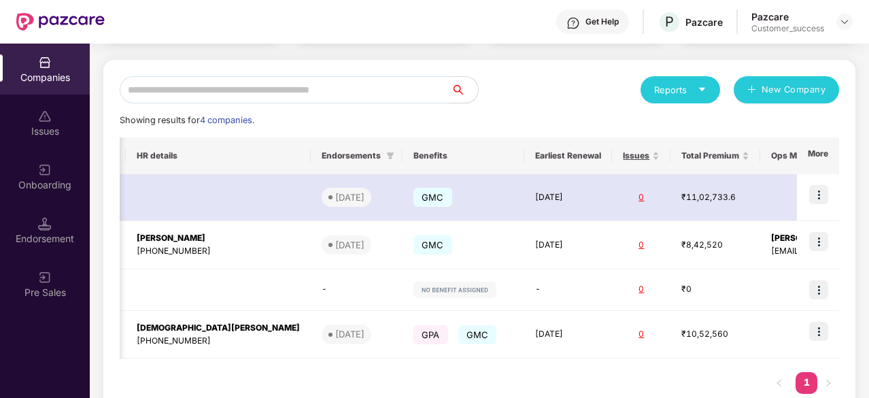
click at [697, 136] on div "Reports New Company Showing results for 4 companies. Registered name Display na…" at bounding box center [479, 241] width 719 height 331
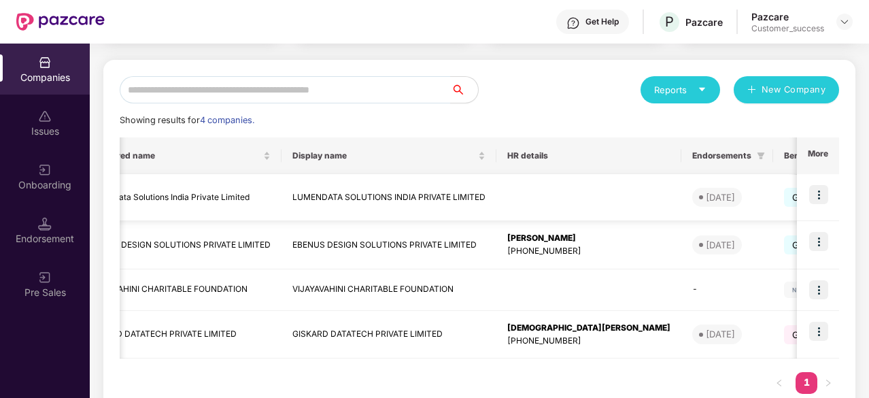
scroll to position [0, 24]
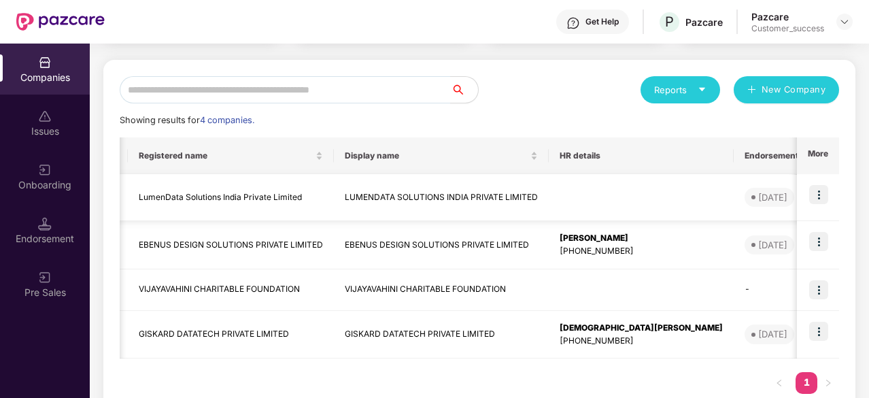
click at [820, 188] on img at bounding box center [818, 194] width 19 height 19
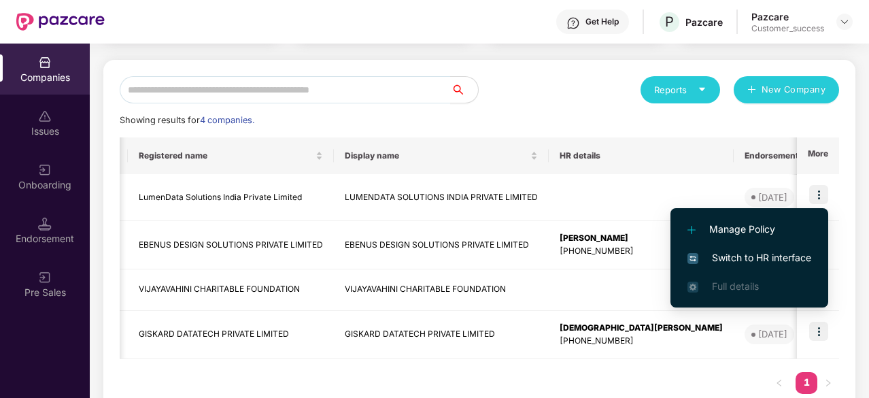
click at [760, 245] on li "Switch to HR interface" at bounding box center [749, 257] width 158 height 29
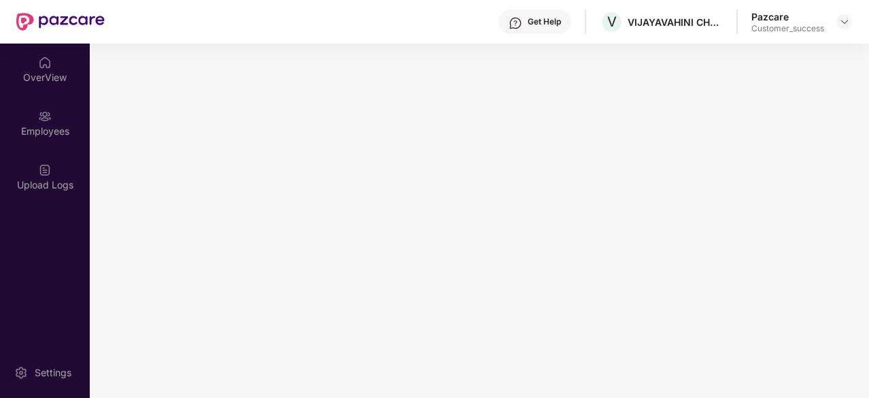
scroll to position [0, 0]
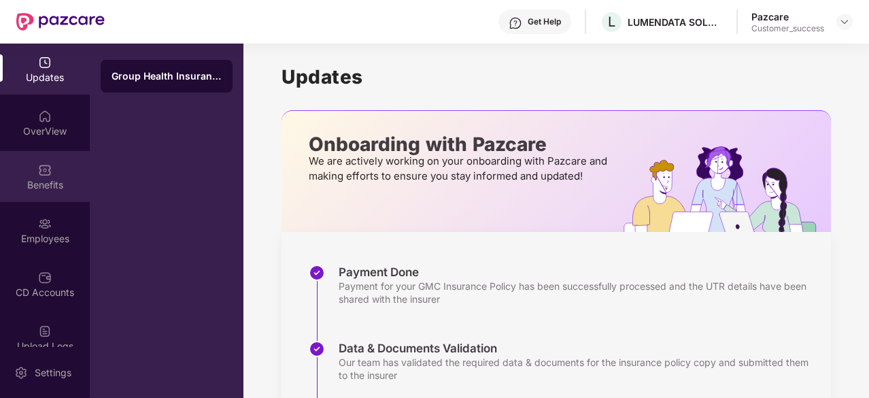
click at [50, 160] on div "Benefits" at bounding box center [45, 176] width 90 height 51
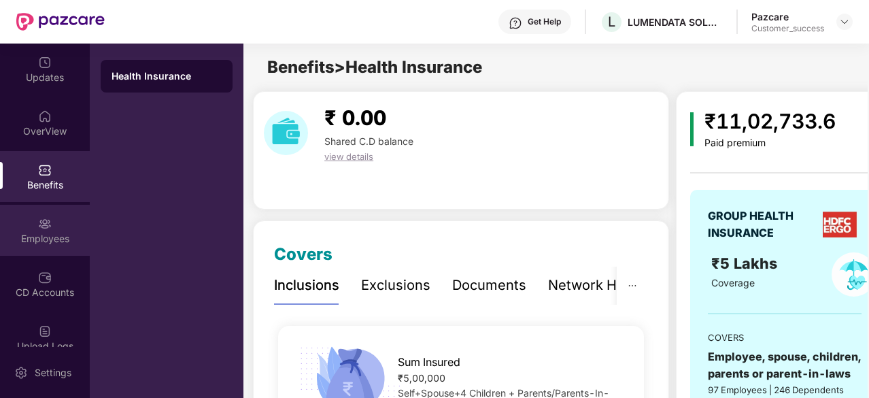
click at [53, 226] on div "Employees" at bounding box center [45, 230] width 90 height 51
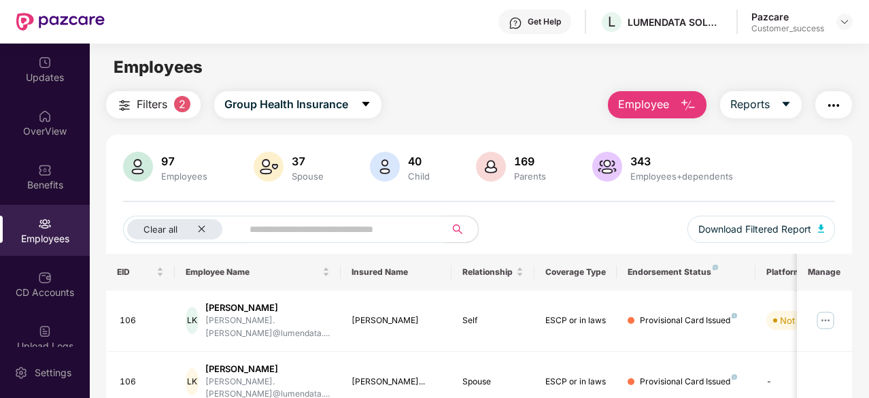
click at [281, 228] on input "text" at bounding box center [337, 229] width 177 height 20
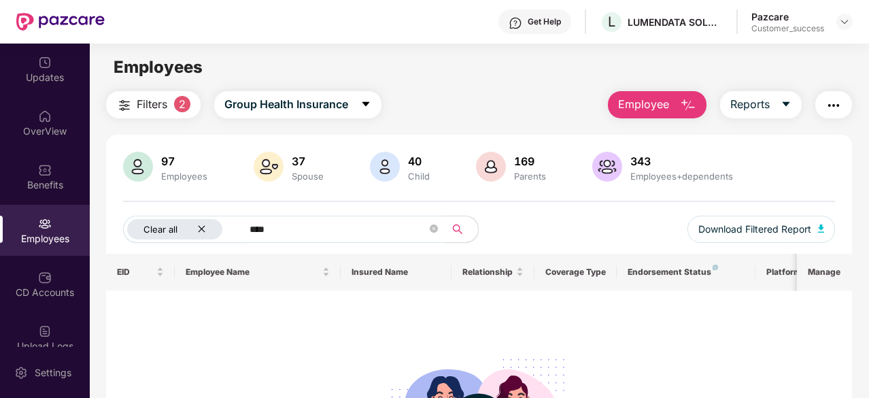
type input "****"
click at [211, 232] on div "Clear all" at bounding box center [174, 229] width 95 height 20
click at [844, 22] on img at bounding box center [844, 21] width 11 height 11
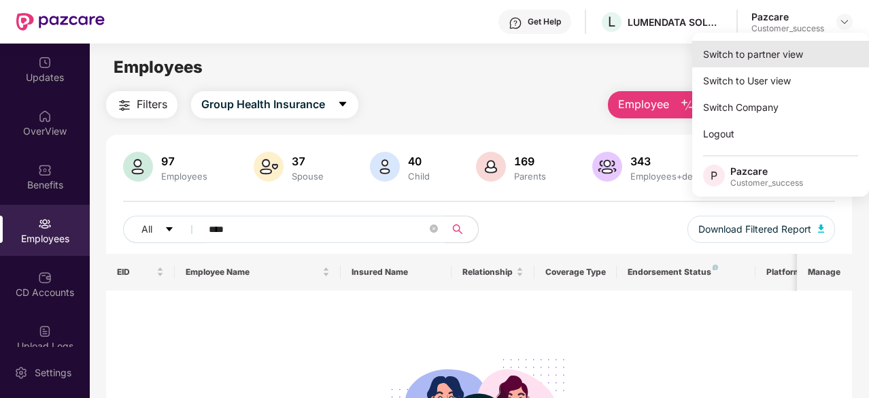
click at [776, 52] on div "Switch to partner view" at bounding box center [780, 54] width 177 height 27
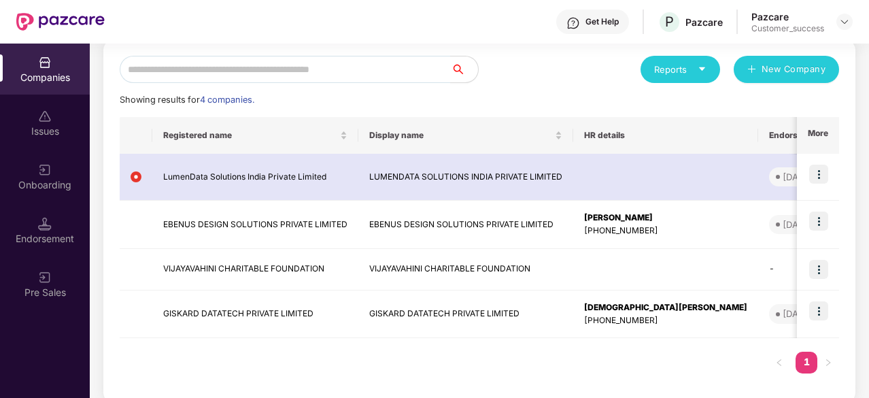
scroll to position [152, 0]
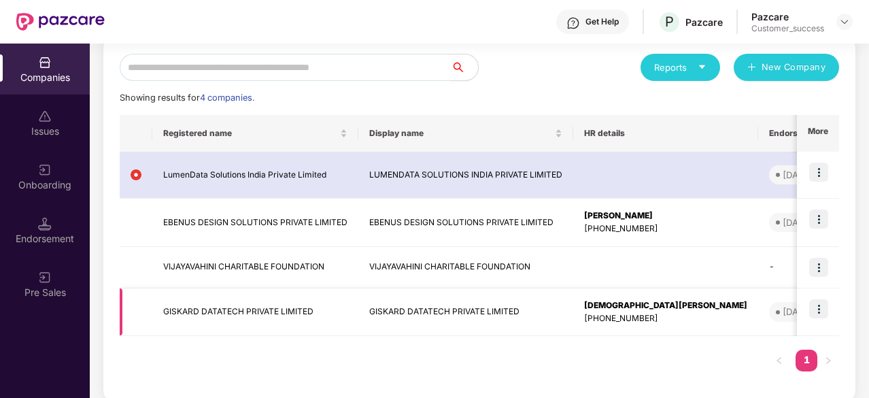
click at [823, 299] on img at bounding box center [818, 308] width 19 height 19
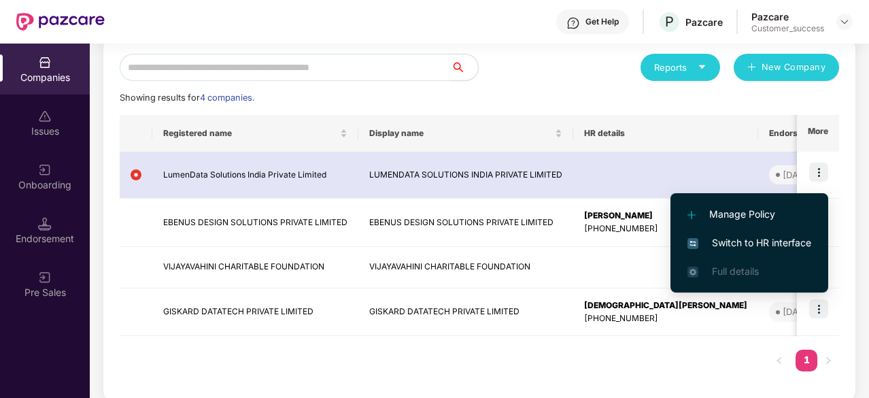
click at [765, 241] on span "Switch to HR interface" at bounding box center [749, 242] width 124 height 15
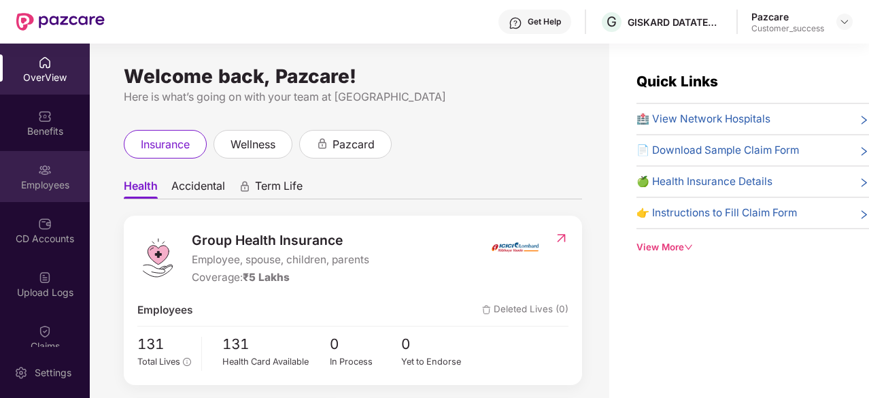
click at [52, 190] on div "Employees" at bounding box center [45, 185] width 90 height 14
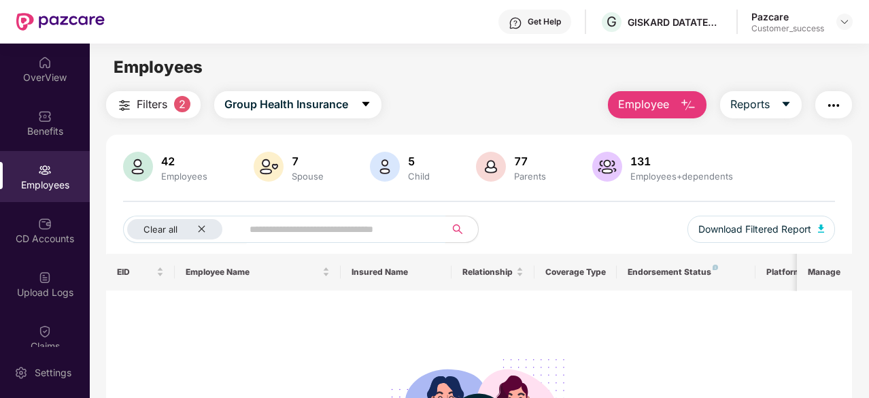
click at [247, 232] on span at bounding box center [339, 229] width 212 height 27
click at [202, 228] on icon "close" at bounding box center [201, 228] width 9 height 9
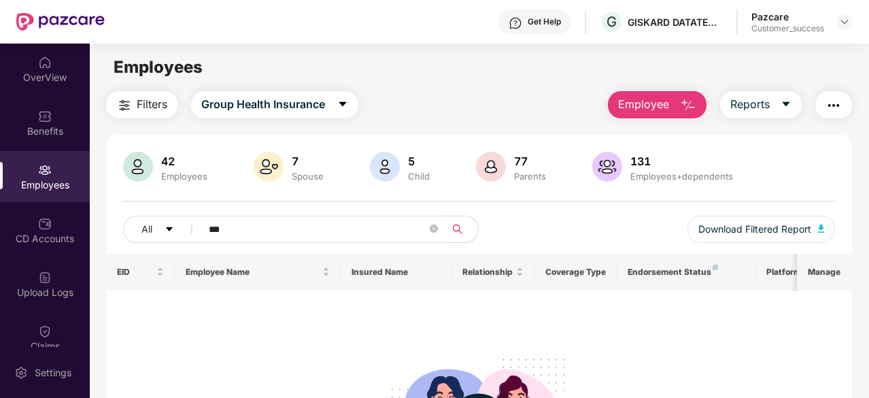
click at [202, 228] on span "***" at bounding box center [318, 229] width 253 height 27
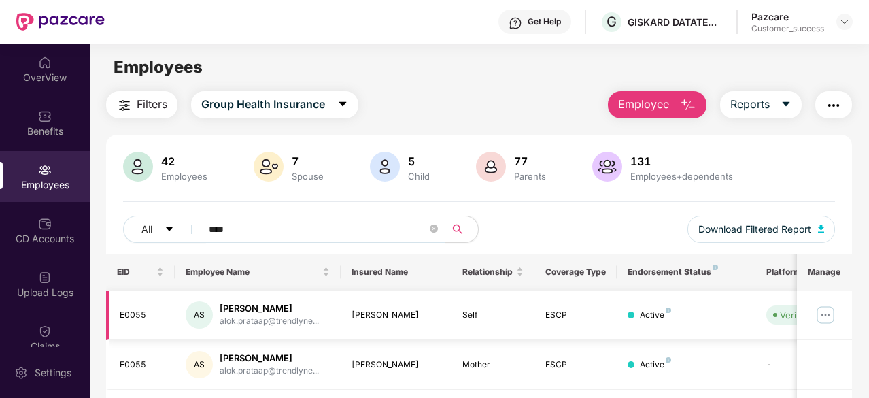
scroll to position [79, 0]
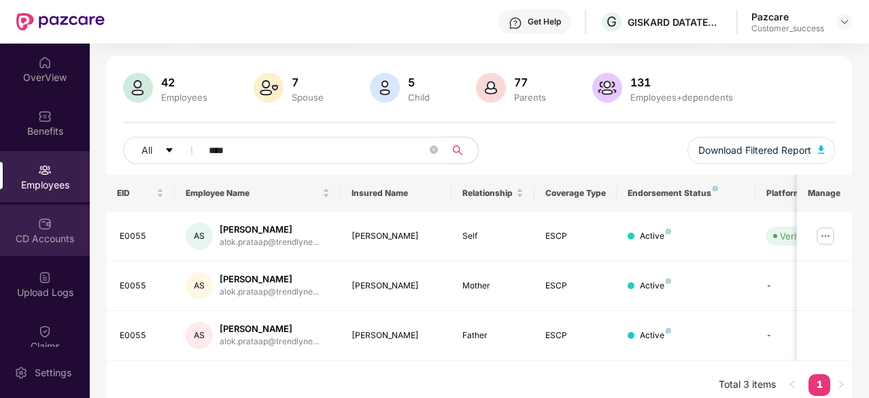
type input "****"
click at [58, 235] on div "CD Accounts" at bounding box center [45, 239] width 90 height 14
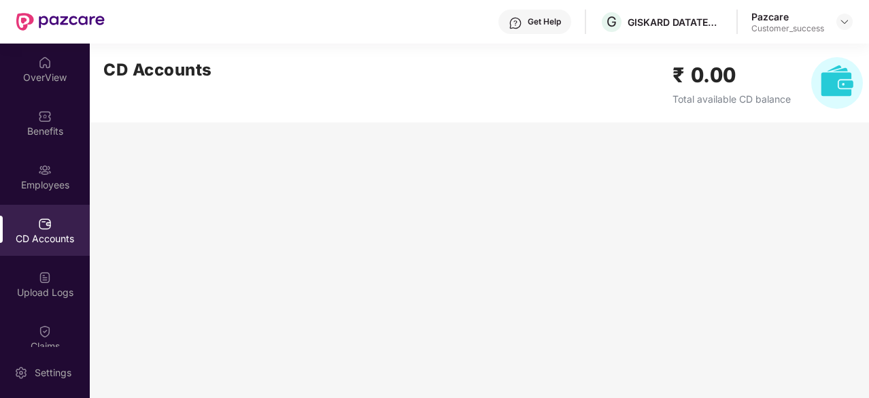
scroll to position [0, 0]
click at [49, 191] on div "Employees" at bounding box center [45, 185] width 90 height 14
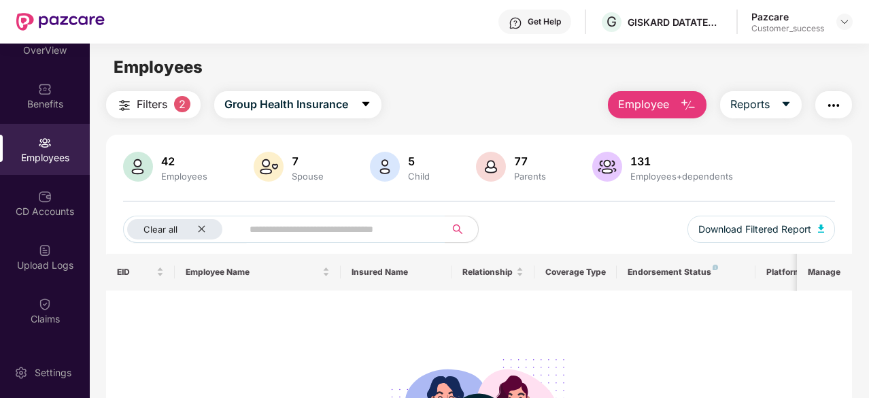
scroll to position [28, 0]
click at [45, 249] on img at bounding box center [45, 250] width 14 height 14
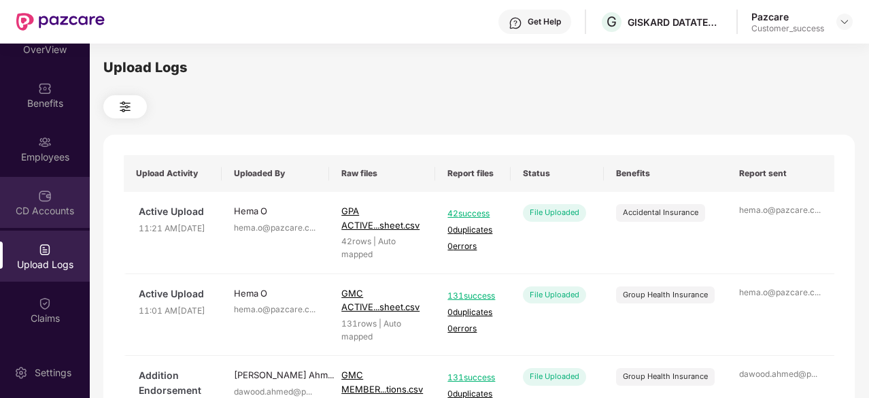
click at [48, 210] on div "CD Accounts" at bounding box center [45, 211] width 90 height 14
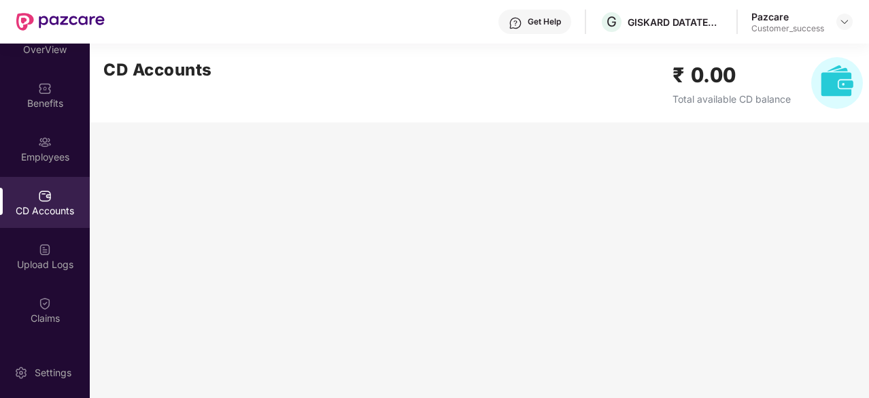
scroll to position [0, 0]
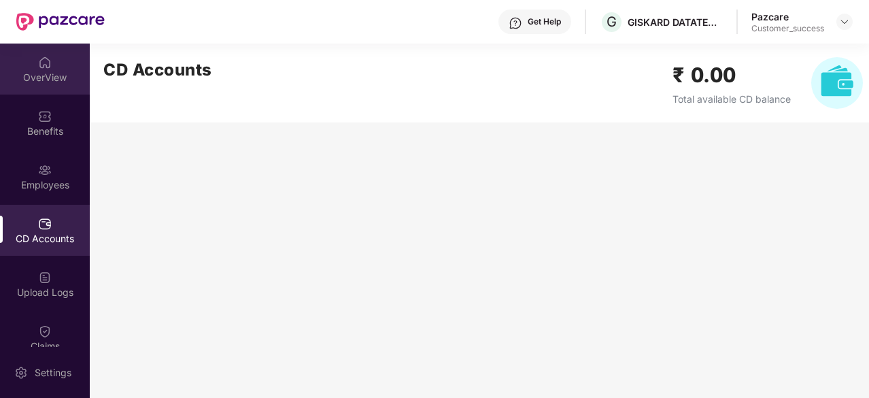
click at [38, 65] on img at bounding box center [45, 63] width 14 height 14
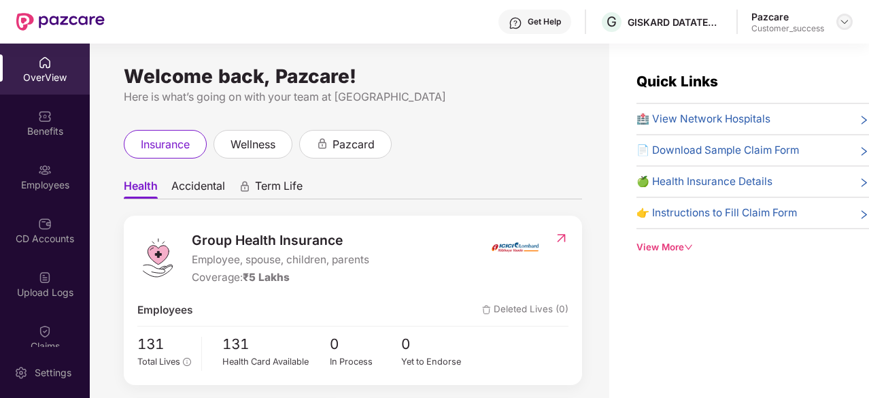
click at [844, 24] on img at bounding box center [844, 21] width 11 height 11
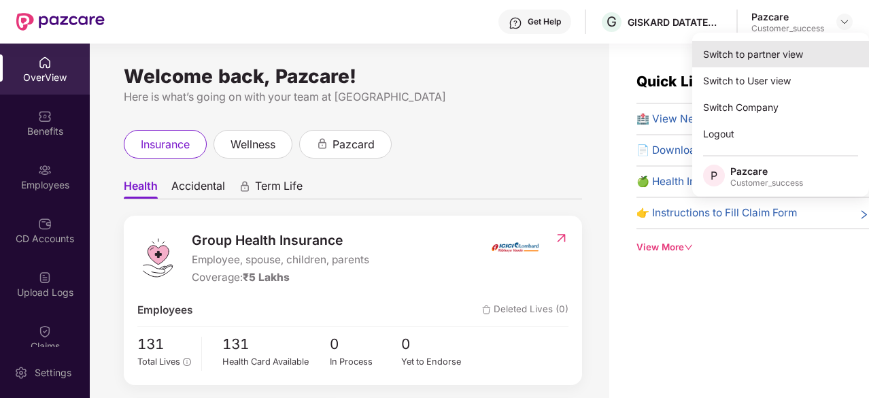
click at [785, 56] on div "Switch to partner view" at bounding box center [780, 54] width 177 height 27
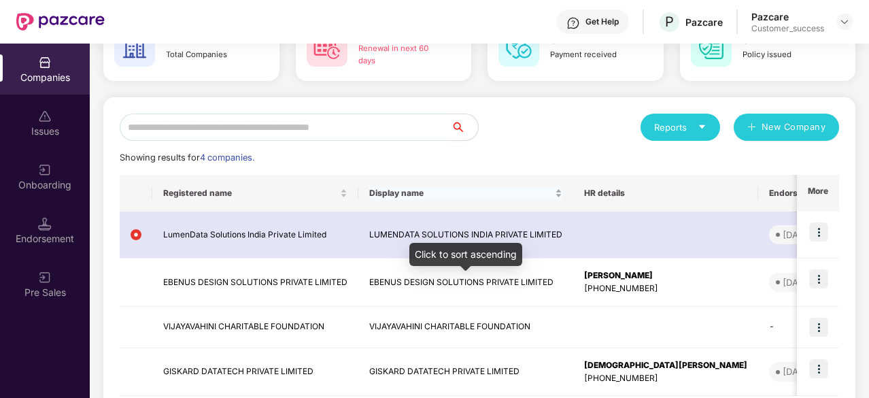
scroll to position [158, 0]
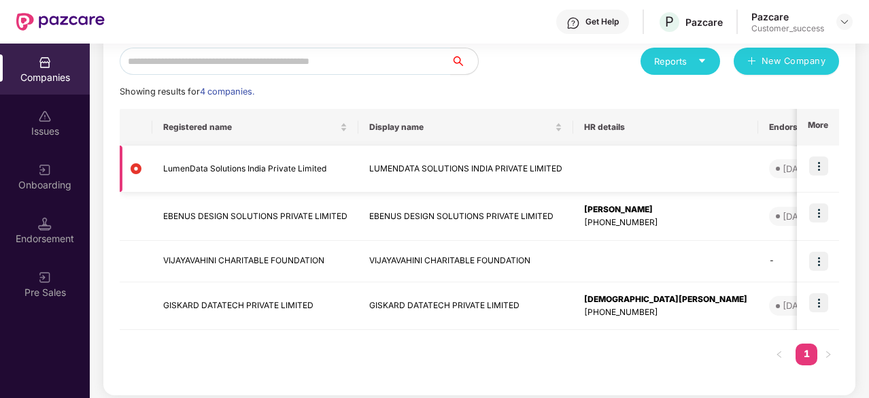
click at [817, 163] on img at bounding box center [818, 165] width 19 height 19
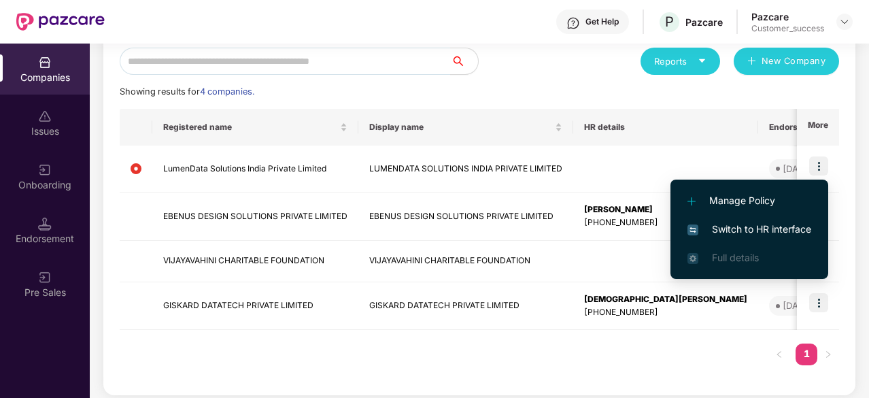
click at [740, 220] on li "Switch to HR interface" at bounding box center [749, 229] width 158 height 29
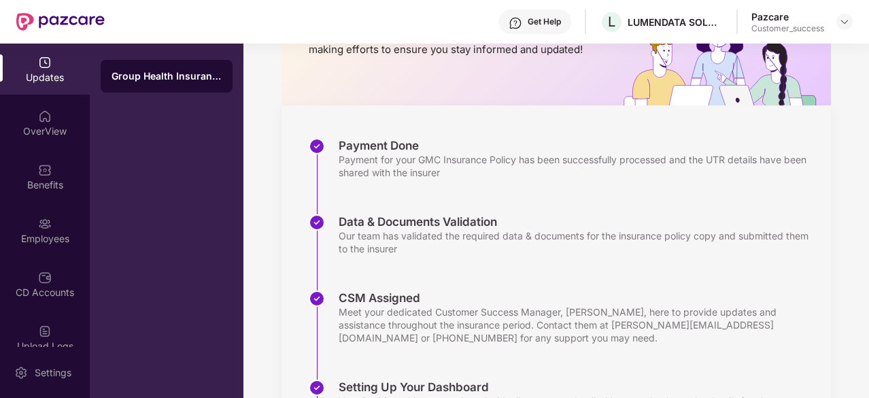
scroll to position [180, 0]
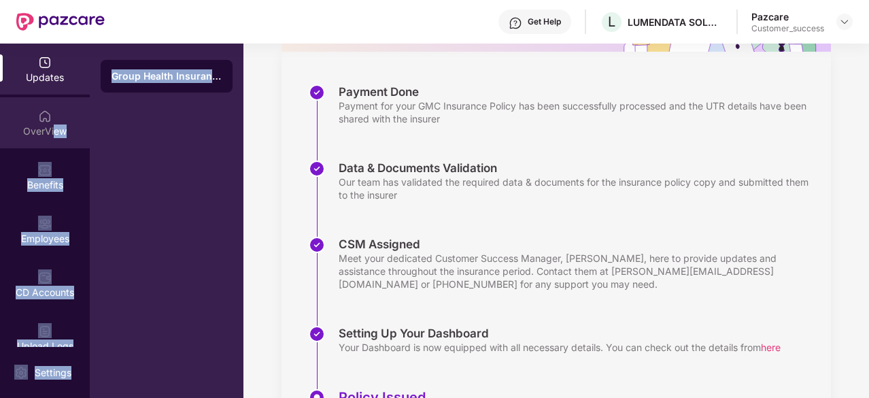
drag, startPoint x: 207, startPoint y: 123, endPoint x: 49, endPoint y: 126, distance: 158.4
click at [49, 126] on div "Updates OverView Benefits Employees CD Accounts Upload Logs Claims Endorsements…" at bounding box center [121, 221] width 243 height 354
click at [49, 126] on div "OverView" at bounding box center [45, 131] width 90 height 14
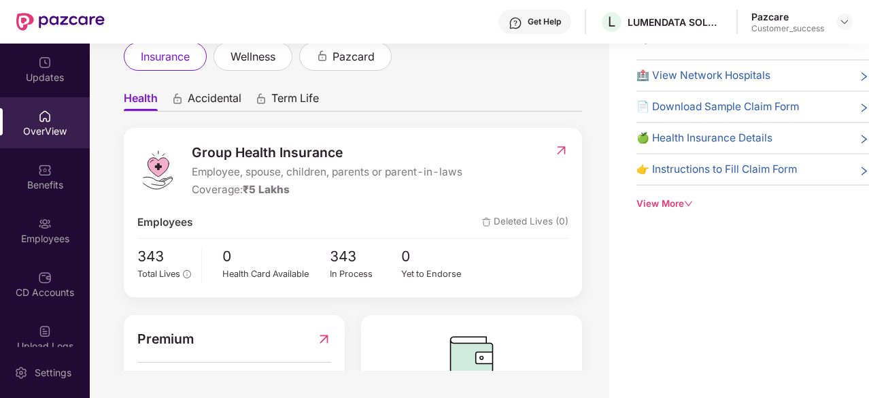
scroll to position [0, 0]
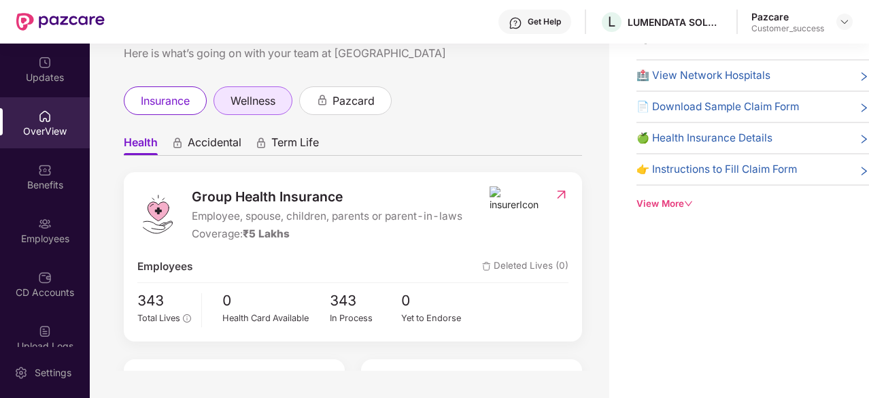
click at [263, 92] on div "wellness" at bounding box center [252, 100] width 79 height 29
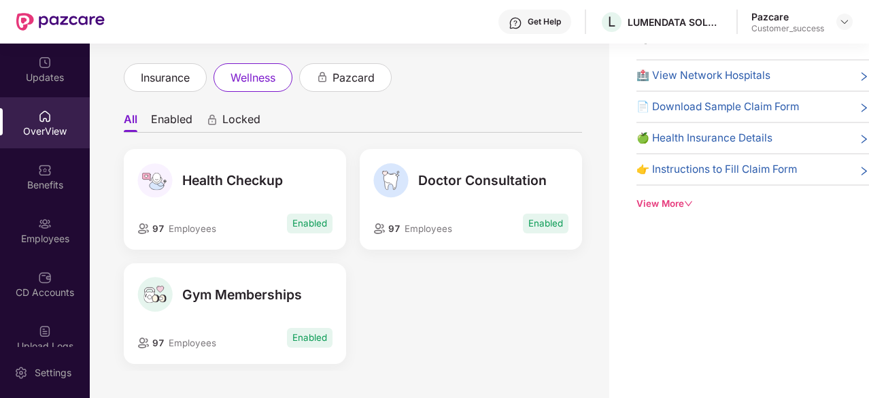
scroll to position [22, 0]
click at [213, 319] on div "Gym Memberships 97 Employees Enabled" at bounding box center [235, 314] width 222 height 101
click at [170, 68] on div "insurance" at bounding box center [165, 78] width 83 height 29
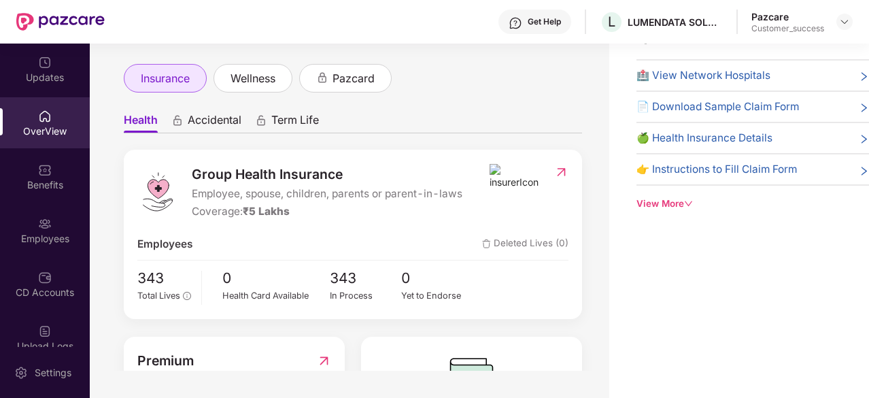
click at [174, 74] on span "insurance" at bounding box center [165, 78] width 49 height 17
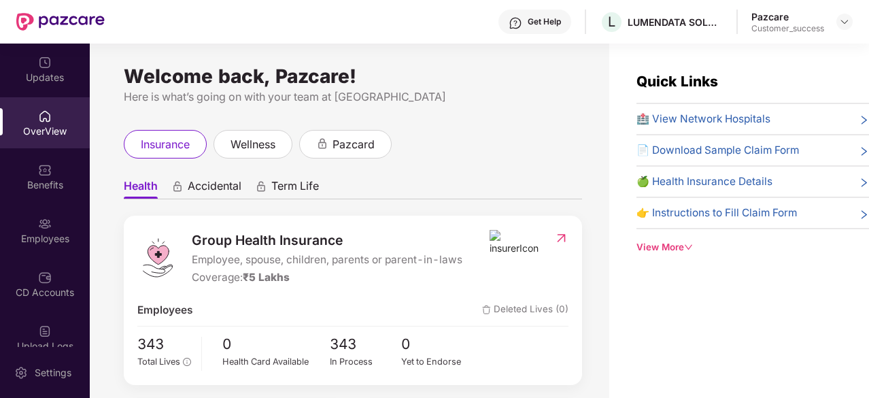
click at [689, 113] on span "🏥 View Network Hospitals" at bounding box center [703, 119] width 134 height 16
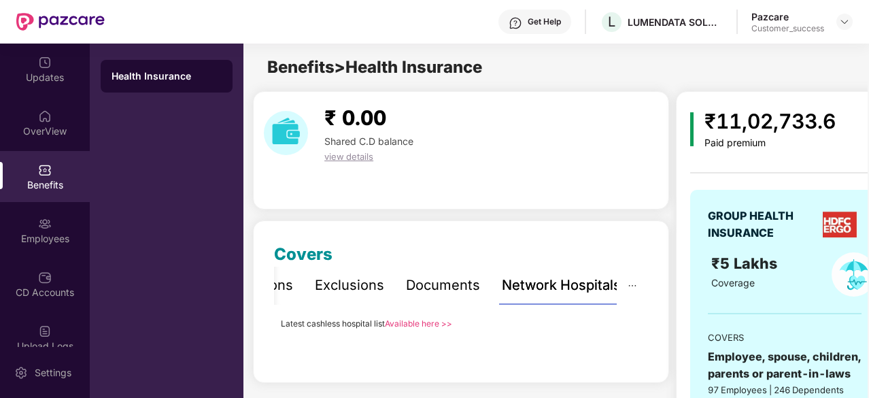
scroll to position [111, 0]
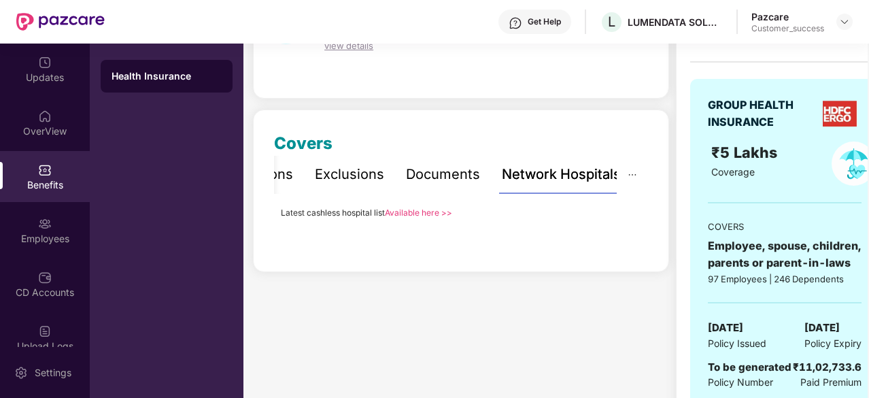
click at [419, 211] on link "Available here >>" at bounding box center [418, 212] width 67 height 10
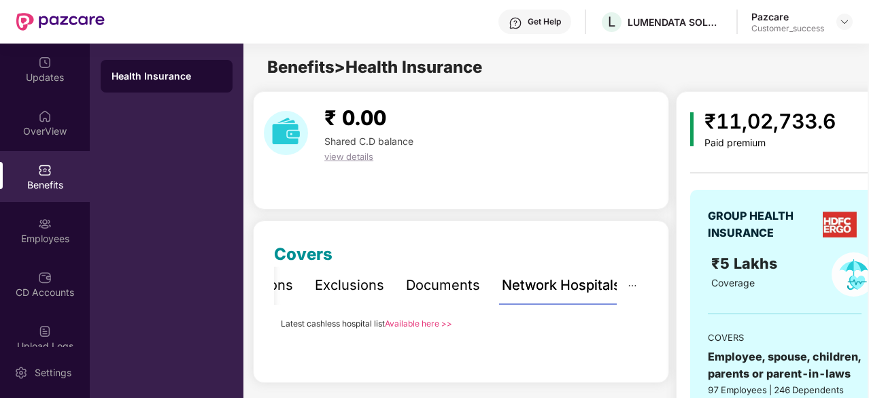
scroll to position [89, 0]
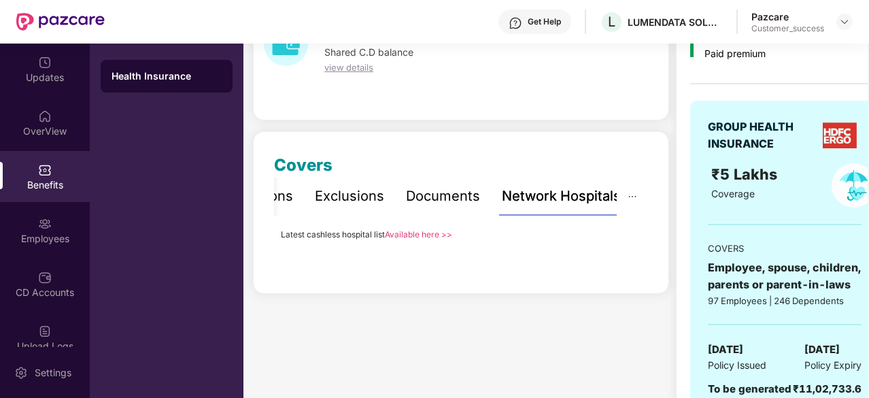
click at [340, 197] on div "Exclusions" at bounding box center [349, 196] width 69 height 21
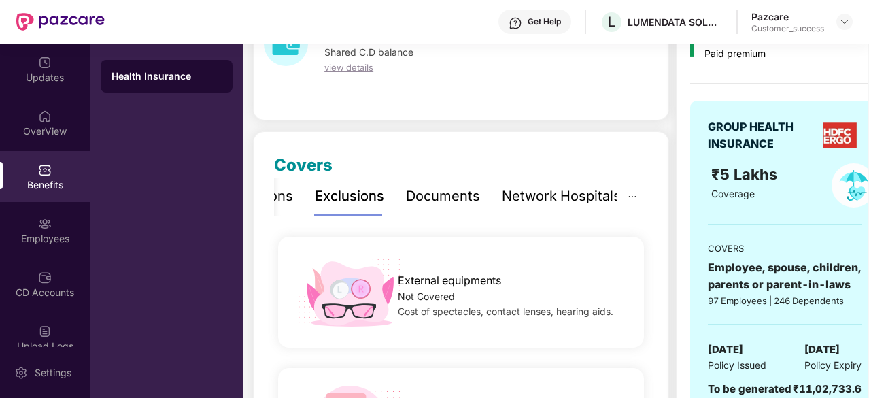
click at [539, 201] on div "Network Hospitals" at bounding box center [561, 196] width 119 height 21
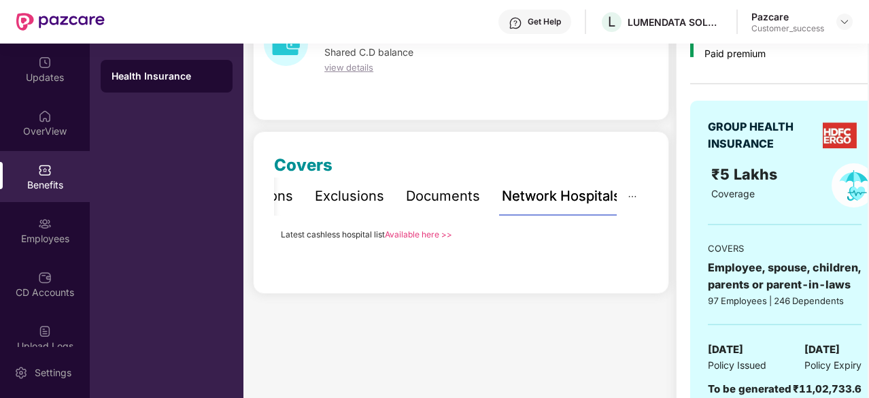
click at [48, 184] on div "Benefits" at bounding box center [45, 185] width 90 height 14
click at [44, 138] on div "OverView" at bounding box center [45, 122] width 90 height 51
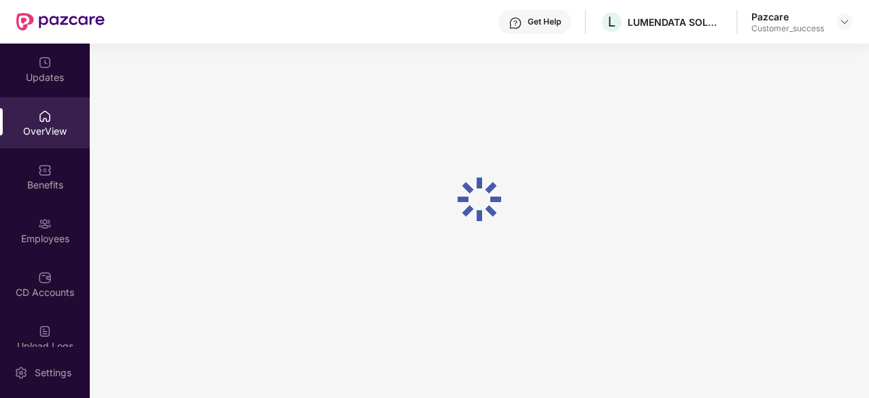
scroll to position [44, 0]
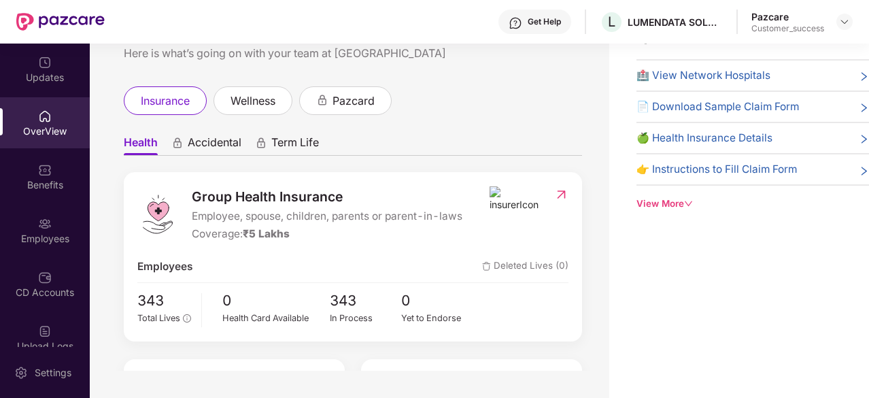
click at [52, 179] on div "Benefits" at bounding box center [45, 185] width 90 height 14
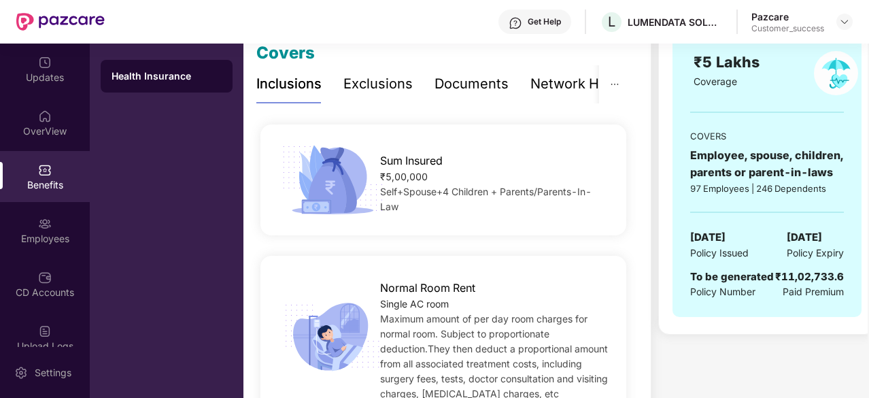
scroll to position [192, 0]
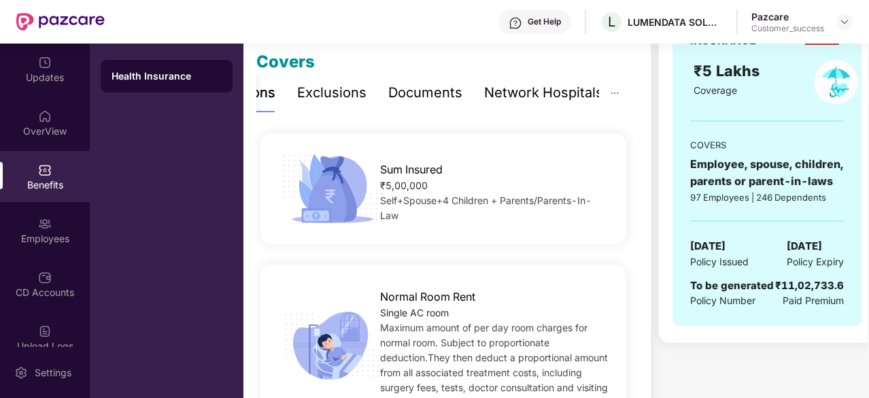
click at [559, 93] on div "Network Hospitals" at bounding box center [543, 92] width 119 height 21
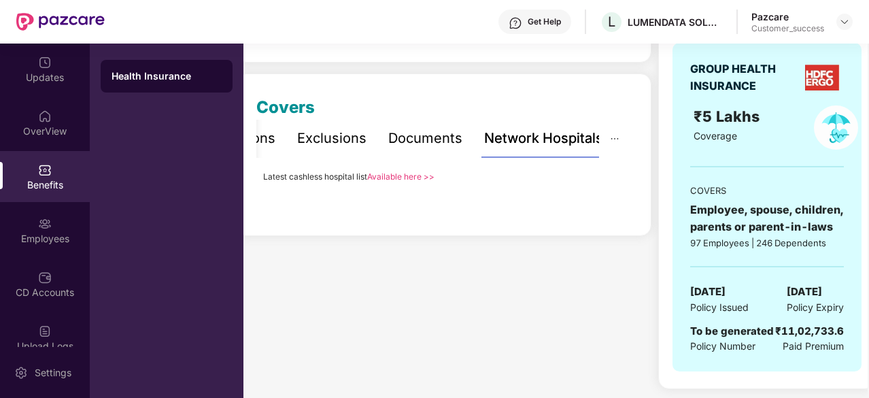
click at [387, 179] on link "Available here >>" at bounding box center [400, 176] width 67 height 10
click at [48, 233] on div "Employees" at bounding box center [45, 239] width 90 height 14
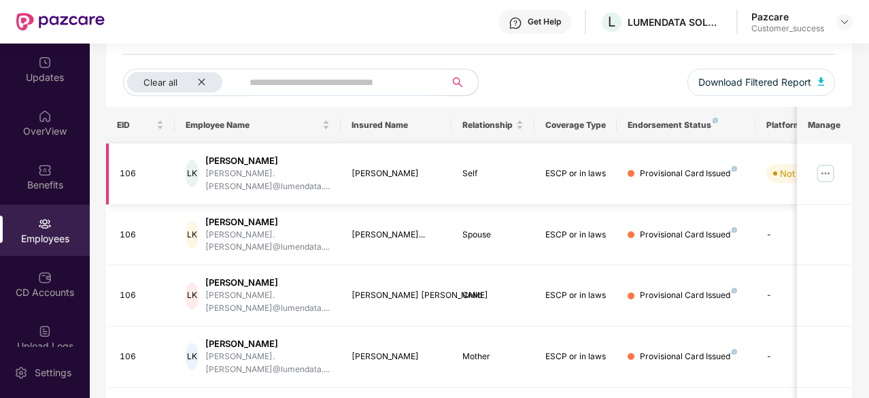
scroll to position [0, 0]
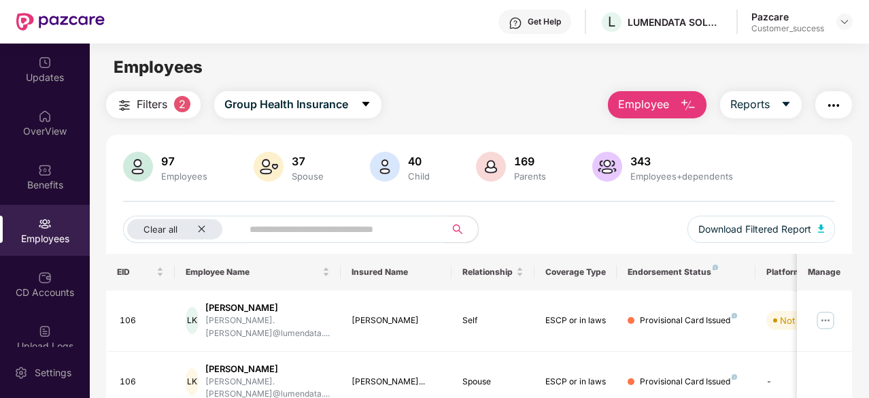
click at [677, 113] on button "Employee" at bounding box center [657, 104] width 99 height 27
click at [598, 89] on main "Employees Filters 2 Group Health Insurance Employee Reports 97 Employees 37 Spo…" at bounding box center [479, 243] width 778 height 398
click at [779, 105] on button "Reports" at bounding box center [761, 104] width 82 height 27
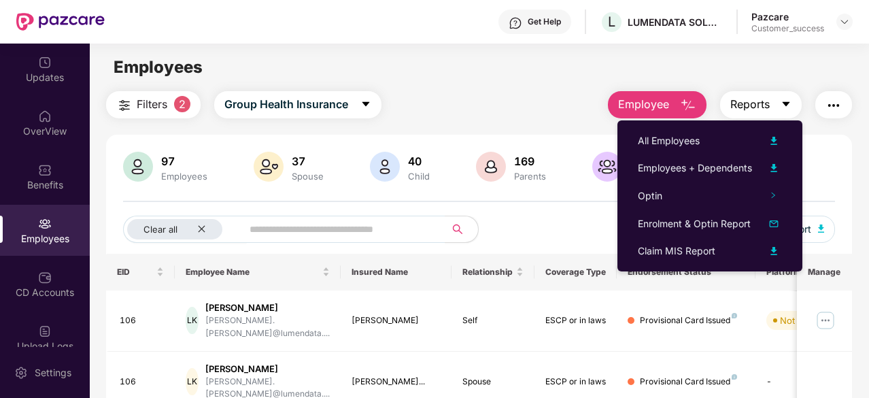
click at [779, 105] on button "Reports" at bounding box center [761, 104] width 82 height 27
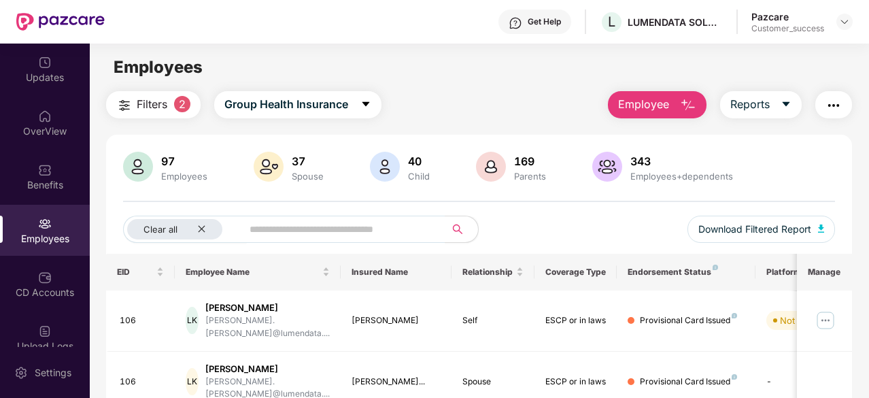
click at [840, 114] on button "button" at bounding box center [833, 104] width 37 height 27
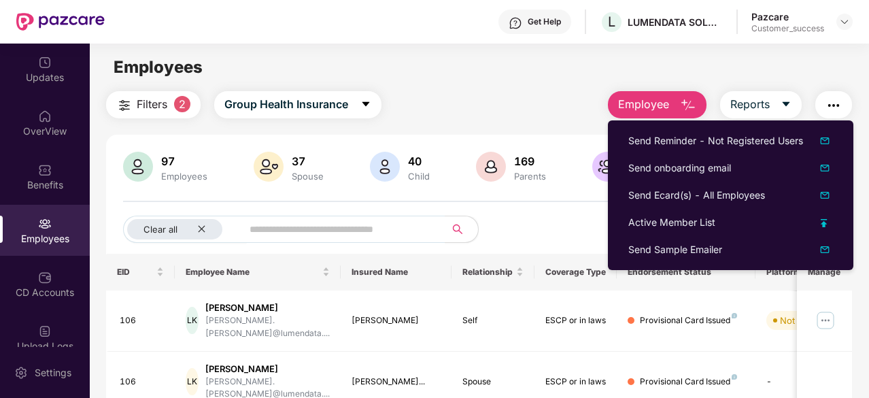
click at [829, 108] on img "button" at bounding box center [833, 105] width 16 height 16
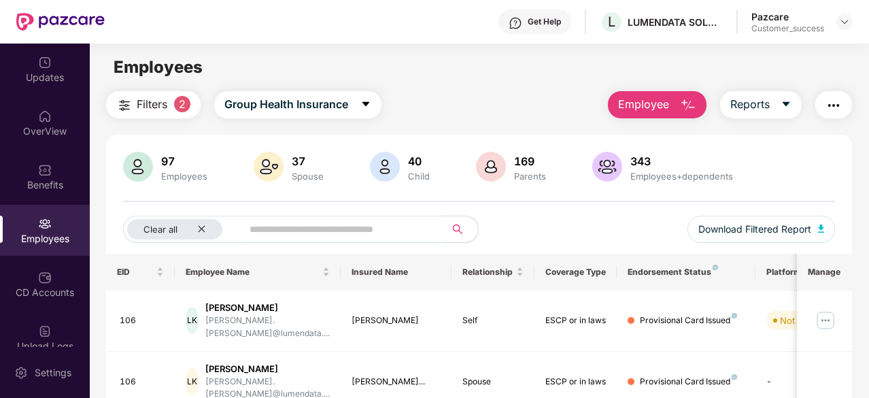
click at [829, 108] on img "button" at bounding box center [833, 105] width 16 height 16
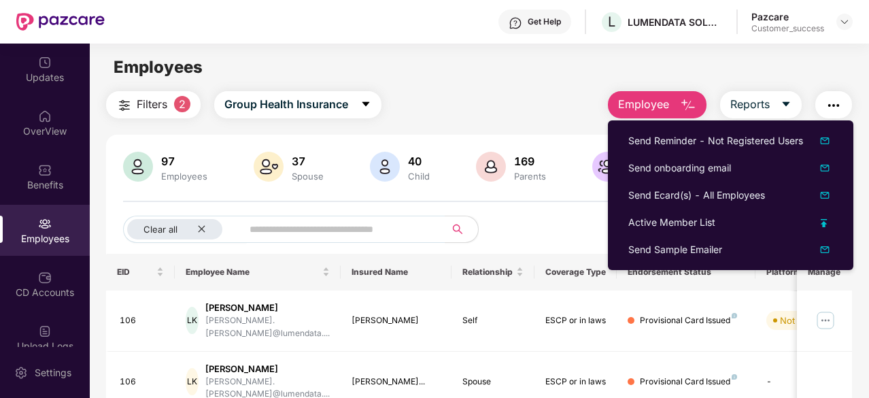
click at [829, 108] on img "button" at bounding box center [833, 105] width 16 height 16
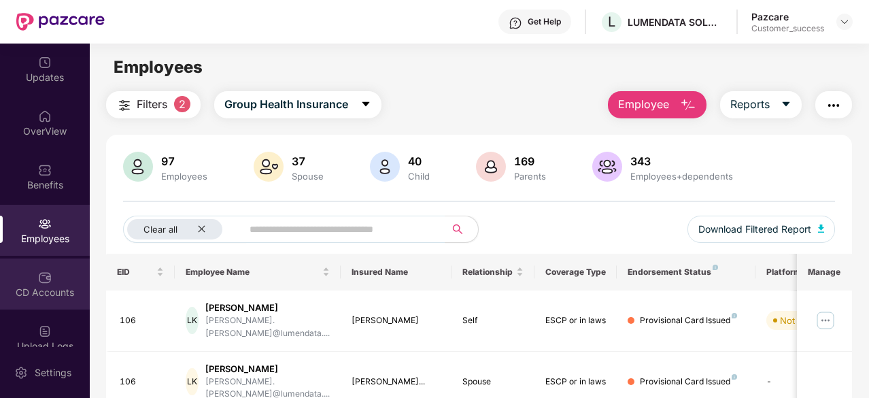
click at [39, 282] on img at bounding box center [45, 278] width 14 height 14
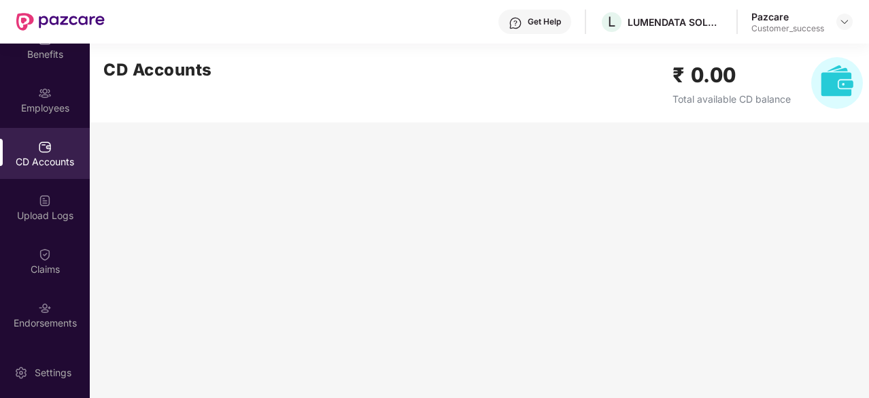
scroll to position [131, 0]
click at [717, 71] on h2 "₹ 0.00" at bounding box center [731, 75] width 118 height 32
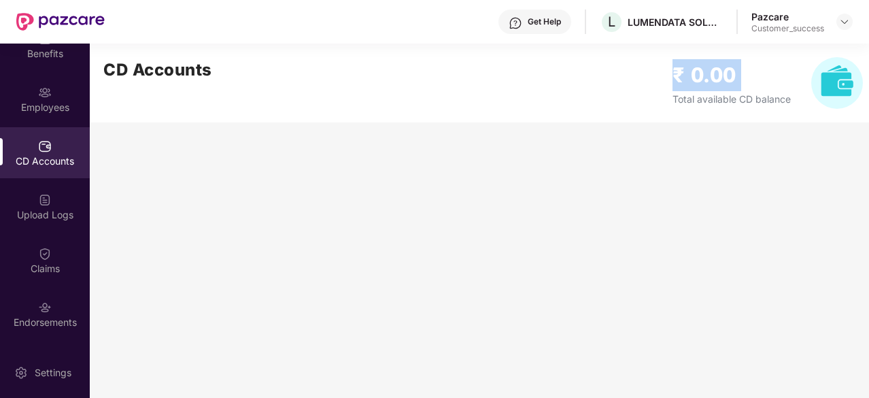
click at [717, 71] on h2 "₹ 0.00" at bounding box center [731, 75] width 118 height 32
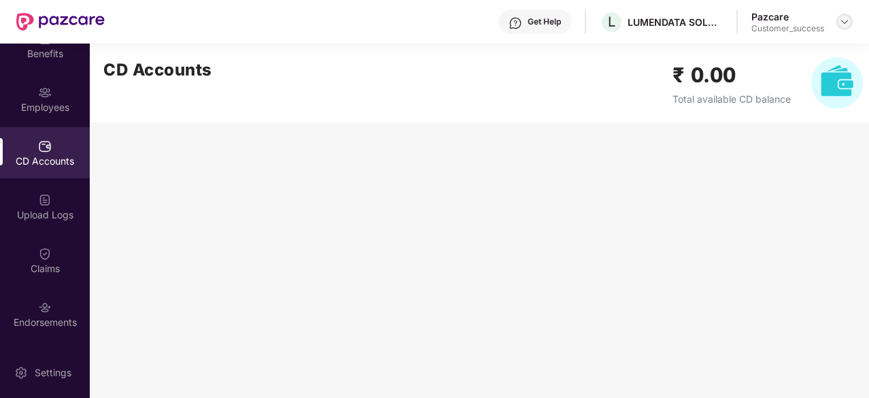
click at [843, 19] on img at bounding box center [844, 21] width 11 height 11
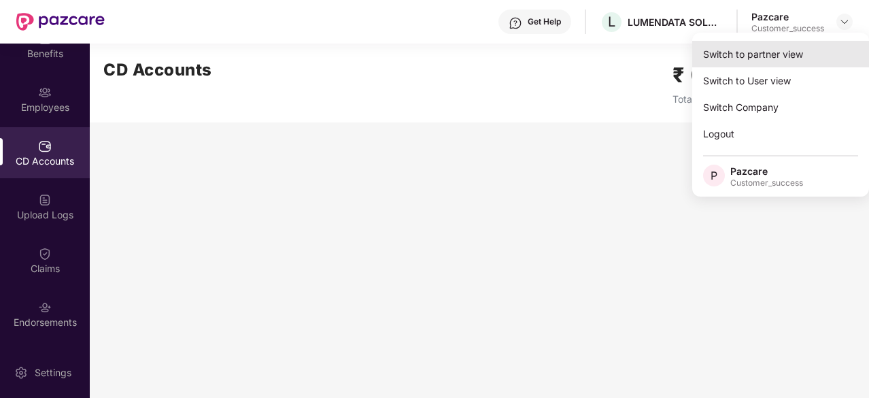
click at [802, 51] on div "Switch to partner view" at bounding box center [780, 54] width 177 height 27
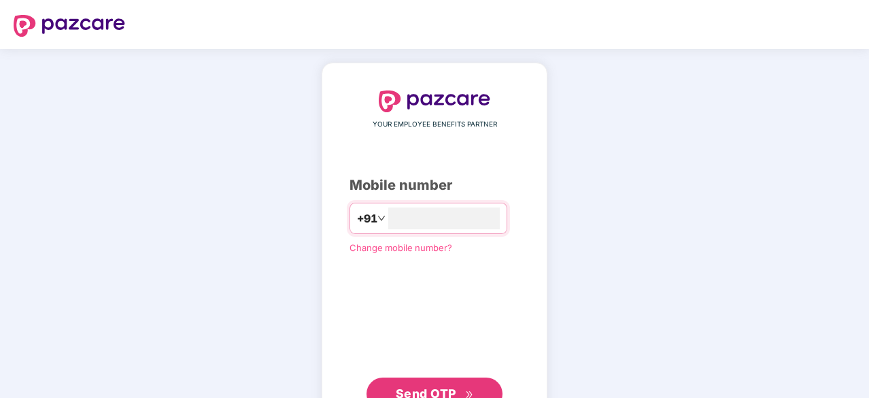
type input "**********"
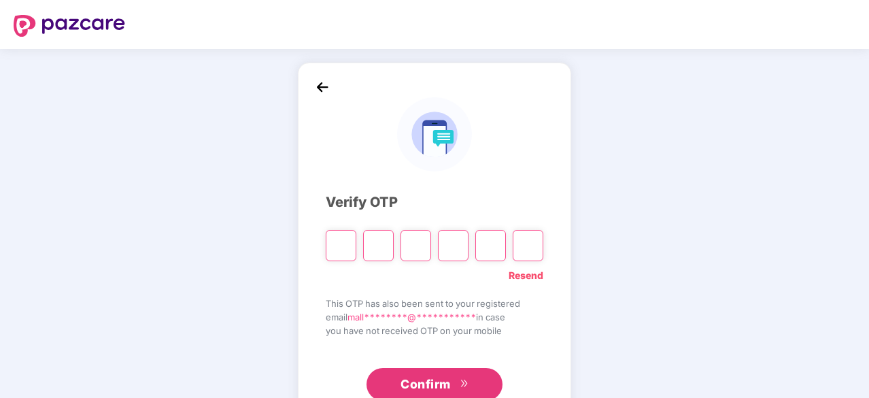
type input "*"
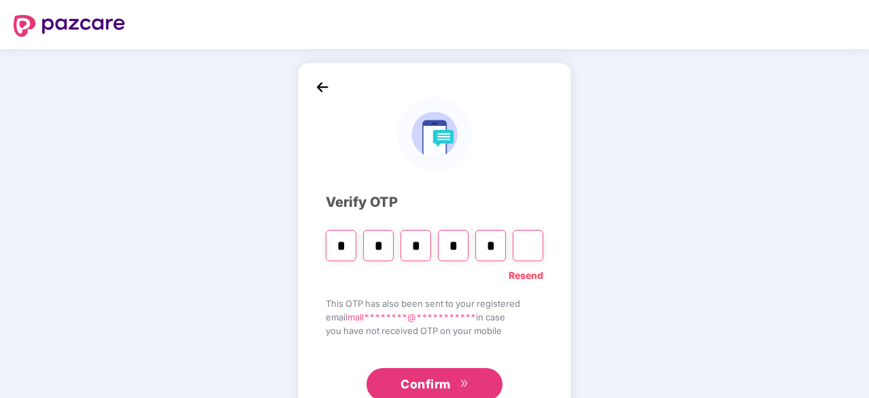
type input "*"
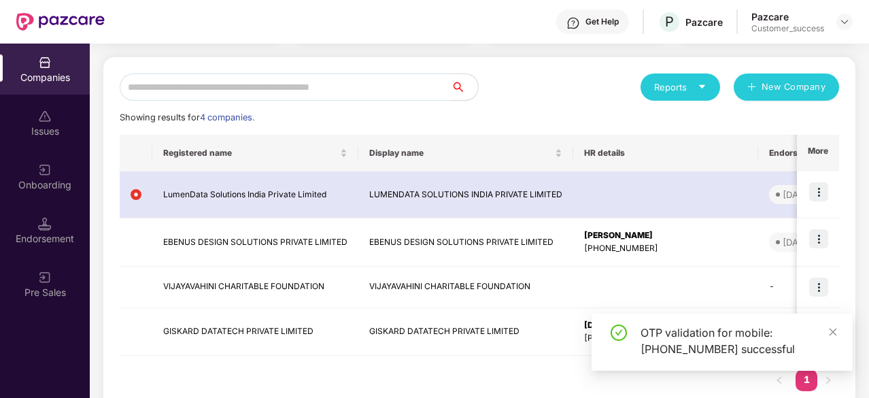
scroll to position [133, 0]
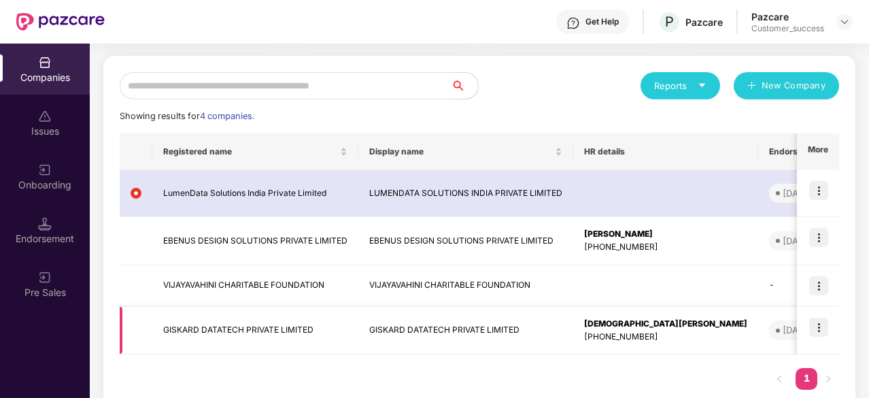
click at [819, 328] on img at bounding box center [818, 326] width 19 height 19
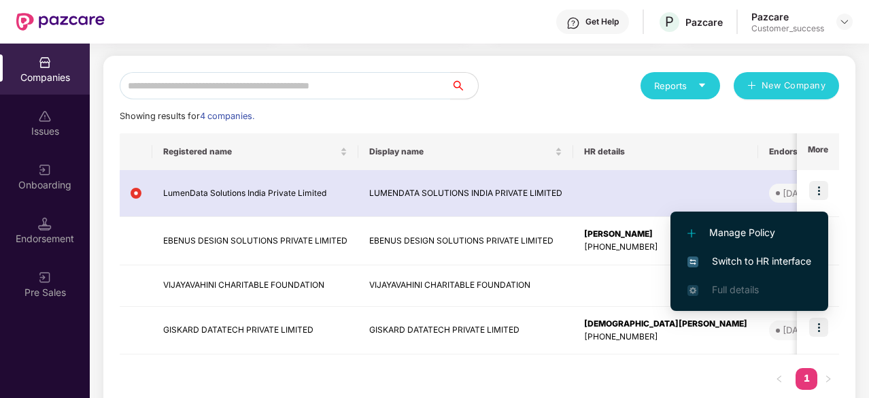
click at [564, 99] on div "Reports New Company" at bounding box center [659, 85] width 360 height 27
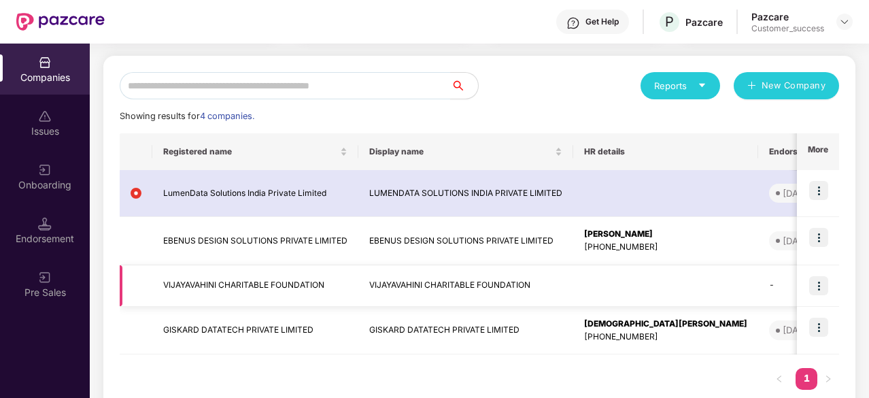
click at [821, 288] on img at bounding box center [818, 285] width 19 height 19
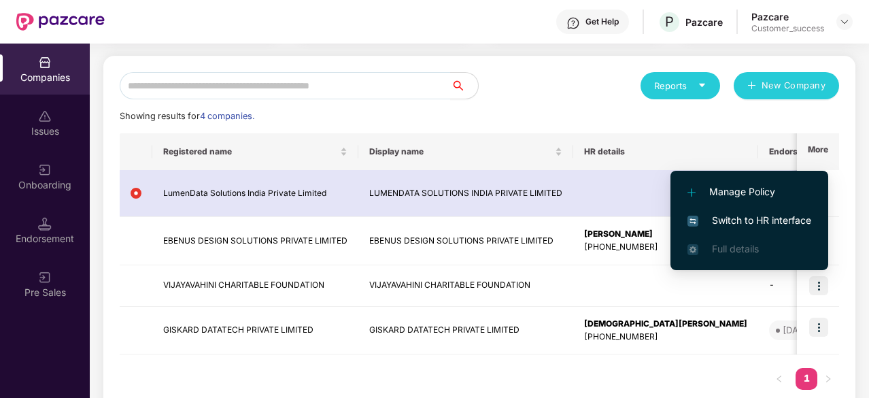
click at [576, 111] on div "Showing results for 4 companies." at bounding box center [479, 116] width 719 height 14
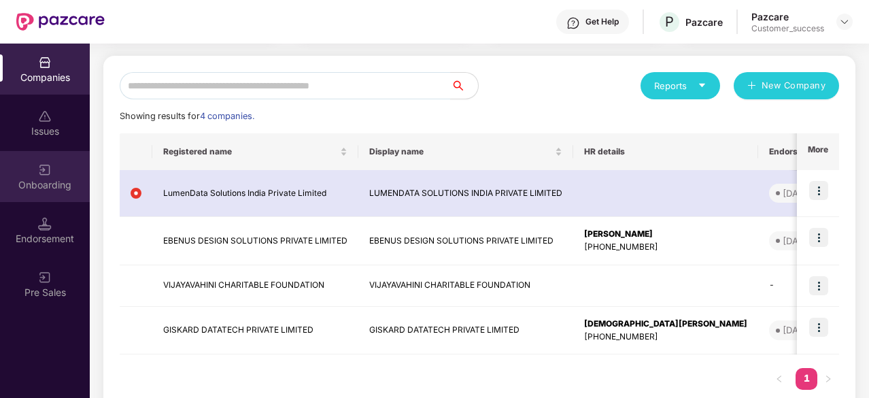
click at [56, 176] on div "Onboarding" at bounding box center [45, 176] width 90 height 51
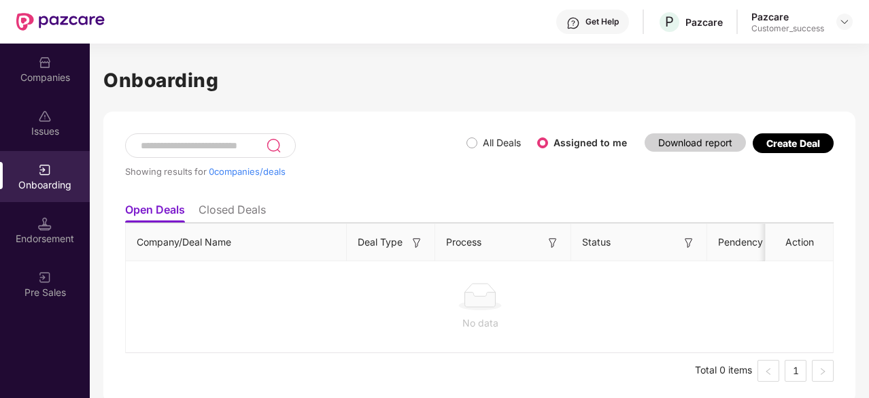
click at [250, 213] on li "Closed Deals" at bounding box center [232, 213] width 67 height 20
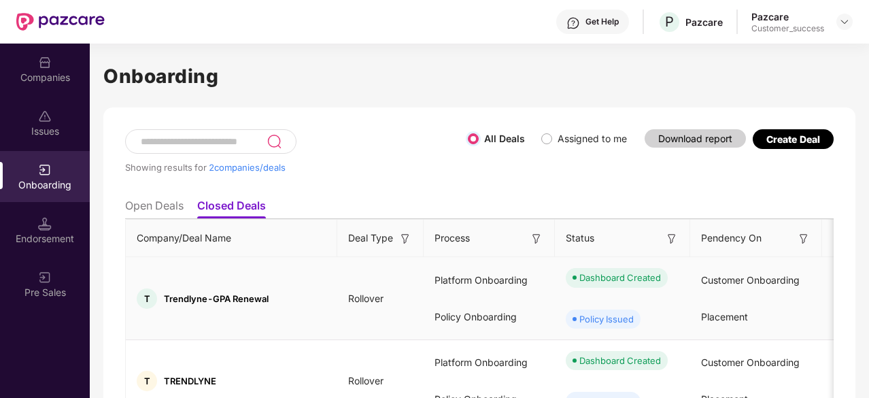
scroll to position [77, 0]
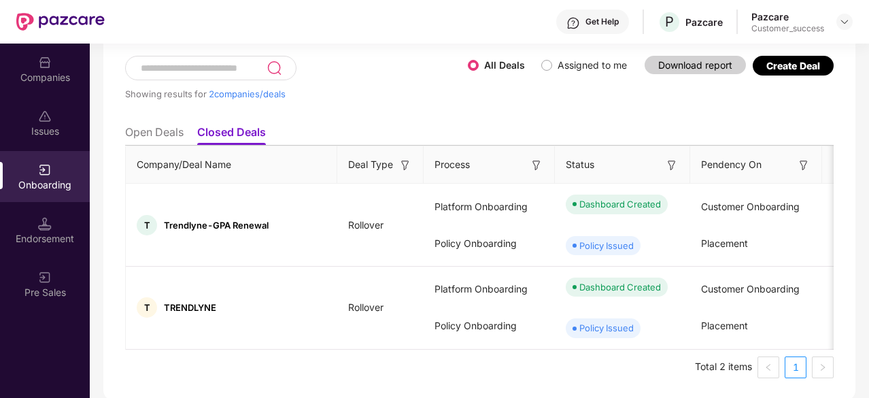
click at [162, 133] on li "Open Deals" at bounding box center [154, 135] width 58 height 20
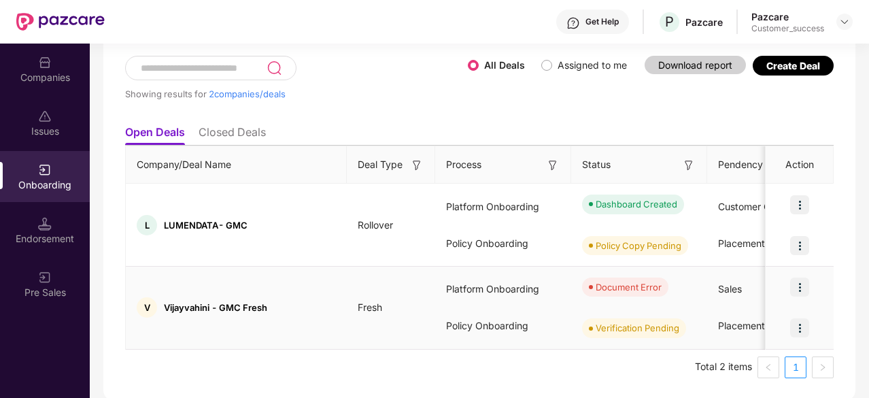
click at [793, 281] on img at bounding box center [799, 286] width 19 height 19
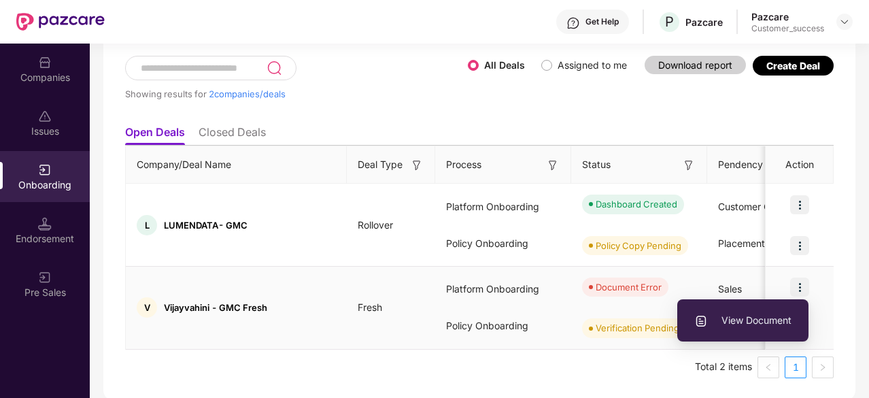
click at [755, 313] on span "View Document" at bounding box center [742, 320] width 97 height 15
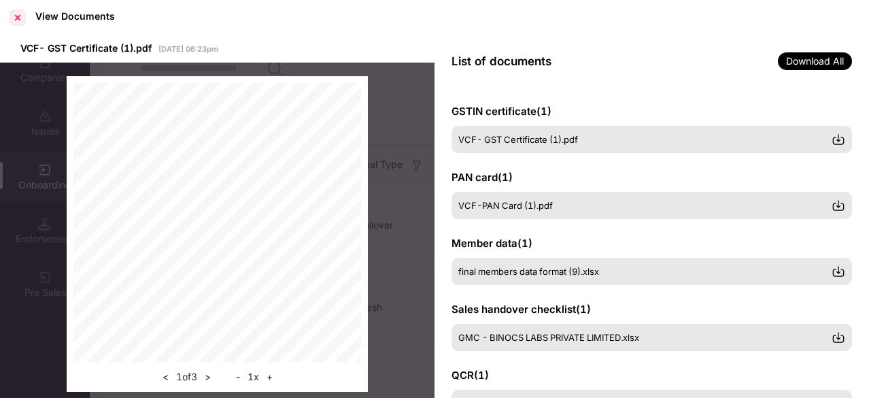
click at [17, 20] on div at bounding box center [18, 18] width 22 height 22
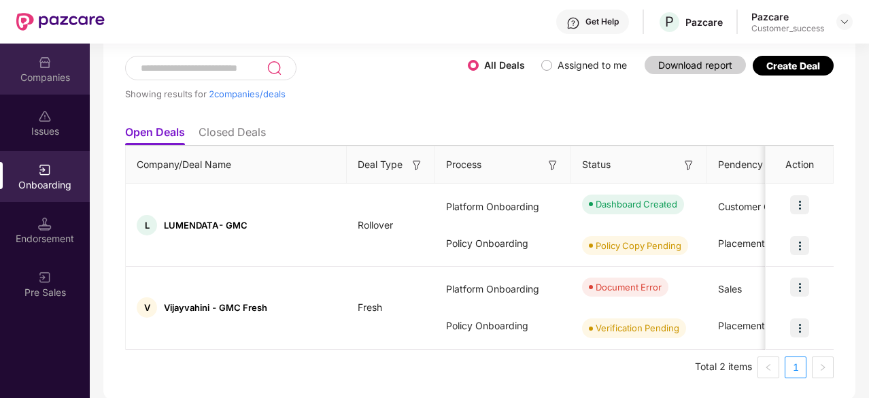
drag, startPoint x: 41, startPoint y: 96, endPoint x: 52, endPoint y: 77, distance: 21.3
click at [52, 77] on div "Companies Issues Onboarding Endorsement Pre Sales" at bounding box center [45, 178] width 90 height 269
click at [52, 77] on div "Companies" at bounding box center [45, 78] width 90 height 14
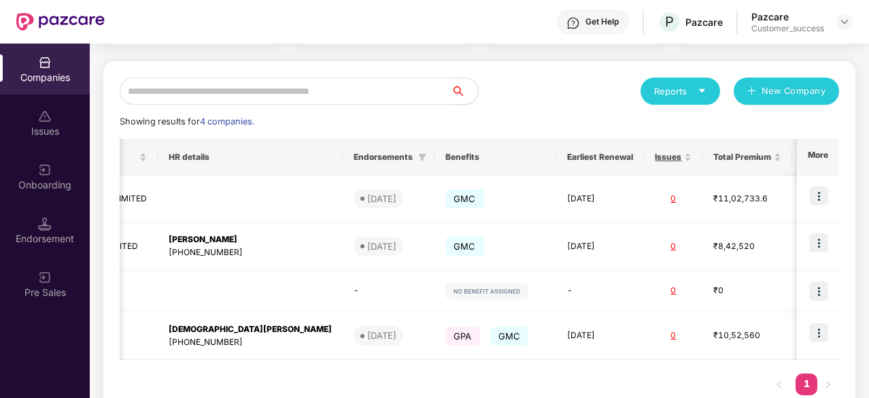
scroll to position [0, 416]
click at [823, 194] on img at bounding box center [818, 195] width 19 height 19
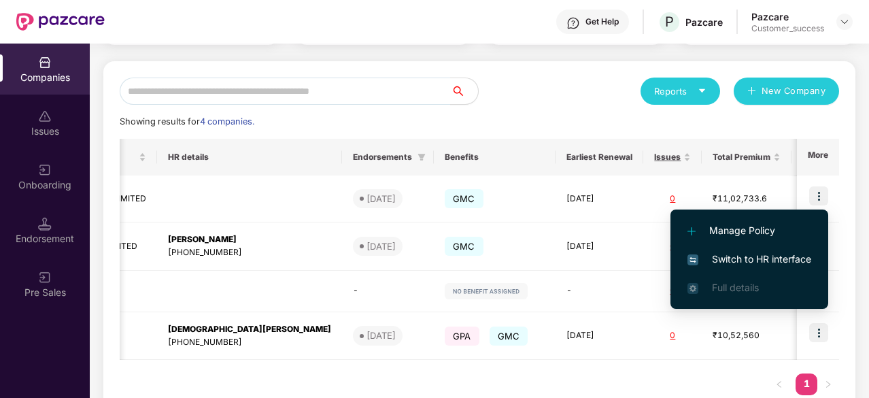
click at [736, 255] on span "Switch to HR interface" at bounding box center [749, 259] width 124 height 15
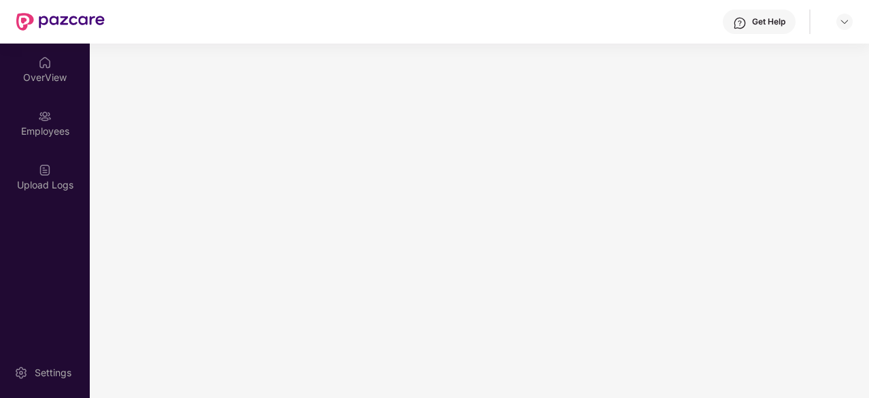
scroll to position [0, 0]
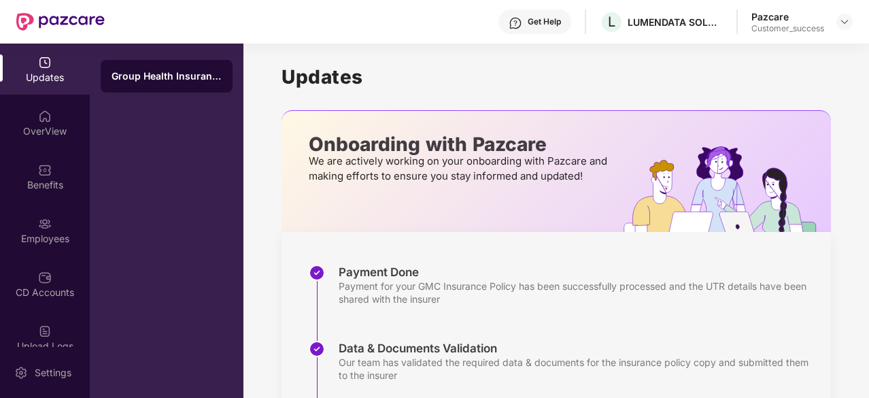
click at [122, 109] on div "Group Health Insurance" at bounding box center [167, 221] width 154 height 354
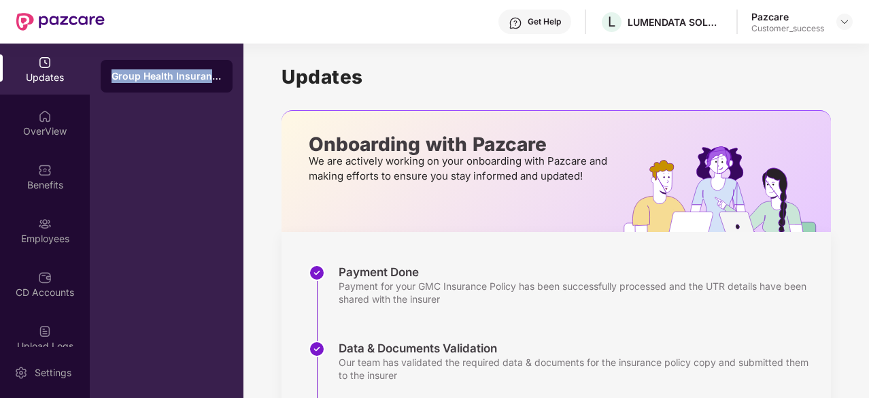
click at [122, 109] on div "Group Health Insurance" at bounding box center [167, 221] width 154 height 354
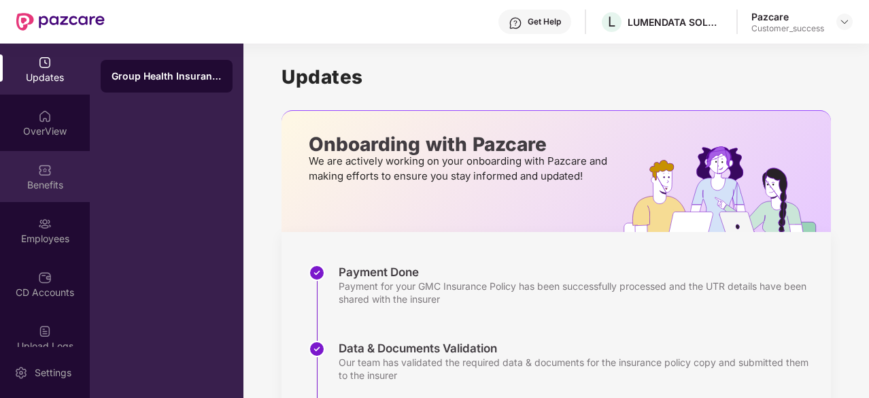
click at [41, 172] on img at bounding box center [45, 170] width 14 height 14
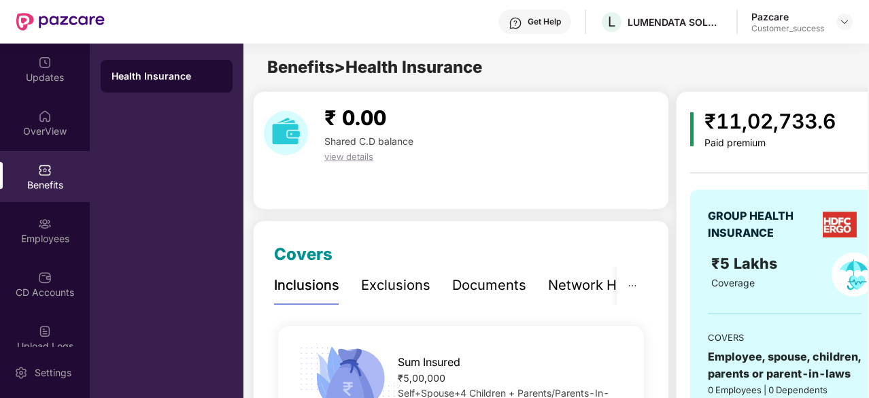
click at [41, 199] on div "Benefits" at bounding box center [45, 176] width 90 height 51
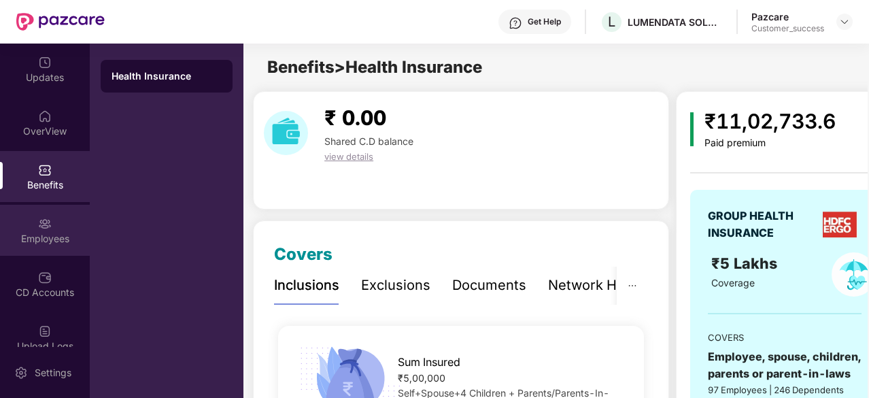
click at [47, 239] on div "Employees" at bounding box center [45, 239] width 90 height 14
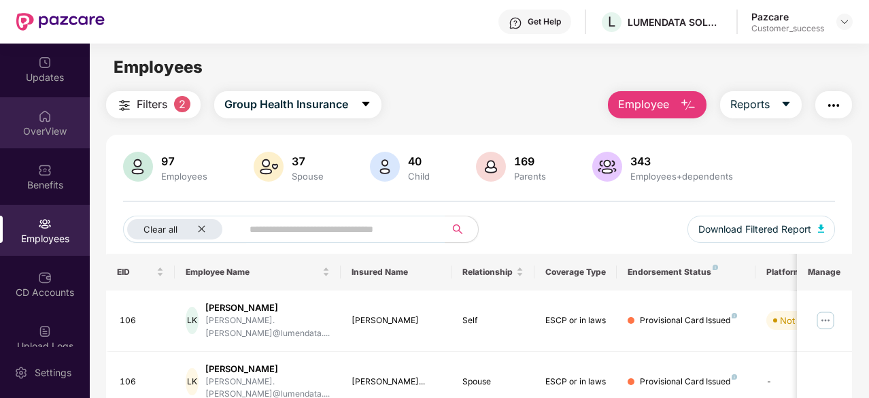
click at [49, 122] on img at bounding box center [45, 116] width 14 height 14
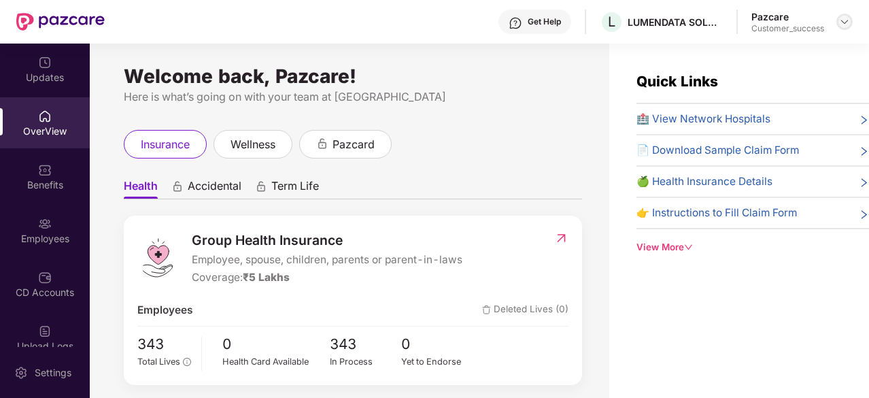
click at [842, 25] on img at bounding box center [844, 21] width 11 height 11
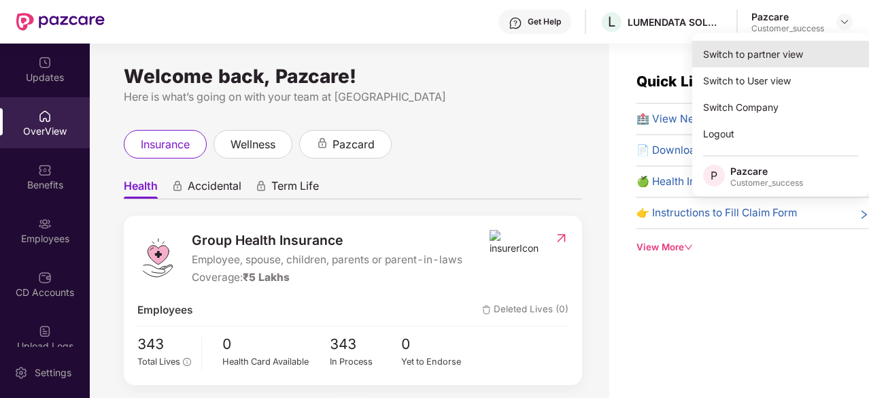
click at [789, 58] on div "Switch to partner view" at bounding box center [780, 54] width 177 height 27
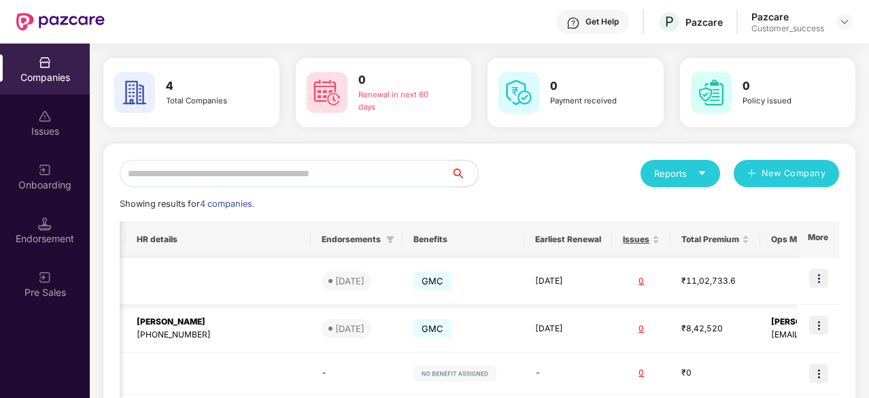
scroll to position [0, 1]
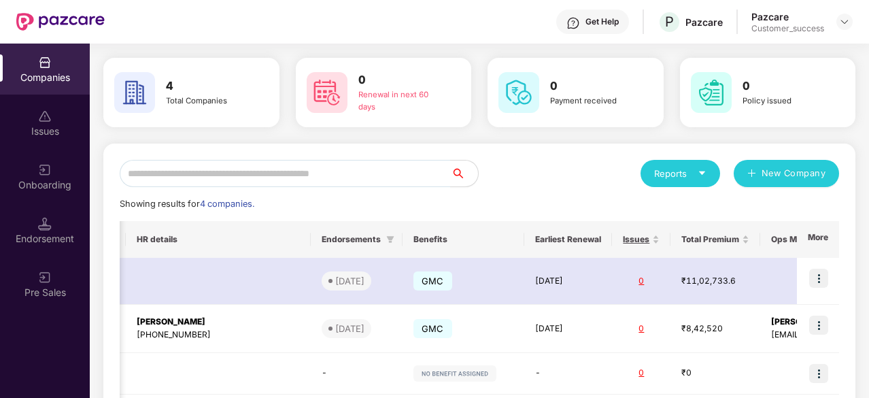
click at [534, 192] on div "Reports New Company Showing results for 4 companies. Registered name Display na…" at bounding box center [479, 325] width 719 height 331
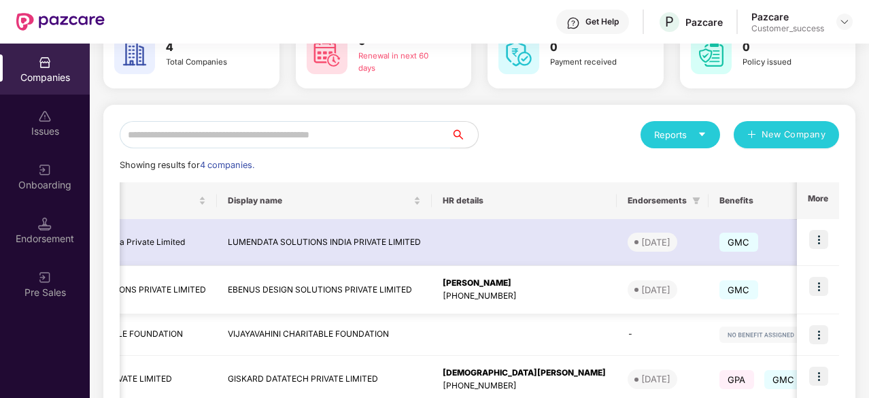
scroll to position [0, 142]
click at [45, 172] on img at bounding box center [45, 170] width 14 height 14
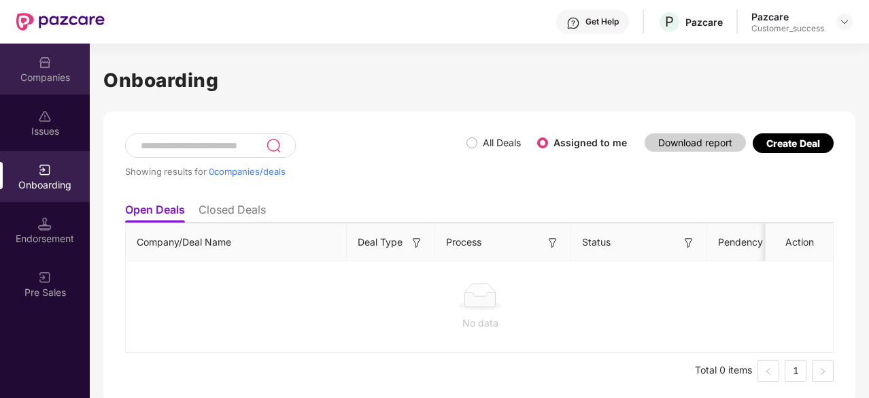
click at [53, 81] on div "Companies" at bounding box center [45, 78] width 90 height 14
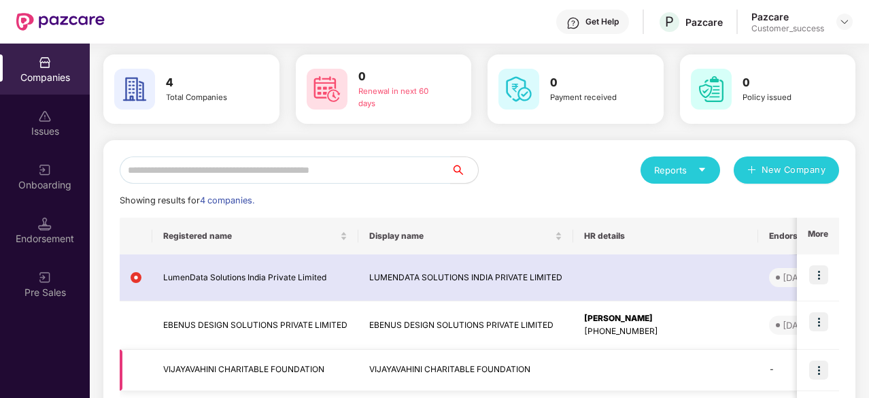
scroll to position [100, 0]
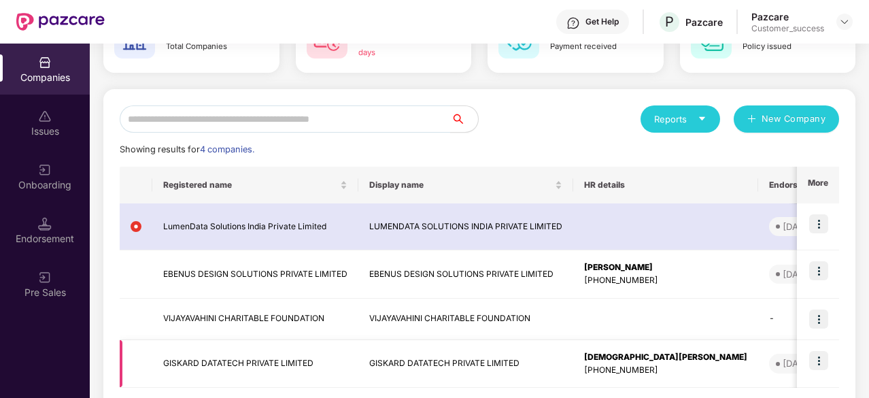
click at [816, 364] on img at bounding box center [818, 360] width 19 height 19
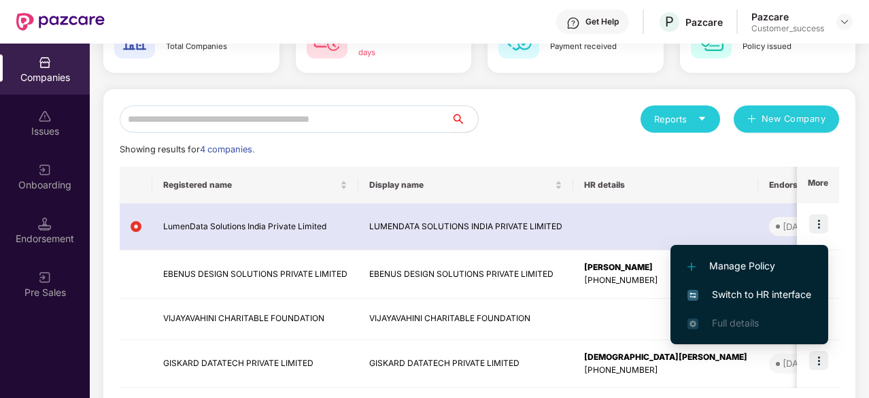
click at [756, 298] on span "Switch to HR interface" at bounding box center [749, 294] width 124 height 15
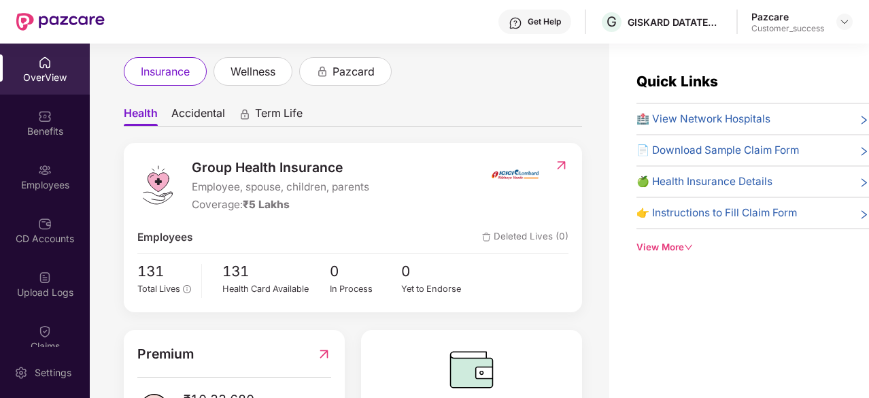
scroll to position [67, 0]
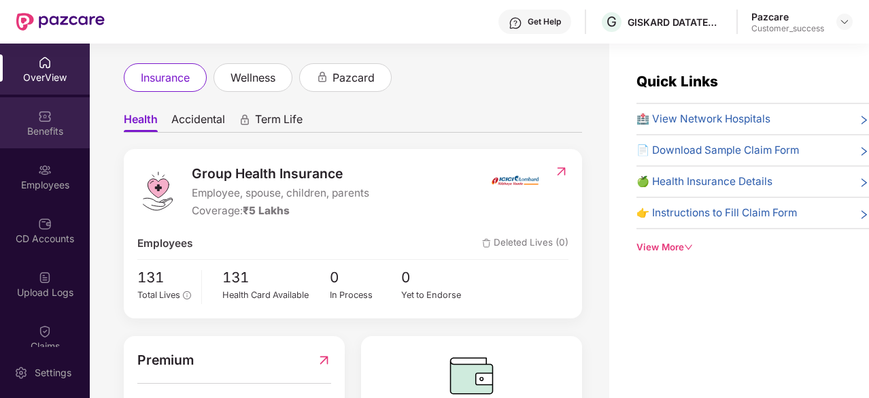
click at [43, 141] on div "Benefits" at bounding box center [45, 122] width 90 height 51
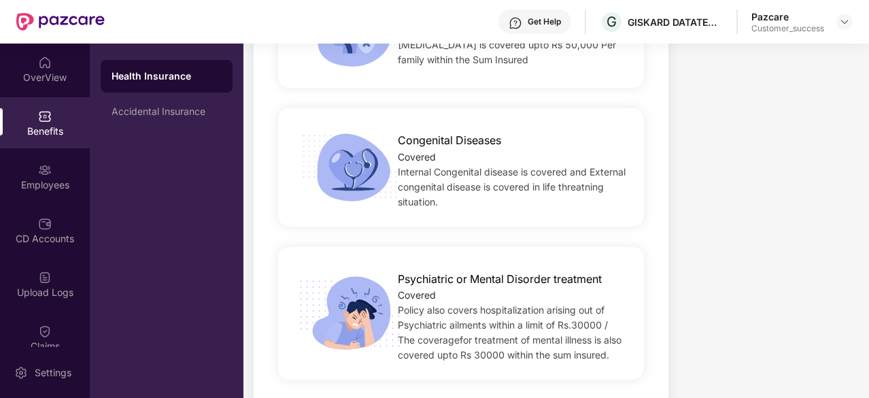
scroll to position [2080, 0]
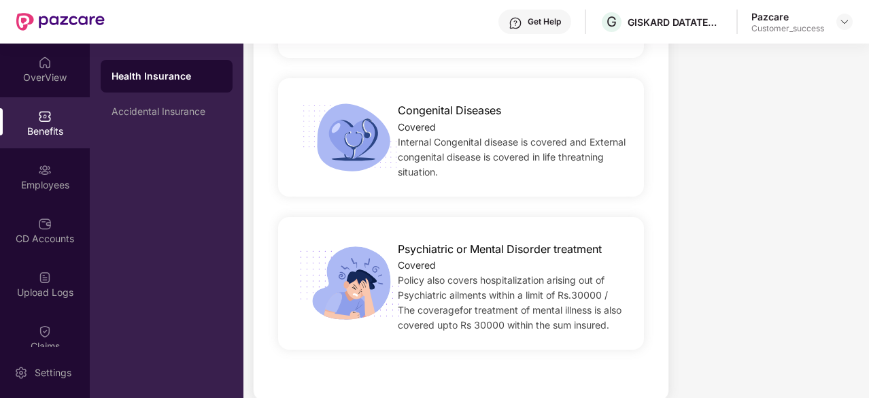
click at [400, 274] on span "Policy also covers hospitalization arising out of Psychiatric ailments within a…" at bounding box center [510, 302] width 224 height 56
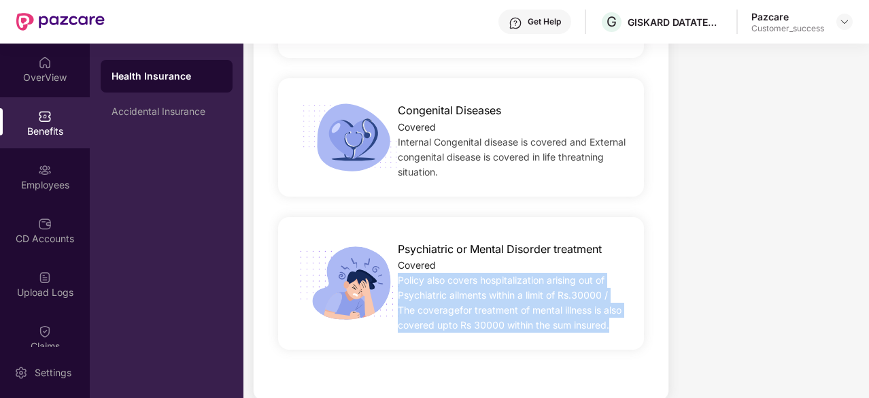
drag, startPoint x: 396, startPoint y: 255, endPoint x: 647, endPoint y: 309, distance: 257.2
click at [647, 309] on div "Psychiatric or Mental Disorder treatment Covered Policy also covers hospitaliza…" at bounding box center [461, 283] width 374 height 153
copy span "Policy also covers hospitalization arising out of Psychiatric ailments within a…"
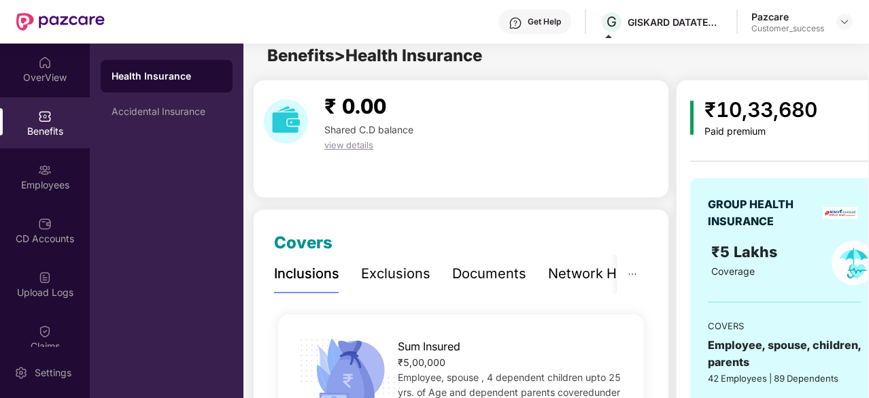
scroll to position [0, 0]
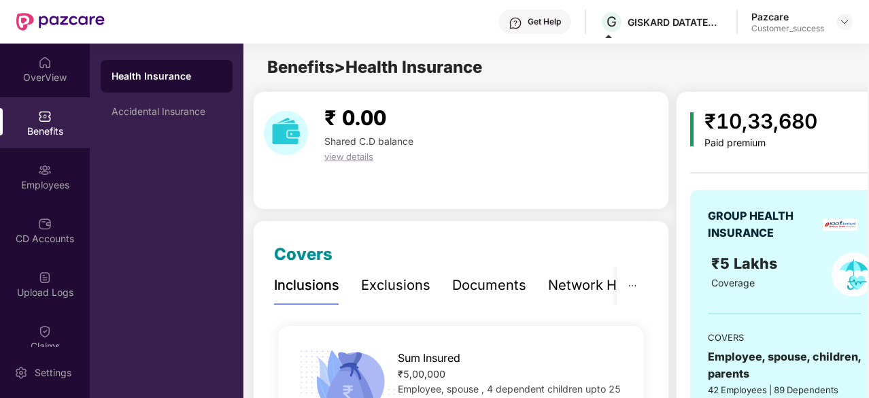
click at [386, 279] on div "Exclusions" at bounding box center [395, 285] width 69 height 21
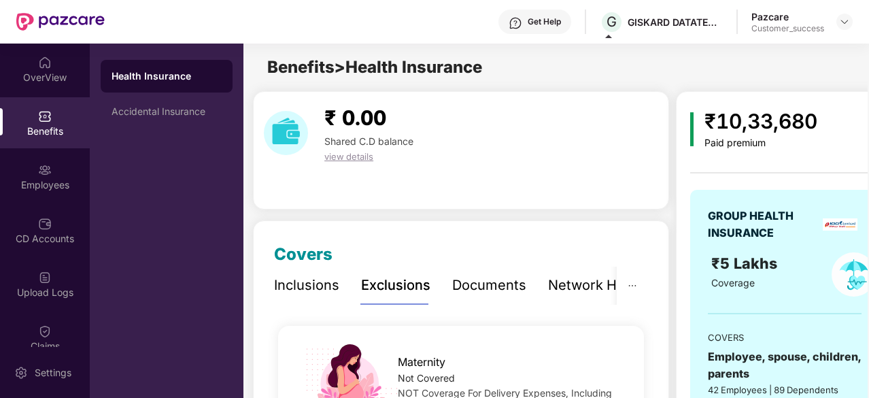
click at [312, 286] on div "Inclusions" at bounding box center [306, 285] width 65 height 21
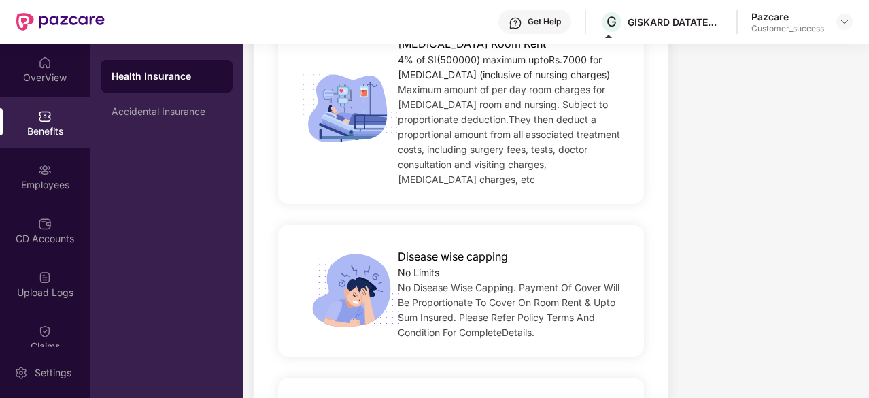
scroll to position [648, 0]
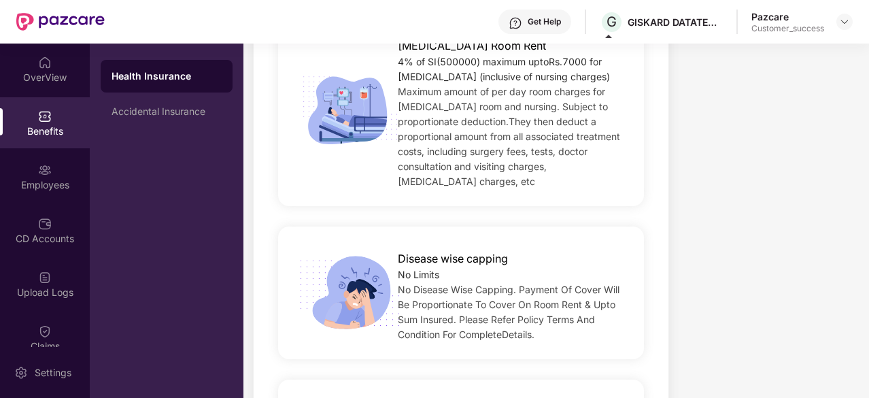
click at [819, 32] on div "Customer_success" at bounding box center [787, 28] width 73 height 11
click at [840, 23] on img at bounding box center [844, 21] width 11 height 11
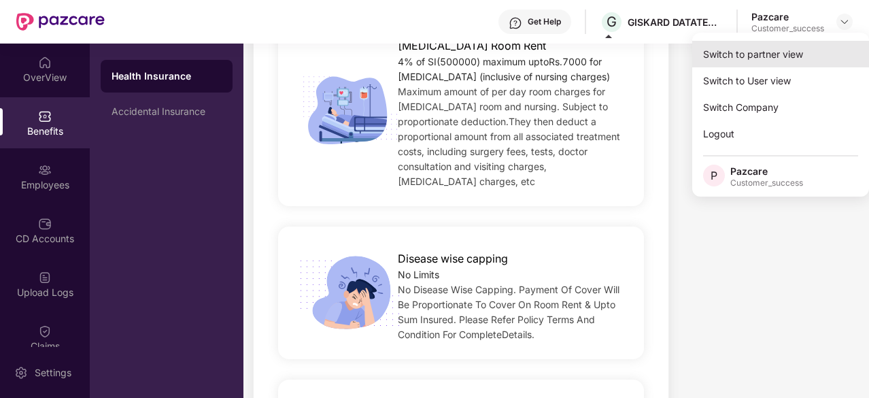
click at [795, 46] on div "Switch to partner view" at bounding box center [780, 54] width 177 height 27
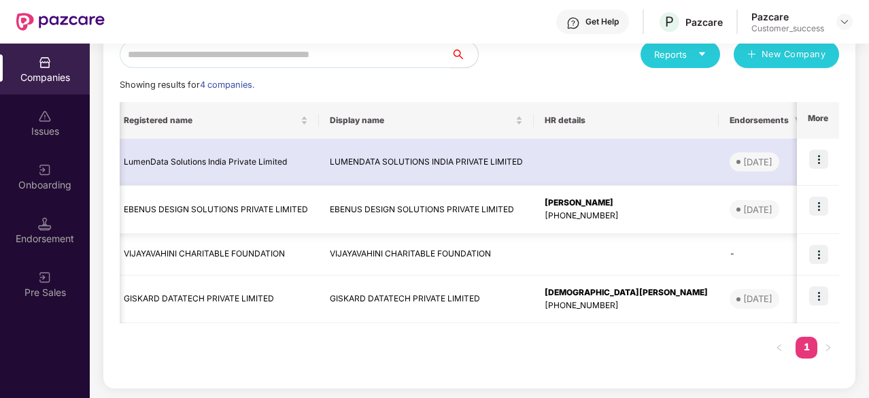
scroll to position [0, 38]
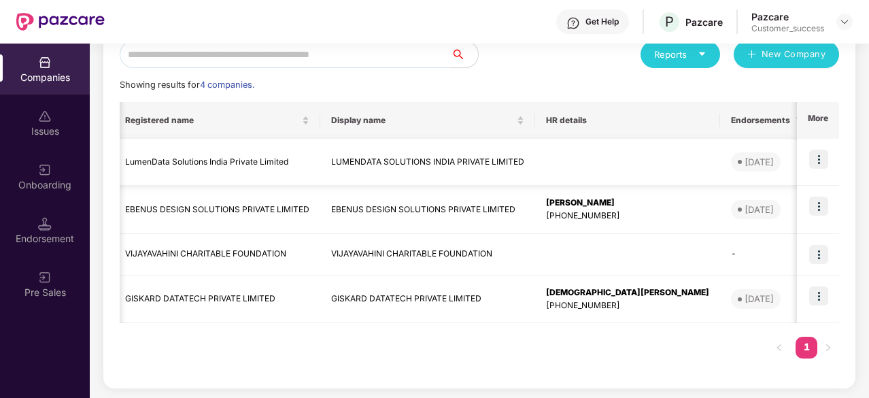
click at [813, 160] on img at bounding box center [818, 159] width 19 height 19
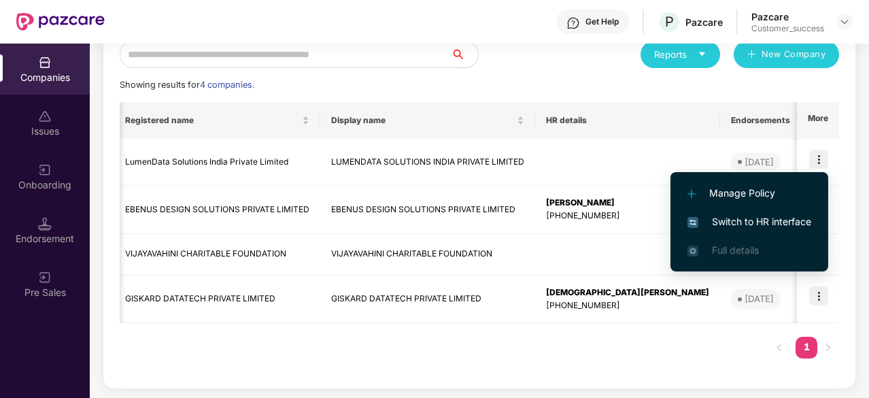
click at [753, 224] on span "Switch to HR interface" at bounding box center [749, 221] width 124 height 15
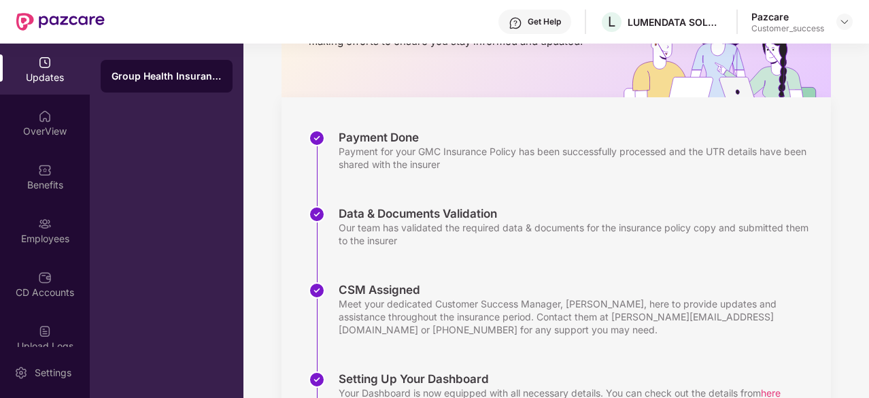
scroll to position [0, 0]
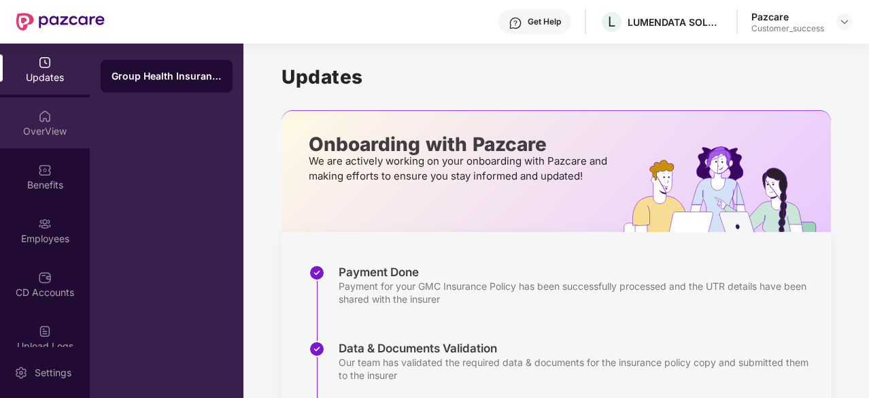
click at [44, 139] on div "OverView" at bounding box center [45, 122] width 90 height 51
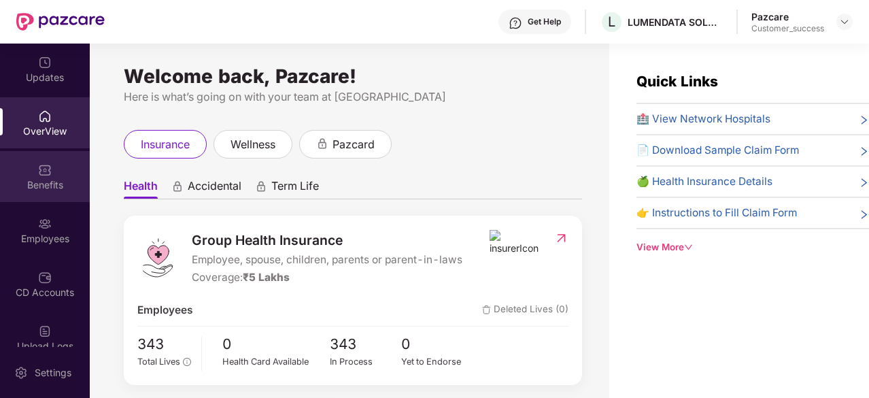
click at [48, 162] on div at bounding box center [45, 169] width 14 height 14
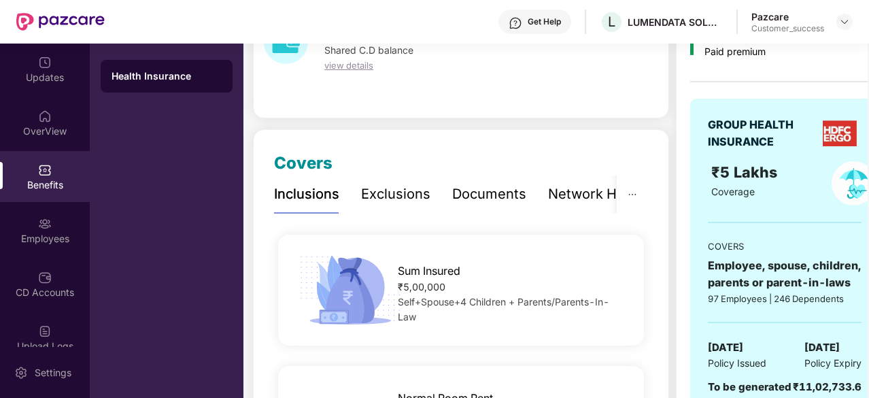
scroll to position [90, 0]
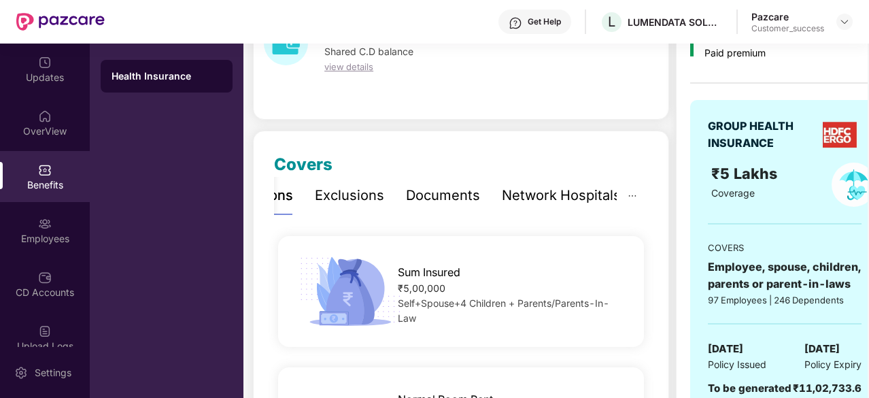
click at [566, 191] on div "Network Hospitals" at bounding box center [561, 195] width 119 height 21
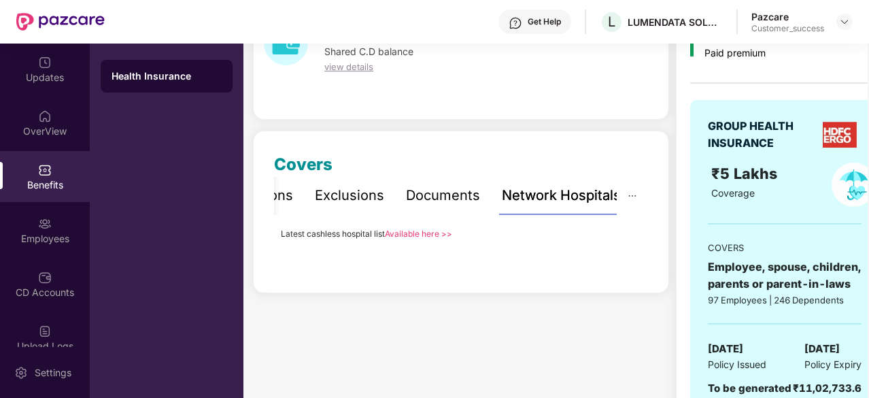
click at [419, 236] on link "Available here >>" at bounding box center [418, 233] width 67 height 10
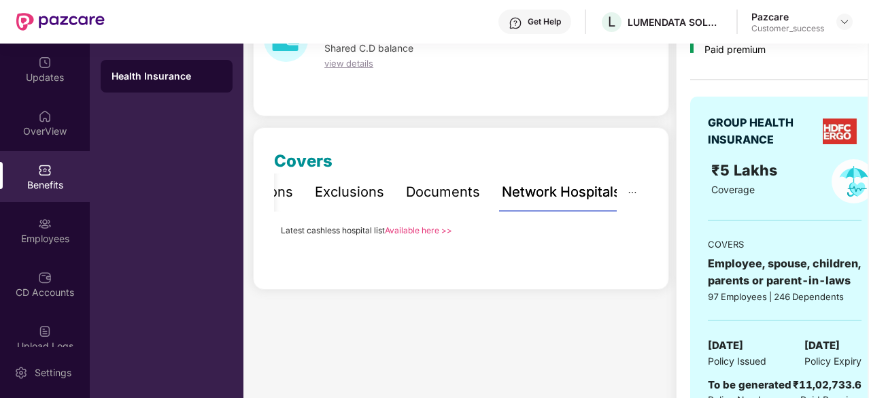
scroll to position [92, 0]
click at [346, 189] on div "Exclusions" at bounding box center [349, 192] width 69 height 21
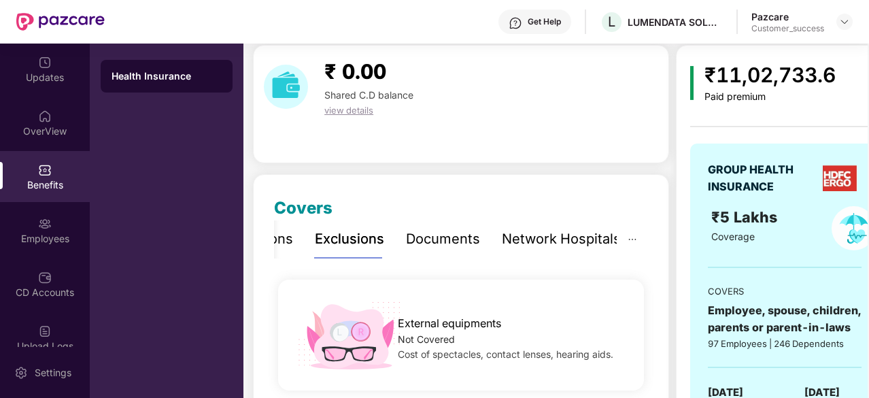
scroll to position [0, 0]
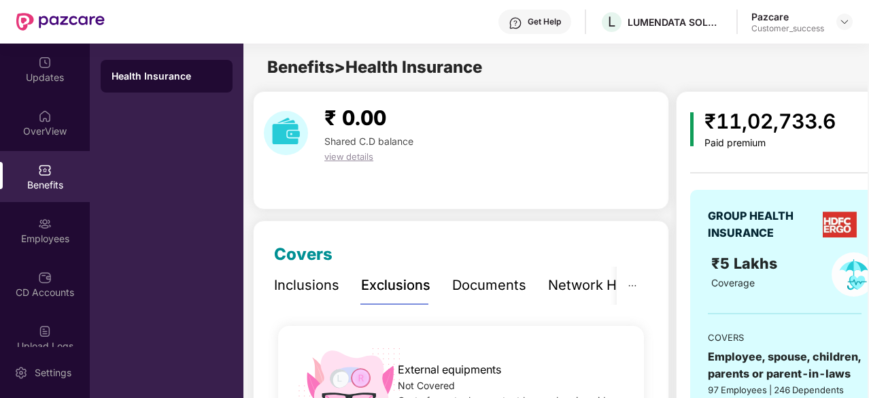
click at [288, 284] on div "Inclusions" at bounding box center [306, 285] width 65 height 21
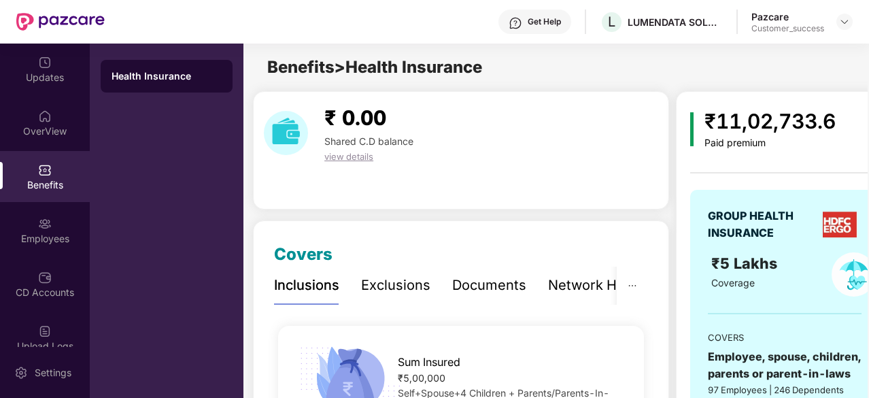
click at [396, 292] on div "Exclusions" at bounding box center [395, 285] width 69 height 21
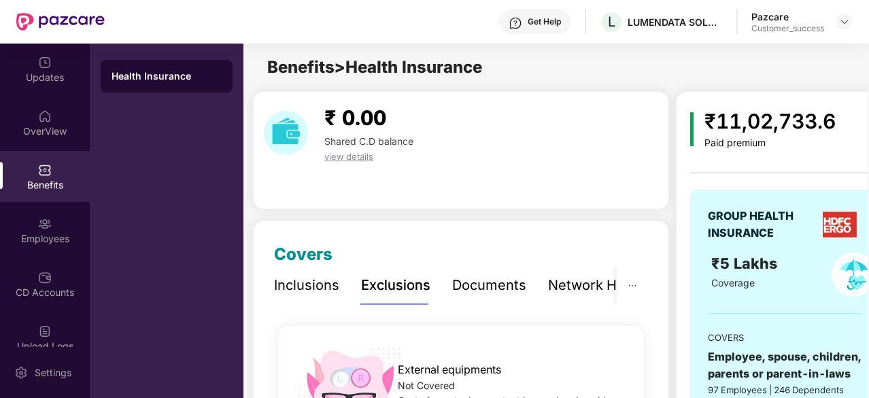
click at [322, 286] on div "Inclusions" at bounding box center [306, 285] width 65 height 21
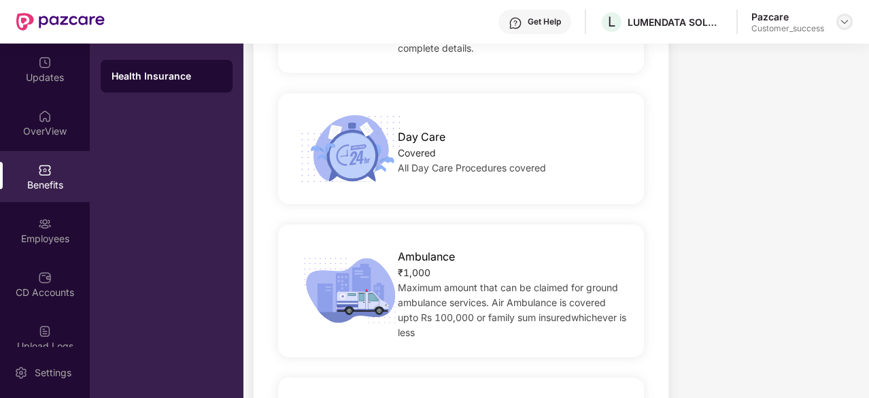
click at [844, 21] on img at bounding box center [844, 21] width 11 height 11
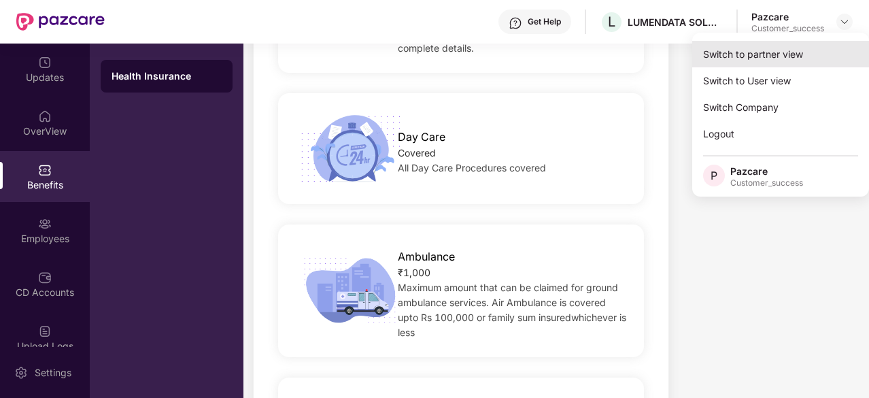
click at [766, 63] on div "Switch to partner view" at bounding box center [780, 54] width 177 height 27
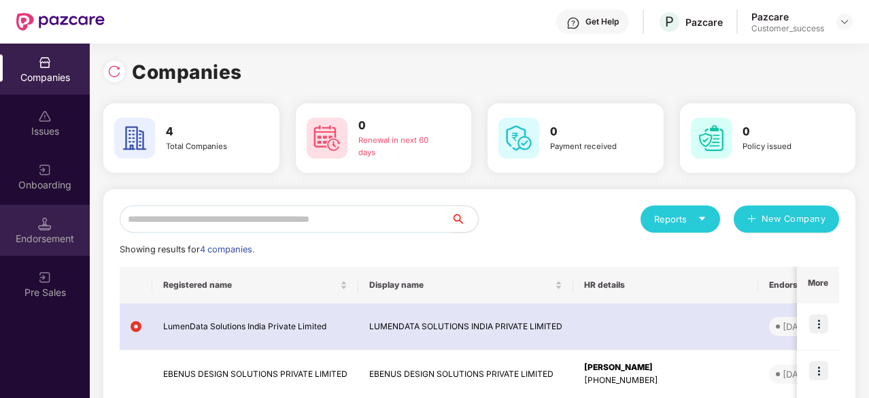
click at [37, 228] on div "Endorsement" at bounding box center [45, 230] width 90 height 51
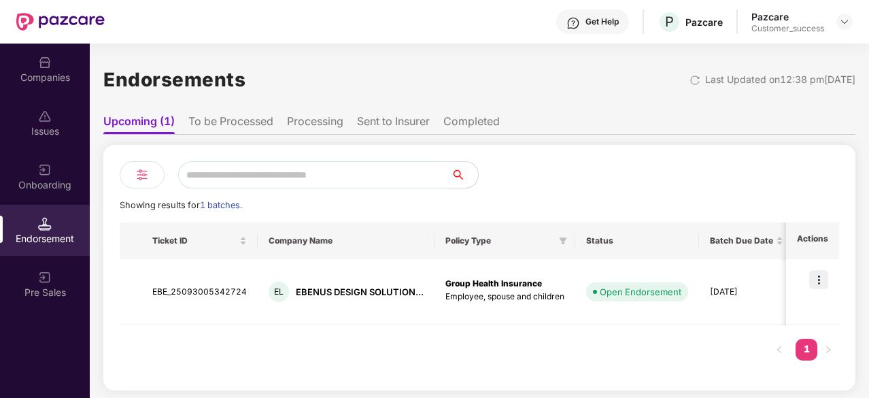
click at [57, 178] on div "Onboarding" at bounding box center [45, 185] width 90 height 14
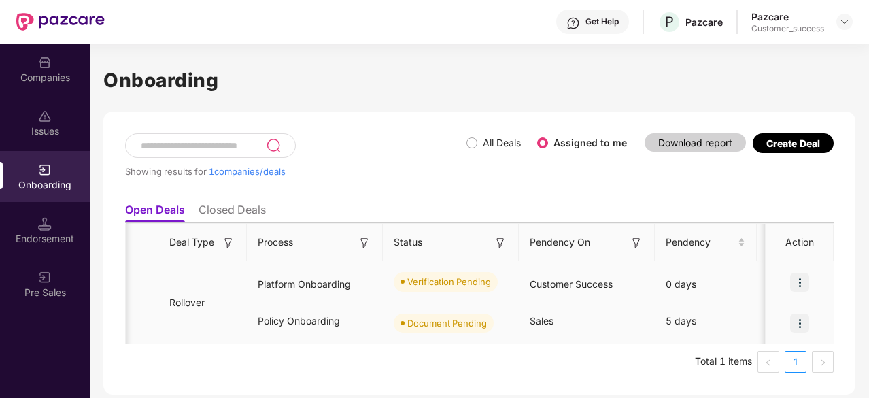
scroll to position [0, 190]
click at [808, 284] on img at bounding box center [799, 282] width 19 height 19
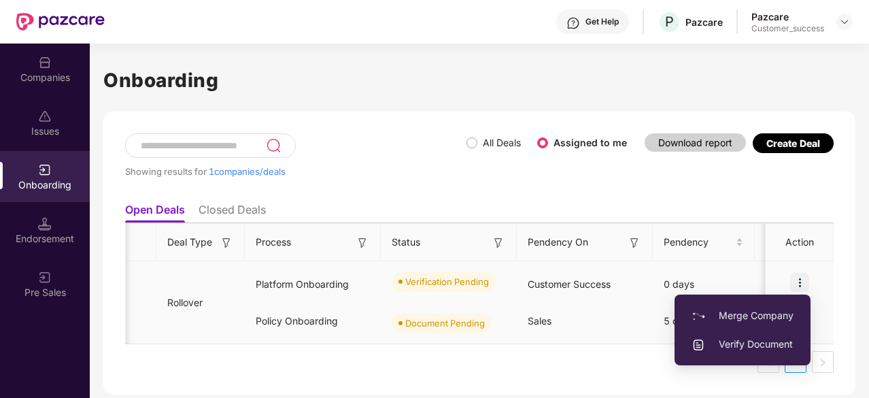
click at [721, 346] on span "Verify Document" at bounding box center [742, 344] width 102 height 15
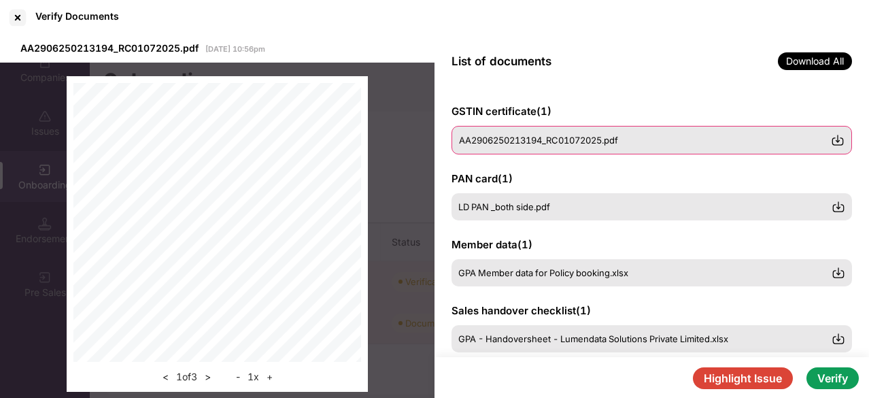
click at [537, 146] on div "AA2906250213194_RC01072025.pdf" at bounding box center [651, 140] width 400 height 29
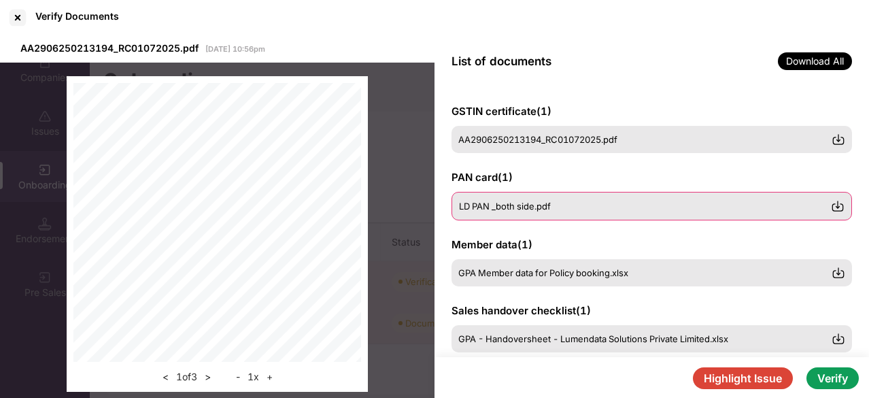
click at [513, 211] on div "LD PAN _both side.pdf" at bounding box center [651, 206] width 400 height 29
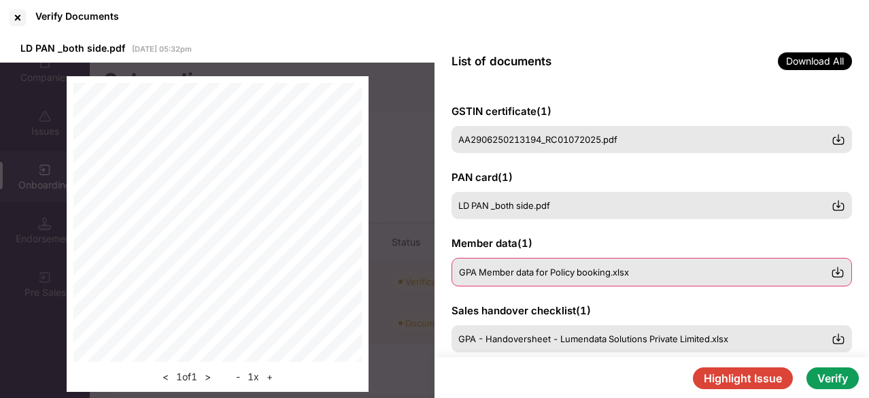
click at [536, 279] on div "GPA Member data for Policy booking.xlsx" at bounding box center [651, 272] width 400 height 29
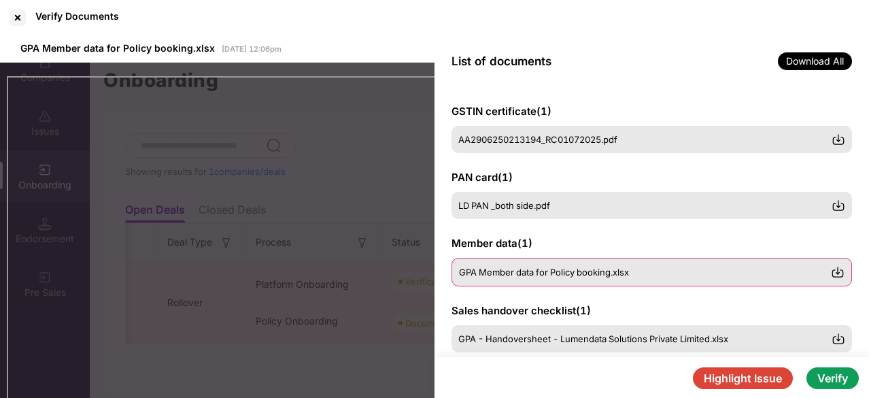
click at [530, 274] on span "GPA Member data for Policy booking.xlsx" at bounding box center [544, 271] width 170 height 11
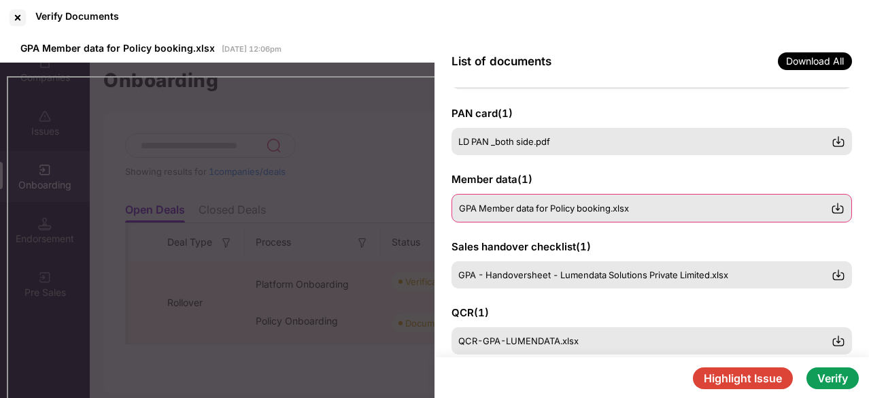
click at [530, 274] on span "GPA - Handoversheet - Lumendata Solutions Private Limited.xlsx" at bounding box center [593, 274] width 270 height 11
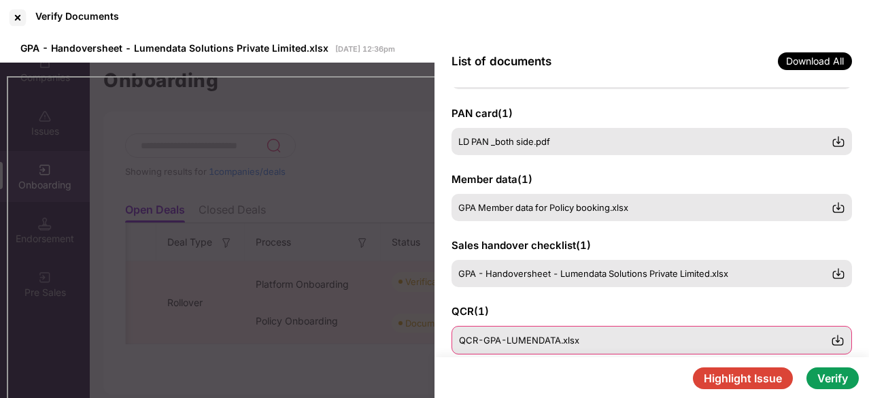
click at [562, 339] on span "QCR-GPA-LUMENDATA.xlsx" at bounding box center [519, 339] width 120 height 11
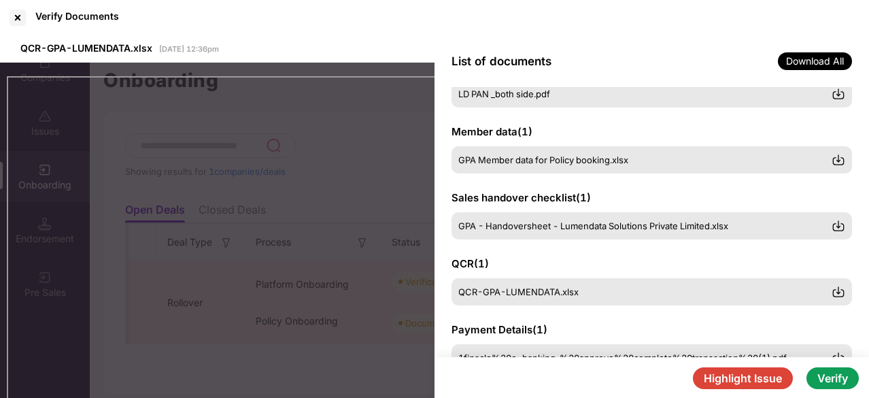
scroll to position [122, 0]
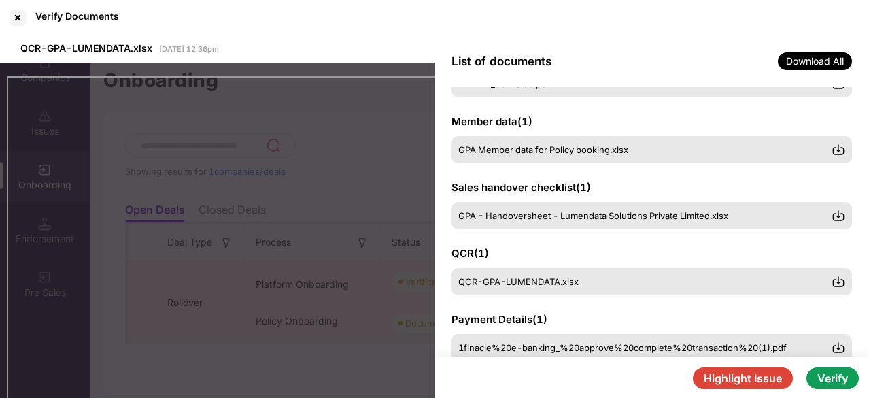
click at [551, 258] on div "QCR ( 1 ) QCR-GPA-LUMENDATA.xlsx" at bounding box center [651, 270] width 400 height 49
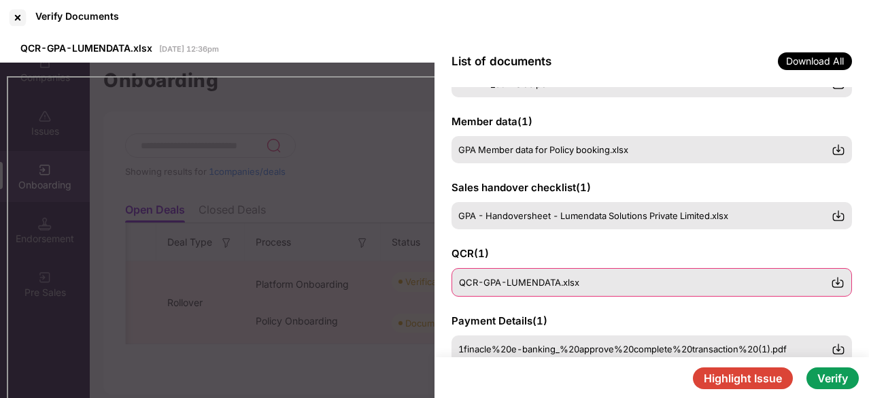
scroll to position [144, 0]
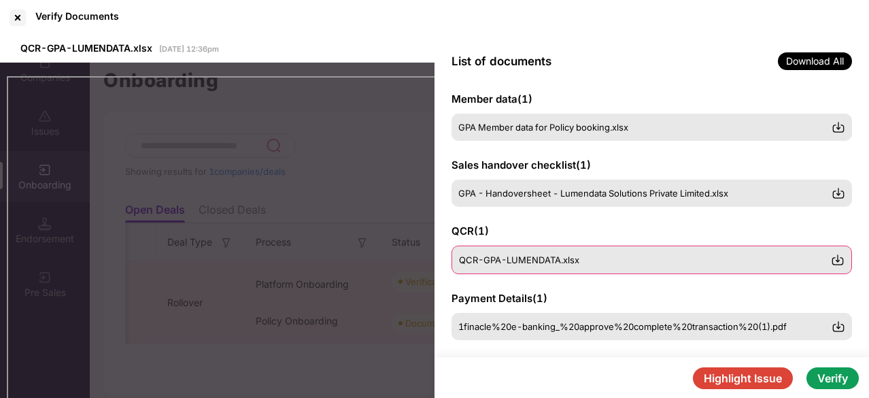
click at [514, 254] on div "QCR-GPA-LUMENDATA.xlsx" at bounding box center [651, 259] width 400 height 29
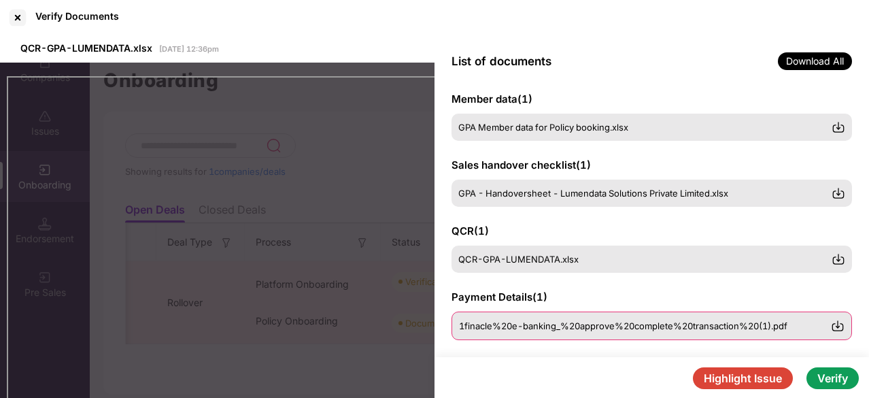
click at [530, 321] on span "1finacle%20e-banking_%20approve%20complete%20transaction%20(1).pdf" at bounding box center [623, 325] width 328 height 11
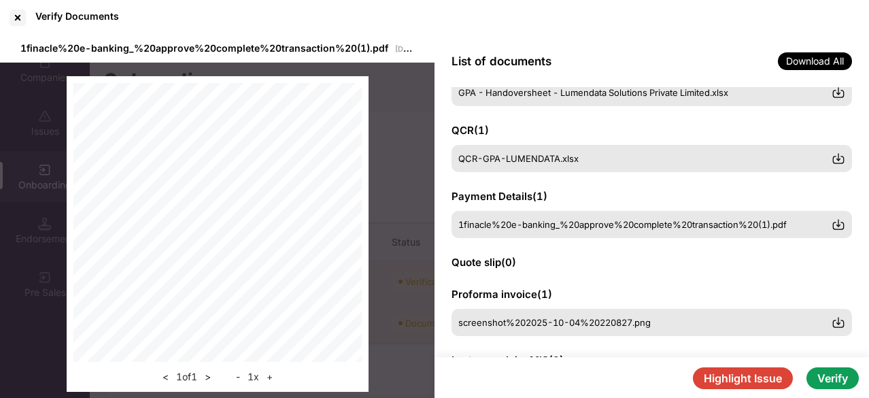
scroll to position [321, 0]
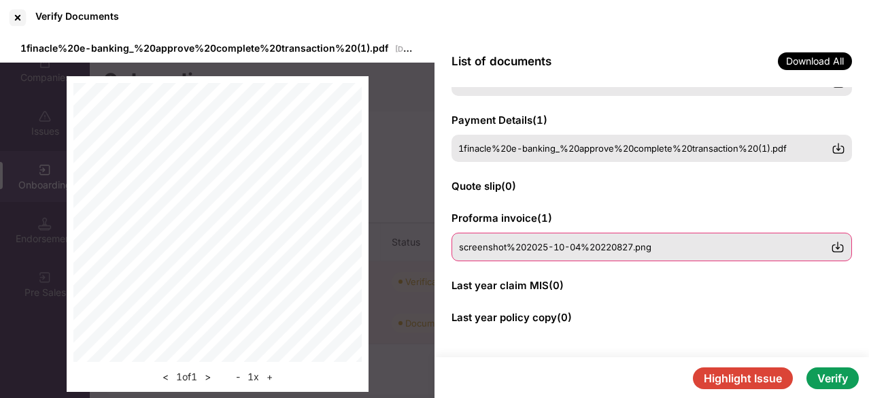
click at [617, 247] on span "screenshot%202025-10-04%20220827.png" at bounding box center [555, 246] width 192 height 11
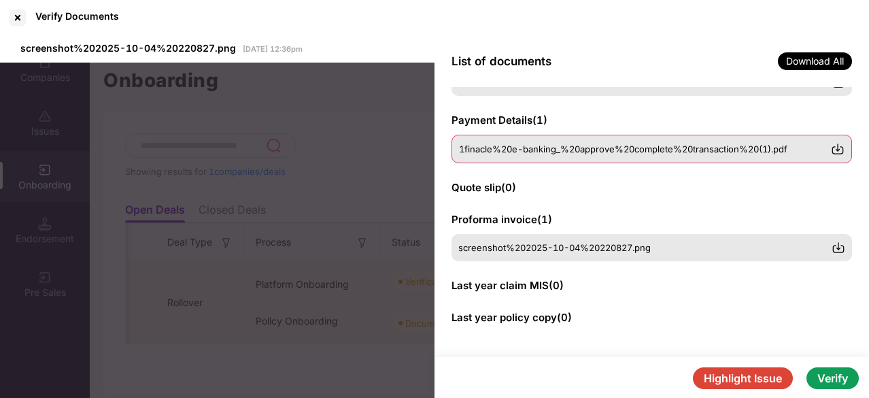
click at [520, 152] on span "1finacle%20e-banking_%20approve%20complete%20transaction%20(1).pdf" at bounding box center [623, 148] width 328 height 11
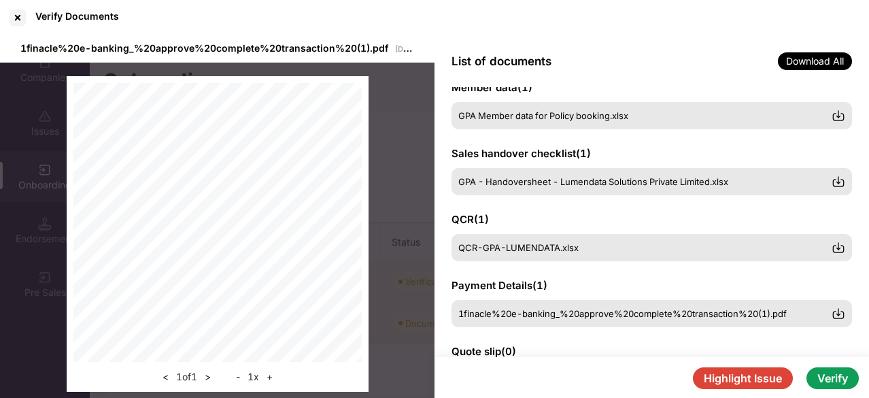
scroll to position [155, 0]
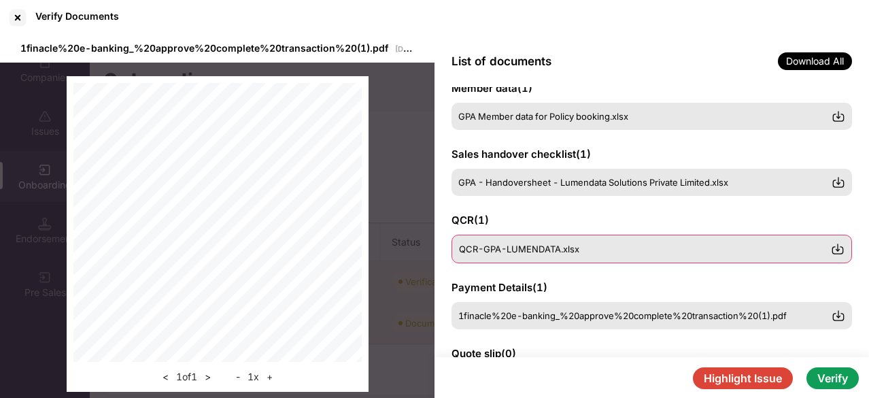
click at [530, 254] on div "QCR-GPA-LUMENDATA.xlsx" at bounding box center [651, 249] width 400 height 29
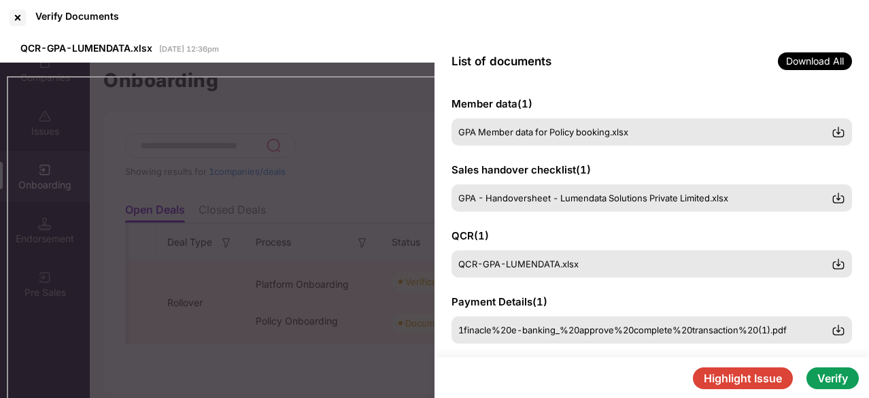
scroll to position [139, 0]
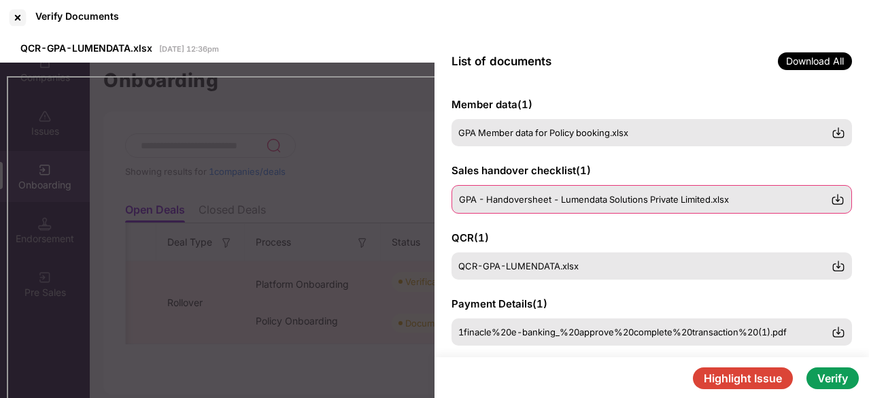
click at [528, 201] on span "GPA - Handoversheet - Lumendata Solutions Private Limited.xlsx" at bounding box center [594, 199] width 270 height 11
click at [546, 201] on span "GPA - Handoversheet - Lumendata Solutions Private Limited.xlsx" at bounding box center [594, 199] width 270 height 11
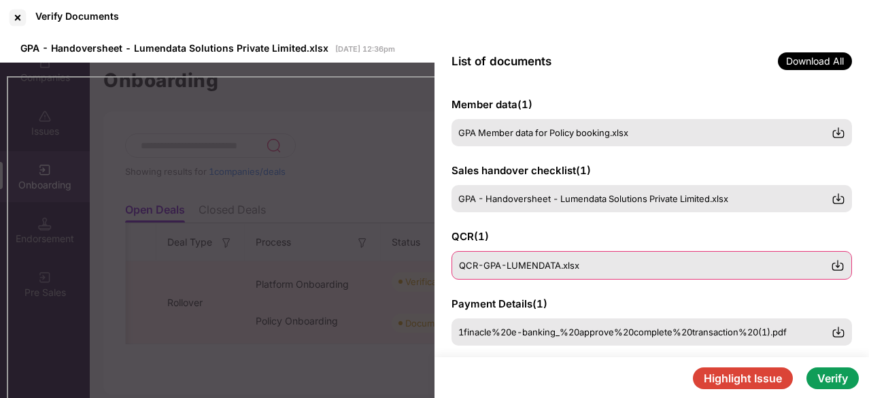
click at [523, 265] on span "QCR-GPA-LUMENDATA.xlsx" at bounding box center [519, 265] width 120 height 11
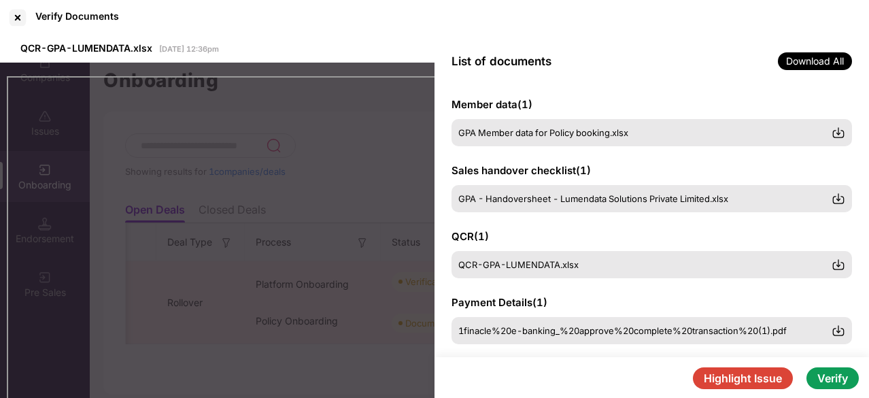
scroll to position [158, 0]
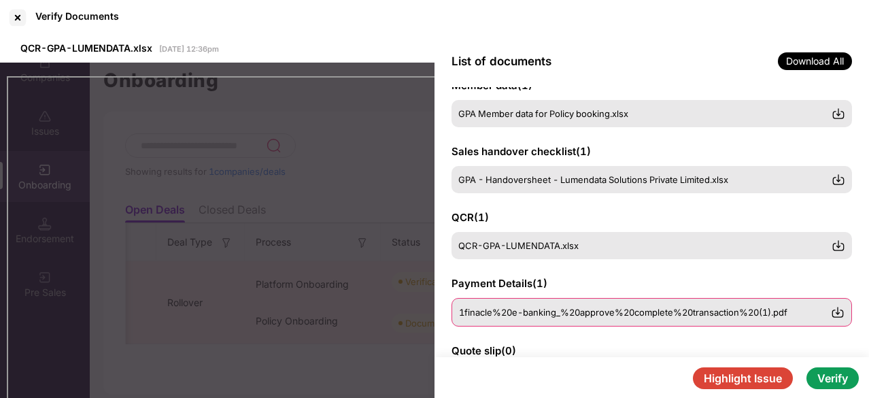
click at [572, 308] on span "1finacle%20e-banking_%20approve%20complete%20transaction%20(1).pdf" at bounding box center [623, 312] width 328 height 11
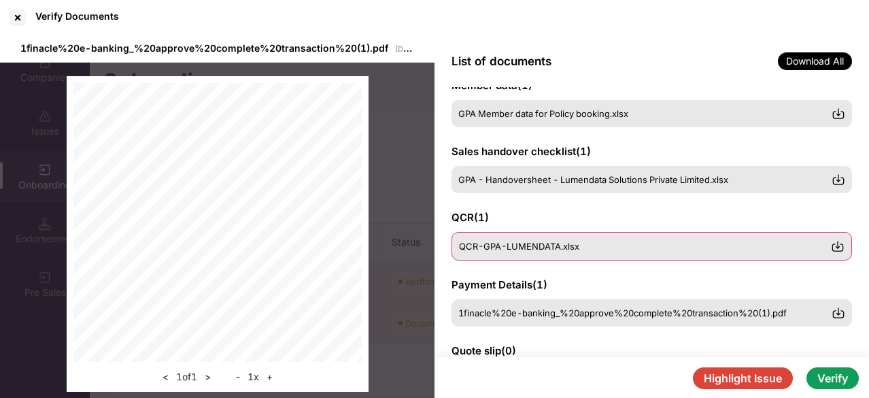
click at [533, 249] on span "QCR-GPA-LUMENDATA.xlsx" at bounding box center [519, 246] width 120 height 11
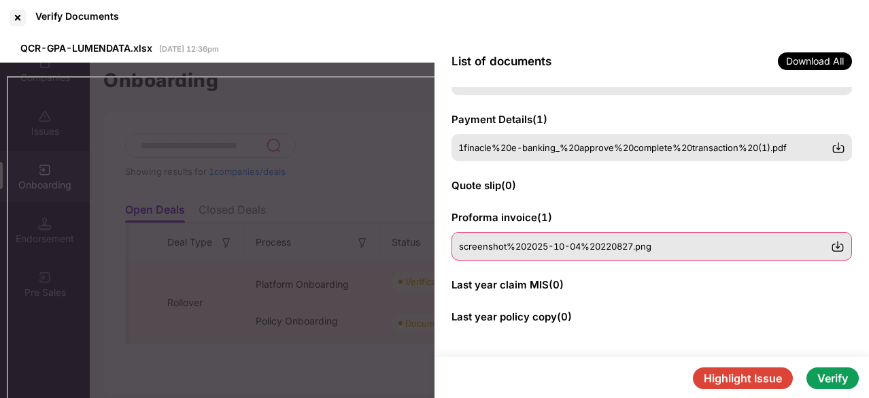
click at [544, 243] on span "screenshot%202025-10-04%20220827.png" at bounding box center [555, 246] width 192 height 11
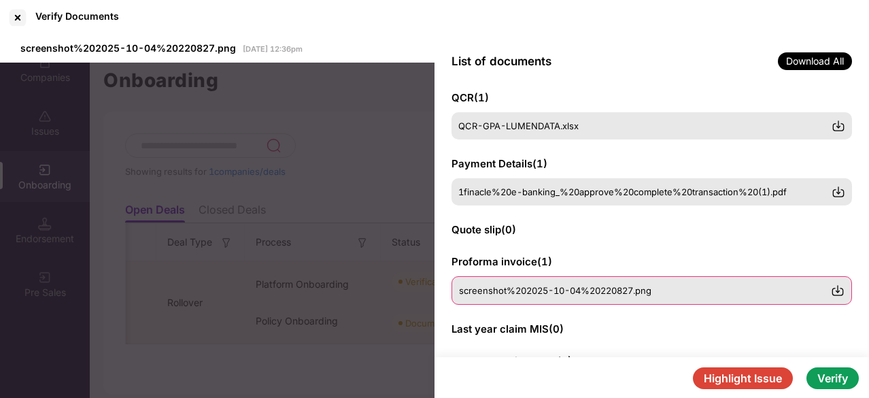
scroll to position [277, 0]
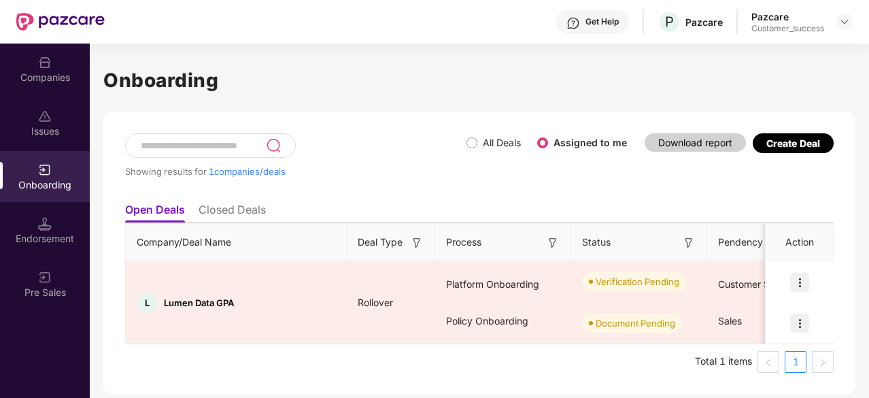
click at [21, 56] on div "Companies" at bounding box center [45, 69] width 90 height 51
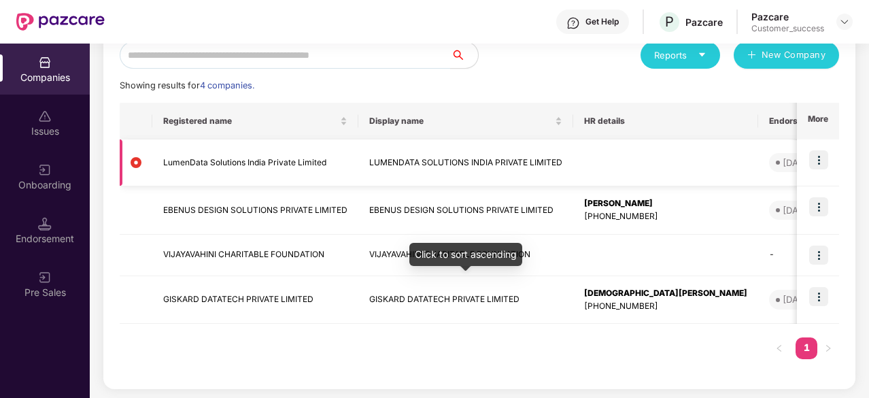
scroll to position [165, 0]
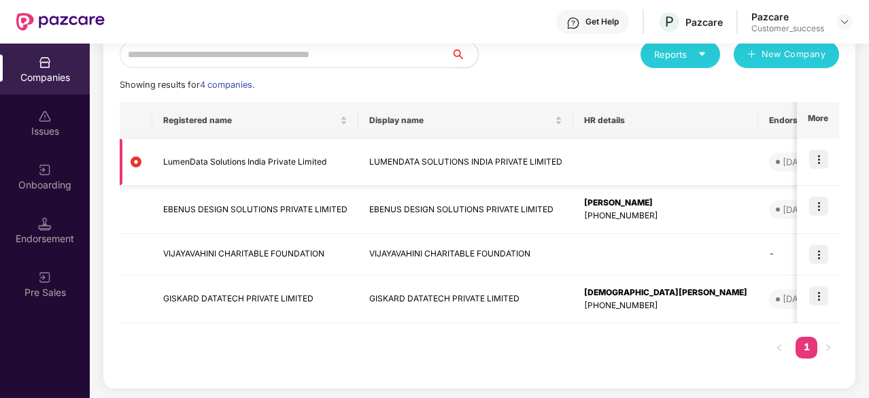
click at [823, 159] on img at bounding box center [818, 159] width 19 height 19
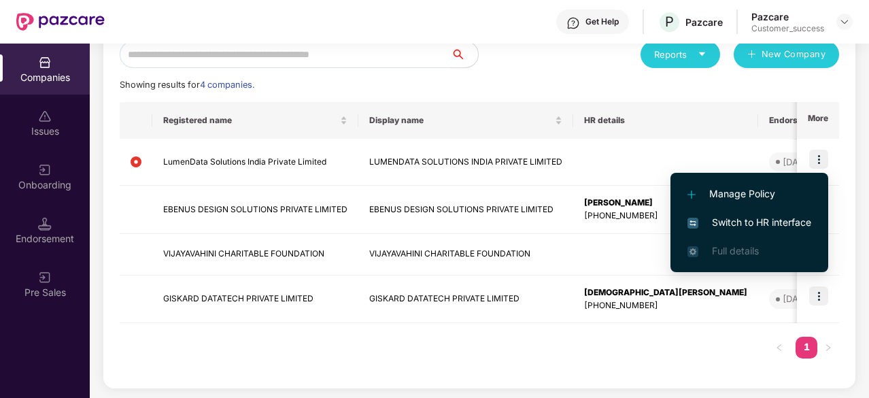
click at [757, 230] on li "Switch to HR interface" at bounding box center [749, 222] width 158 height 29
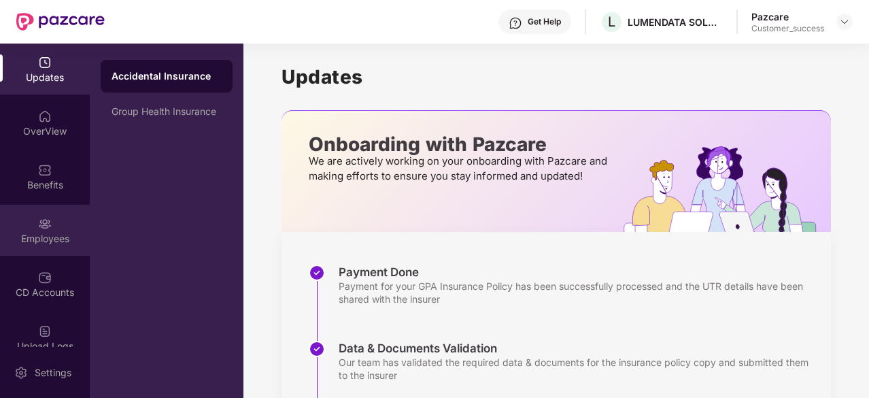
click at [54, 221] on div "Employees" at bounding box center [45, 230] width 90 height 51
